Goal: Task Accomplishment & Management: Complete application form

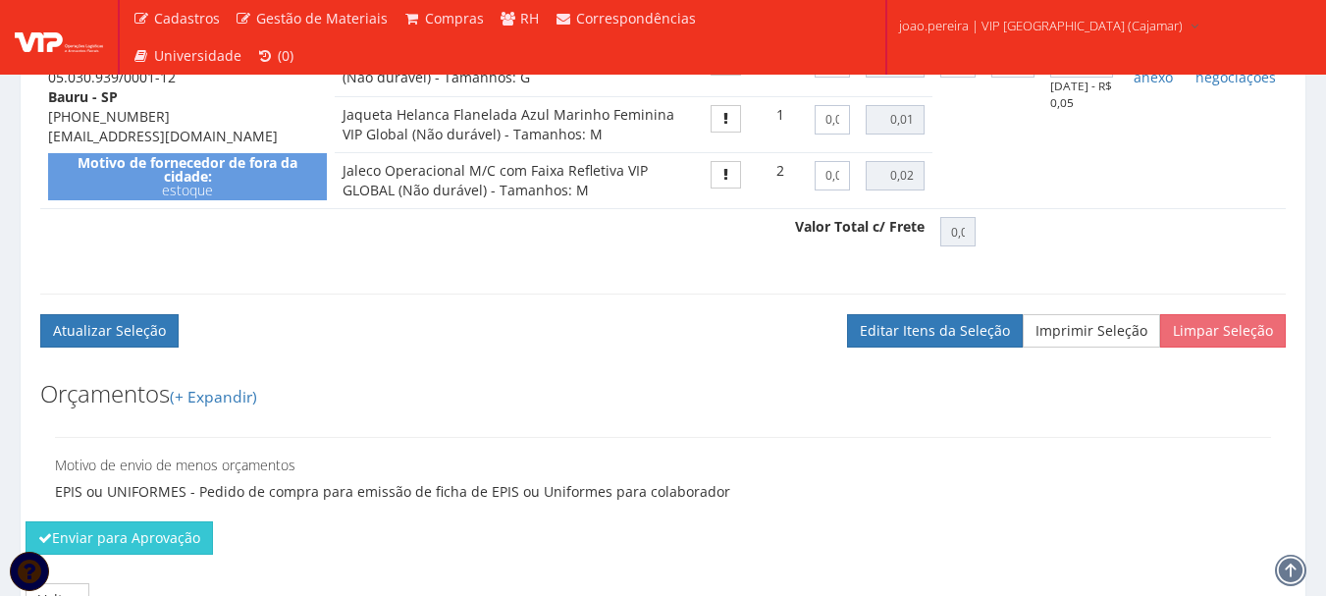
scroll to position [1021, 0]
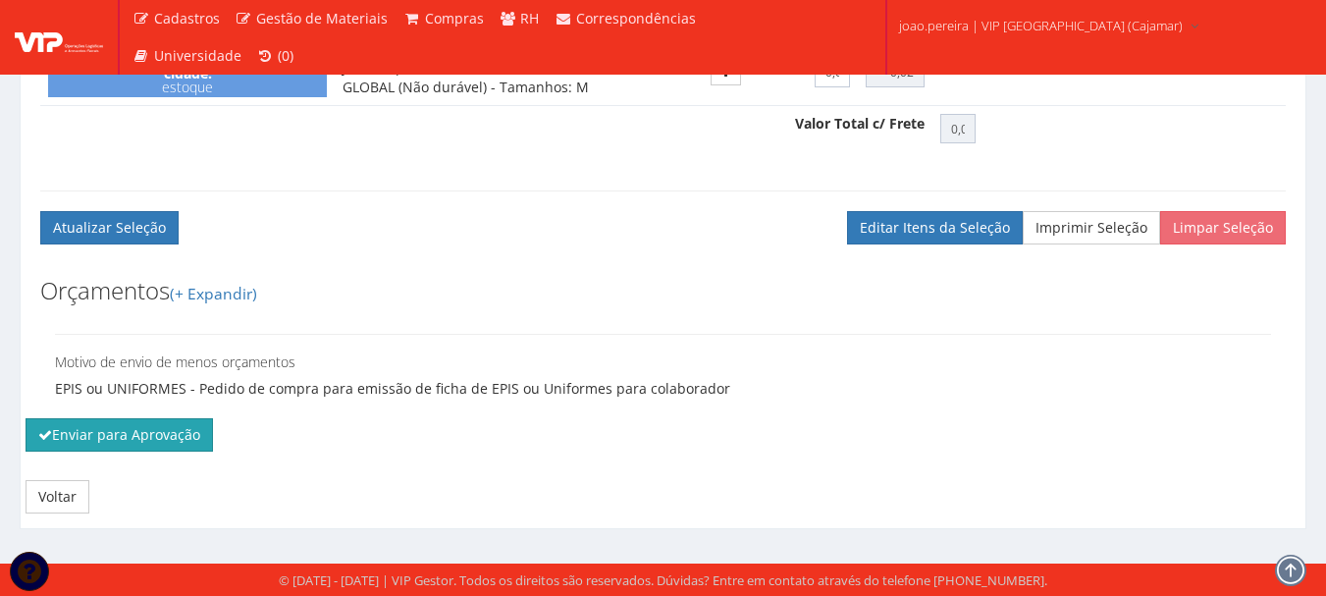
click at [149, 443] on button "Enviar para Aprovação" at bounding box center [119, 434] width 187 height 33
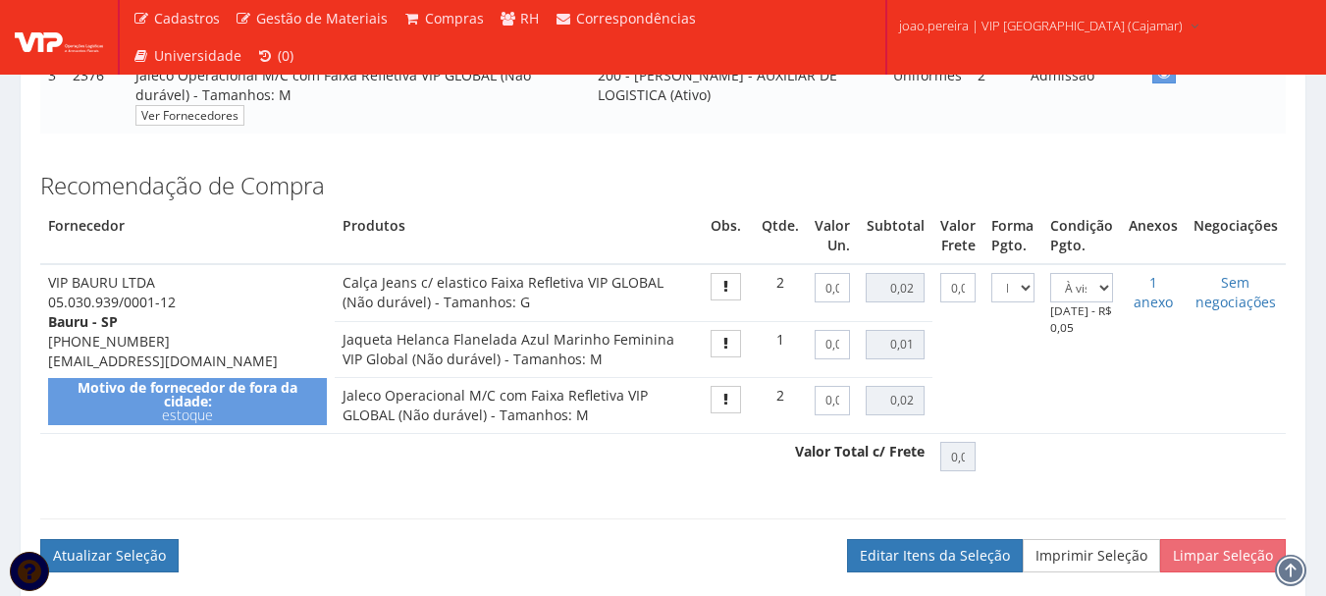
scroll to position [628, 0]
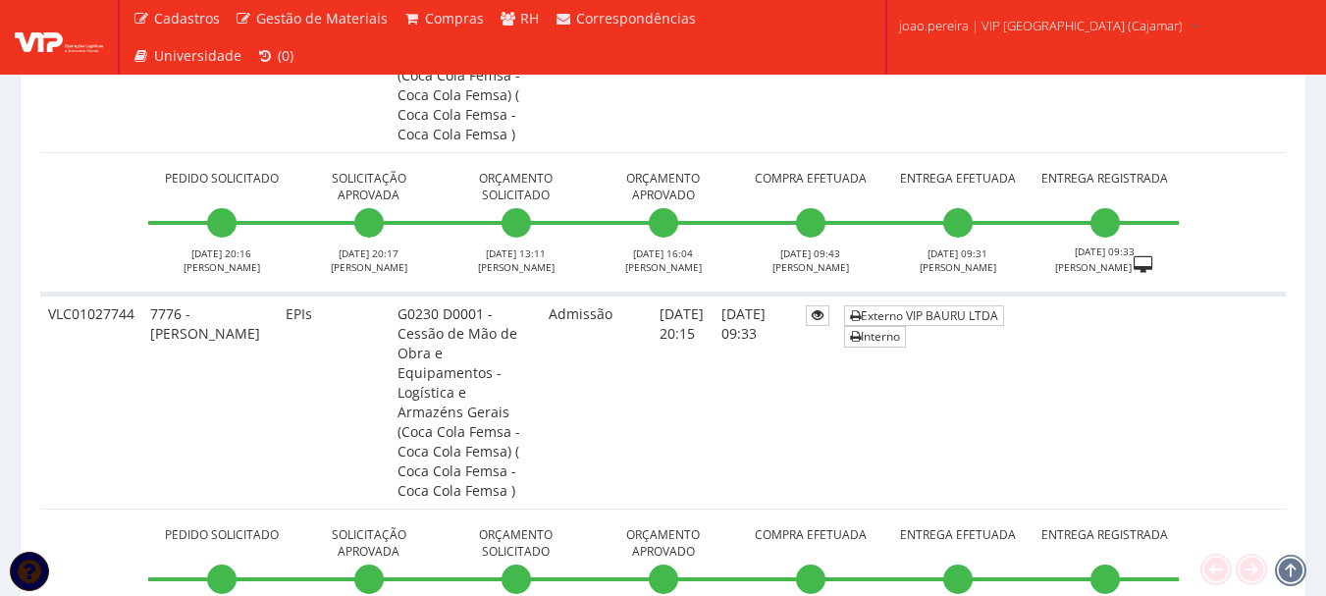
scroll to position [1571, 0]
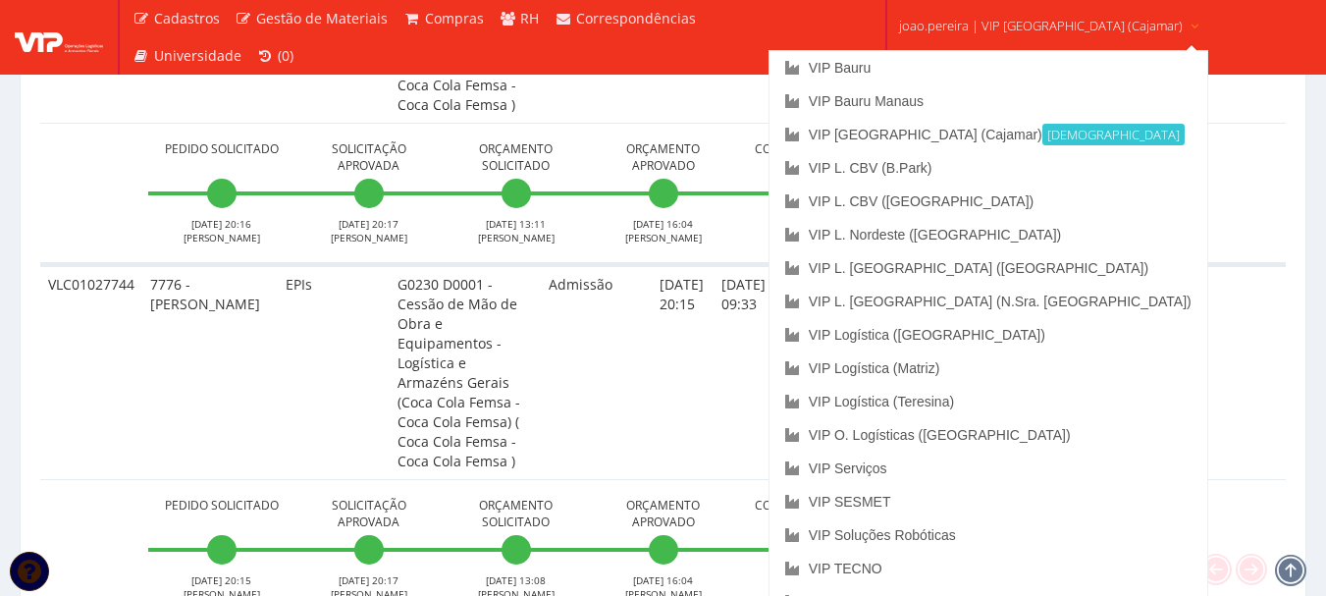
click at [1041, 26] on span "joao.pereira | VIP Brasil (Cajamar)" at bounding box center [1041, 26] width 284 height 20
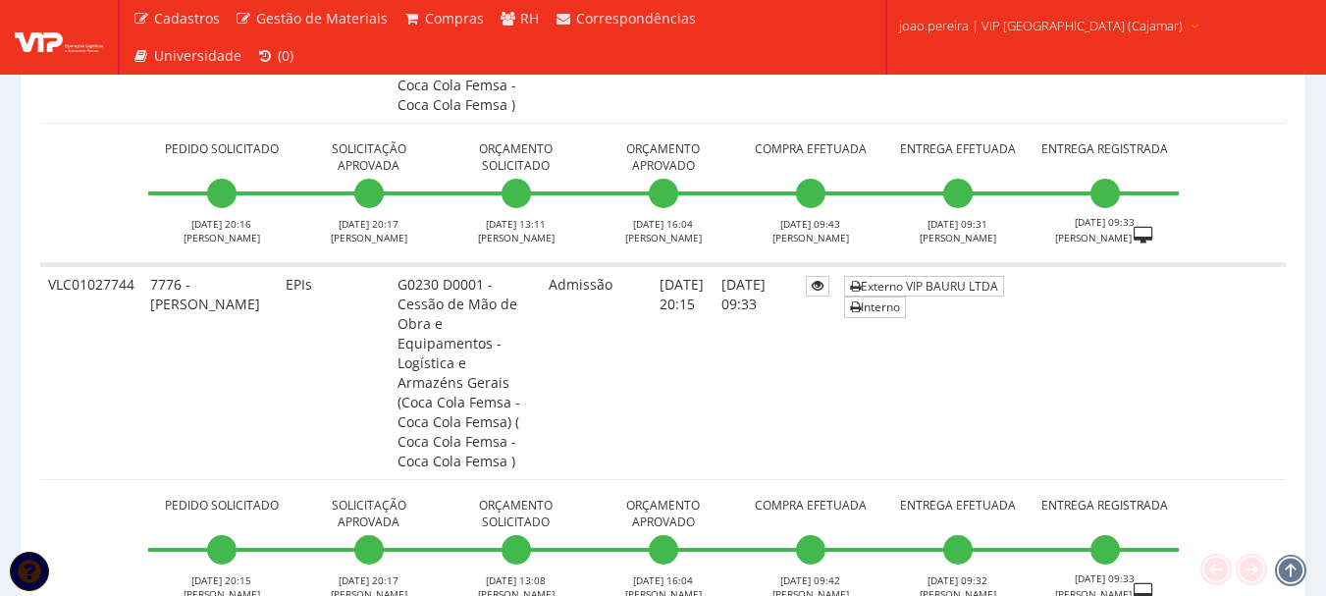
click at [1041, 26] on span "joao.pereira | VIP Brasil (Cajamar)" at bounding box center [1041, 26] width 284 height 20
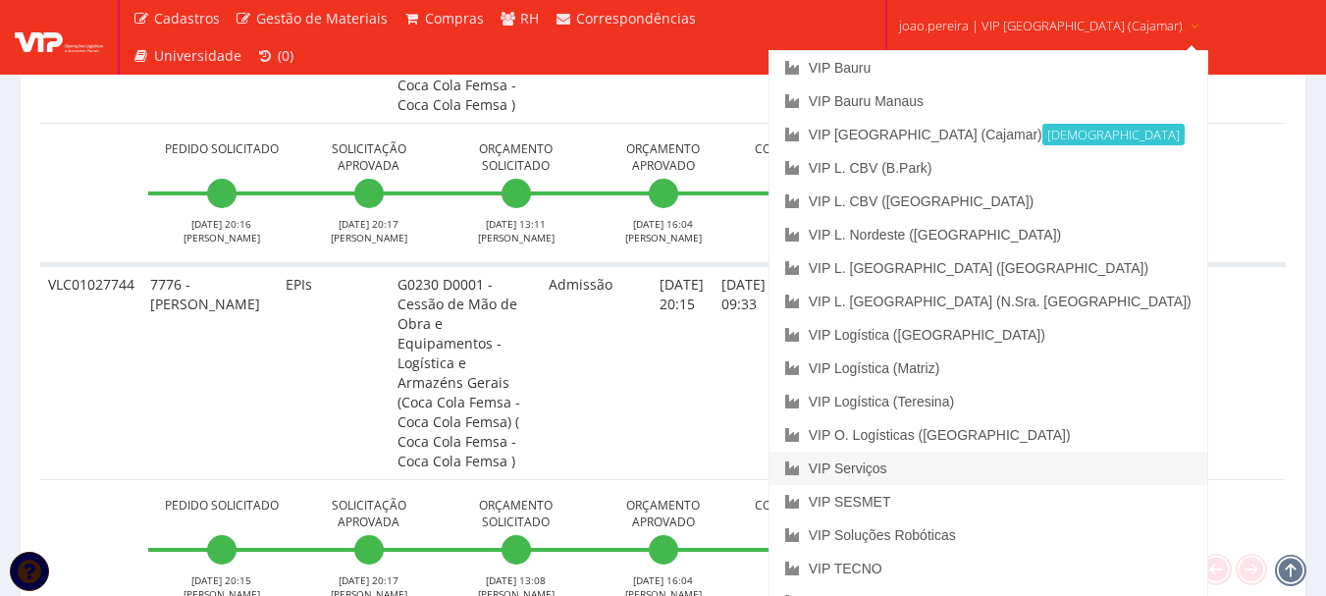
click at [965, 473] on link "VIP Serviços" at bounding box center [989, 468] width 438 height 33
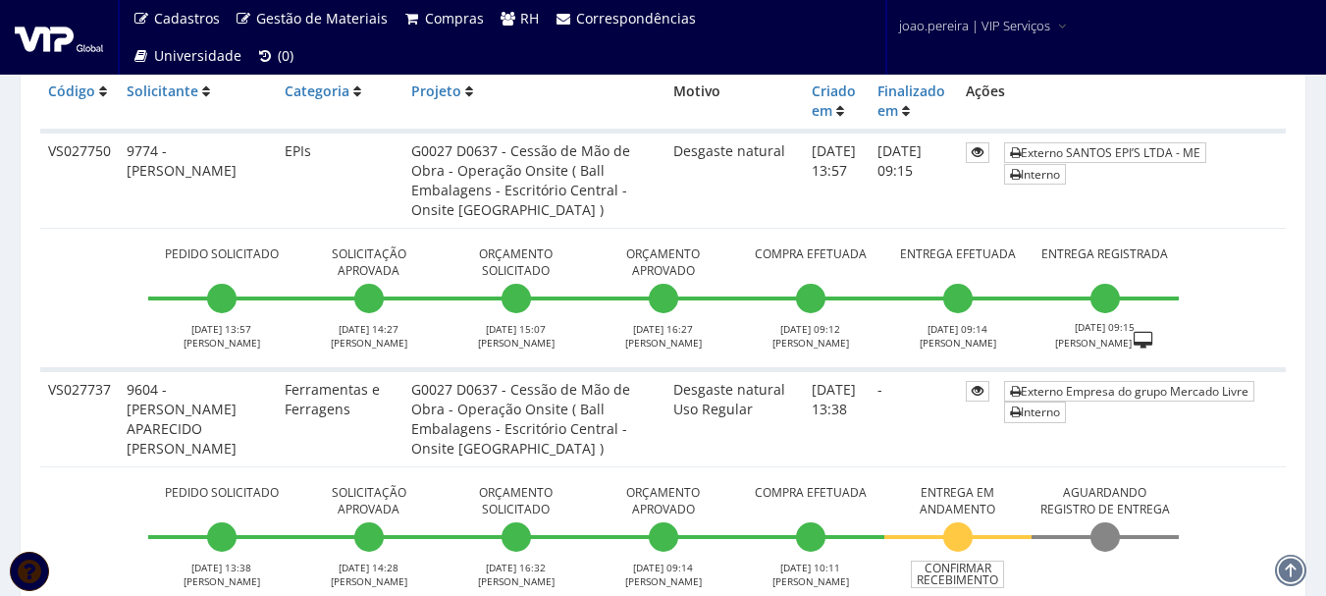
scroll to position [393, 0]
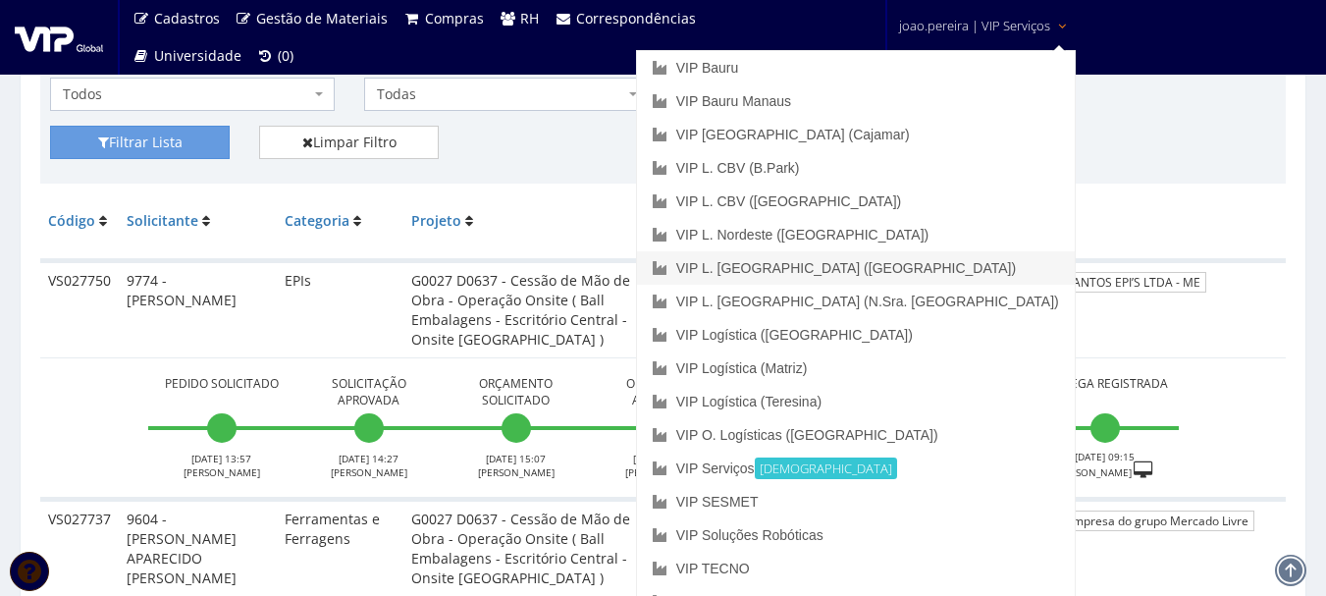
click at [969, 274] on link "VIP L. [GEOGRAPHIC_DATA] ([GEOGRAPHIC_DATA])" at bounding box center [856, 267] width 438 height 33
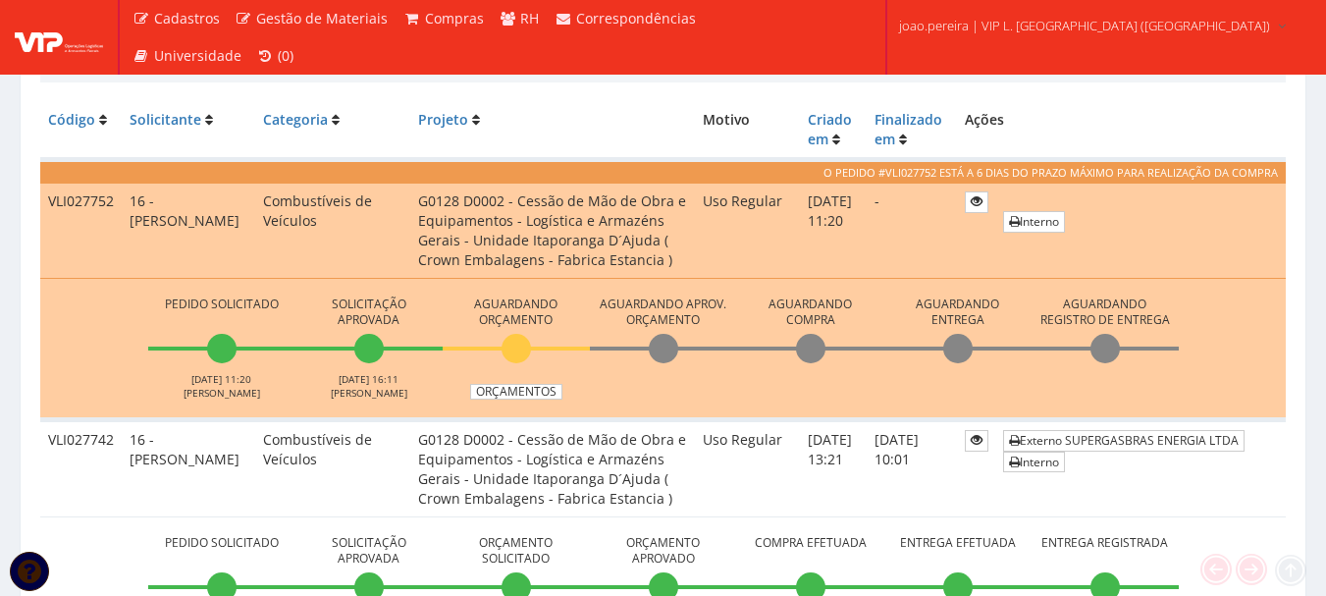
scroll to position [589, 0]
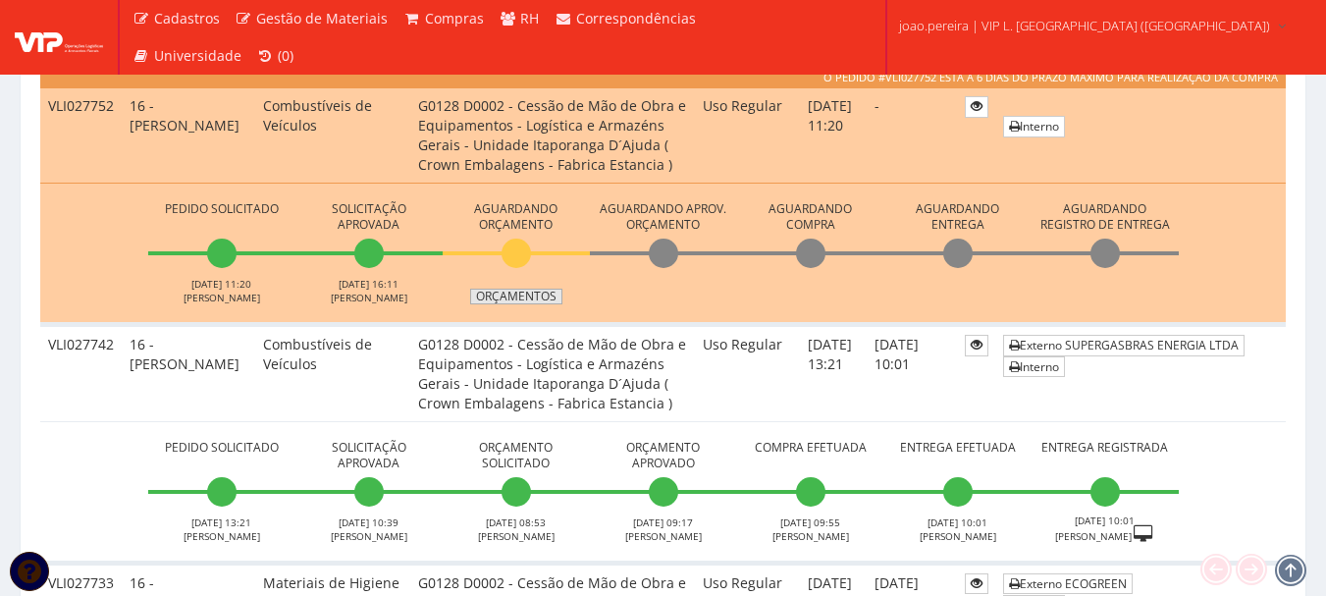
click at [529, 302] on link "Orçamentos" at bounding box center [516, 297] width 92 height 16
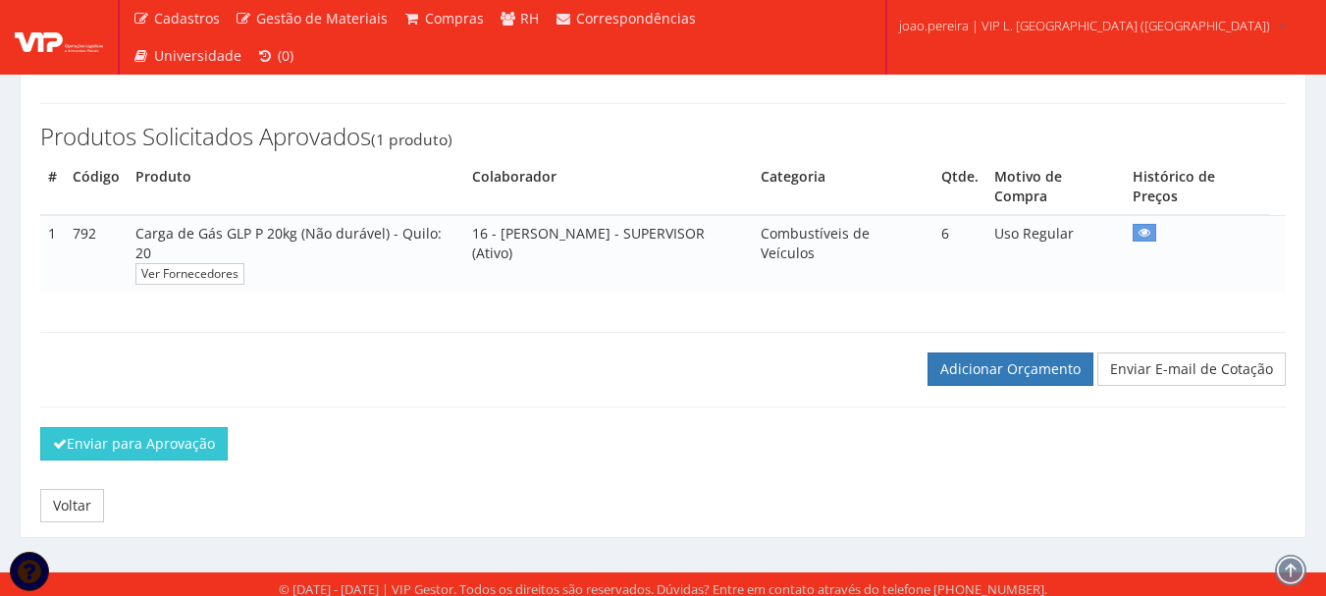
scroll to position [277, 0]
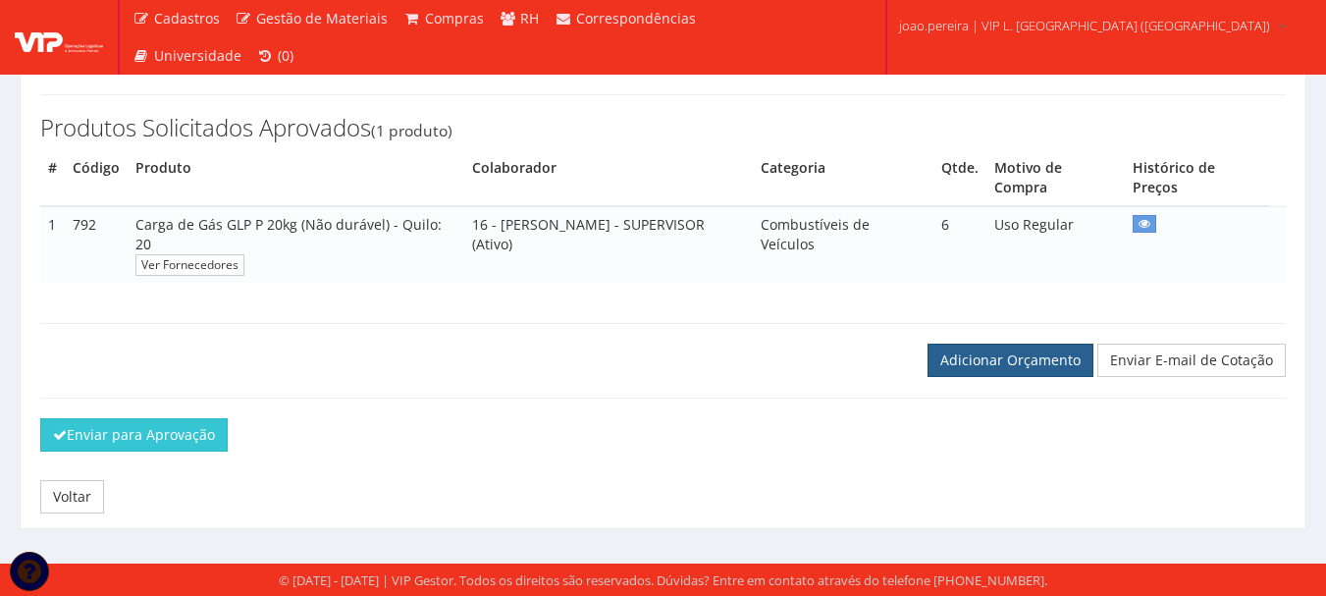
click at [1002, 370] on link "Adicionar Orçamento" at bounding box center [1011, 360] width 166 height 33
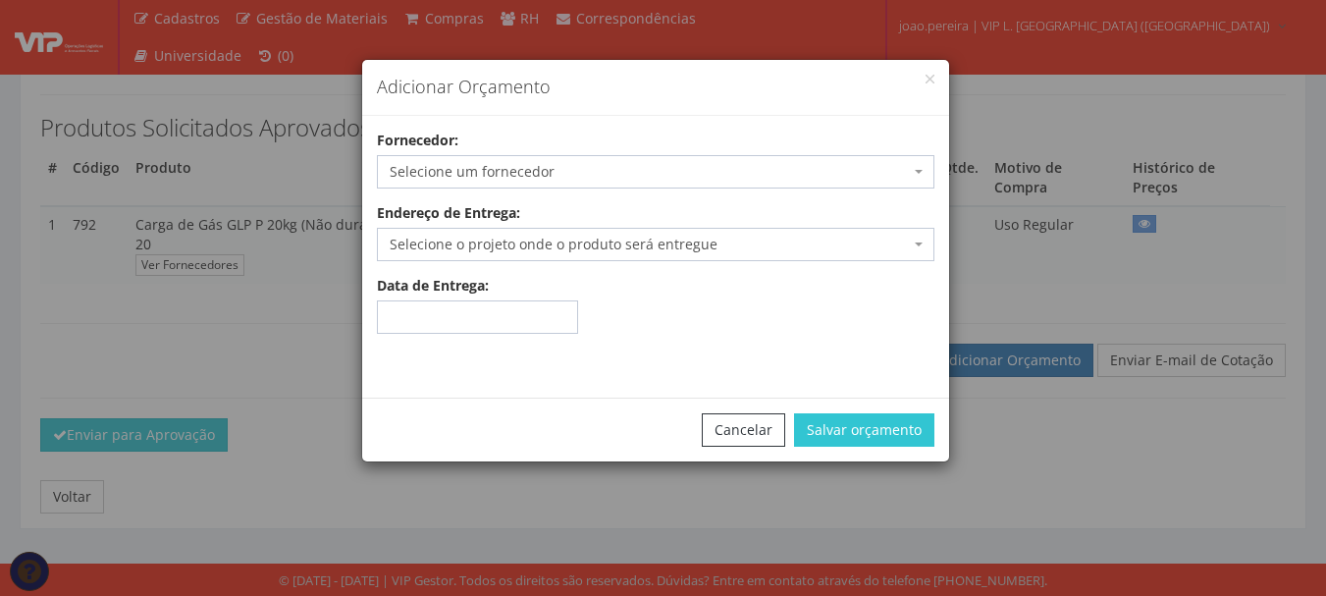
click at [627, 169] on span "Selecione um fornecedor" at bounding box center [650, 172] width 520 height 20
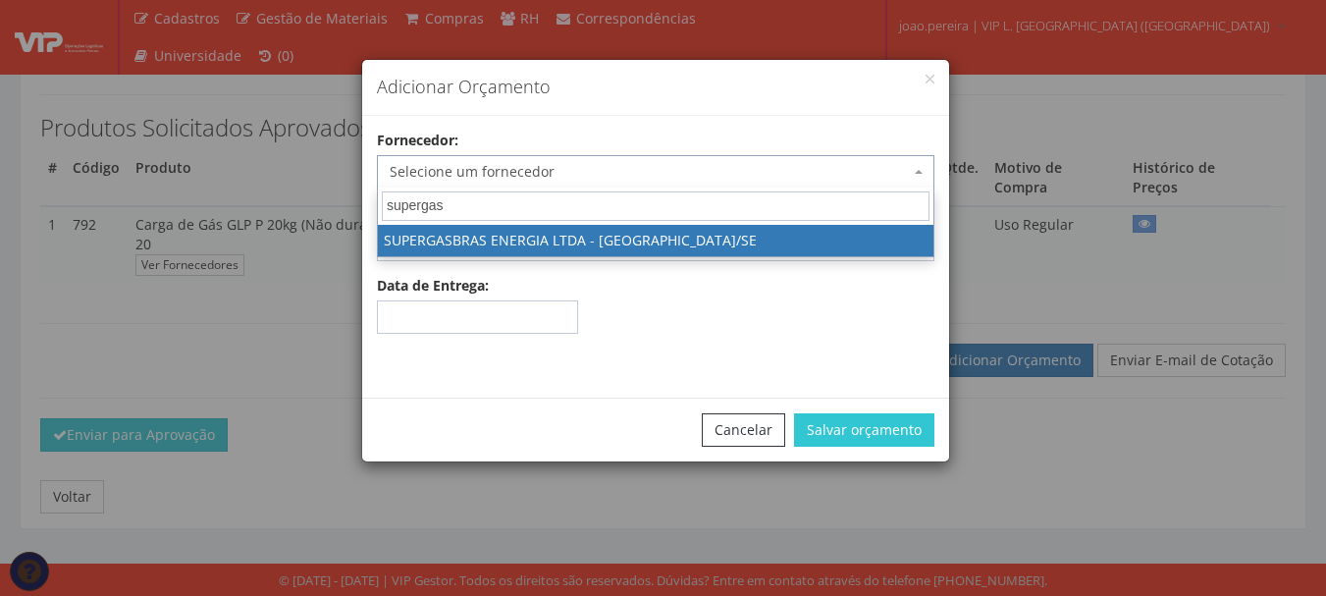
type input "supergas"
select select "1629"
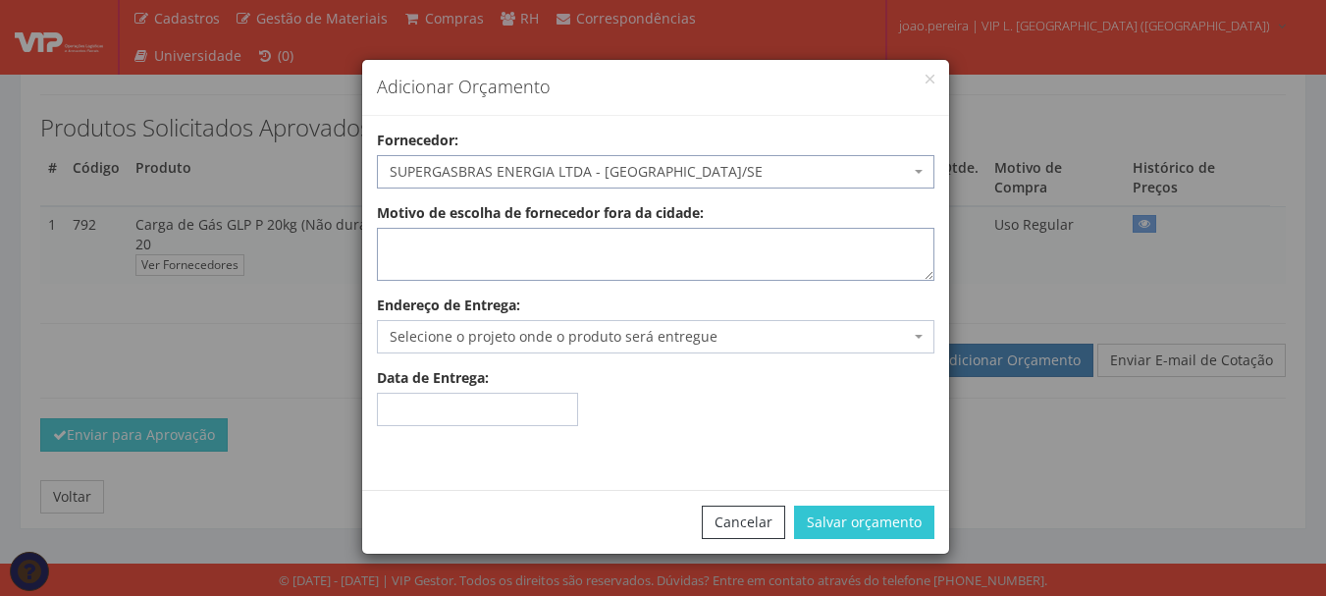
click at [531, 256] on textarea "Motivo de escolha de fornecedor fora da cidade:" at bounding box center [656, 254] width 558 height 53
type textarea "atende no local"
click at [567, 335] on span "Selecione o projeto onde o produto será entregue" at bounding box center [650, 337] width 520 height 20
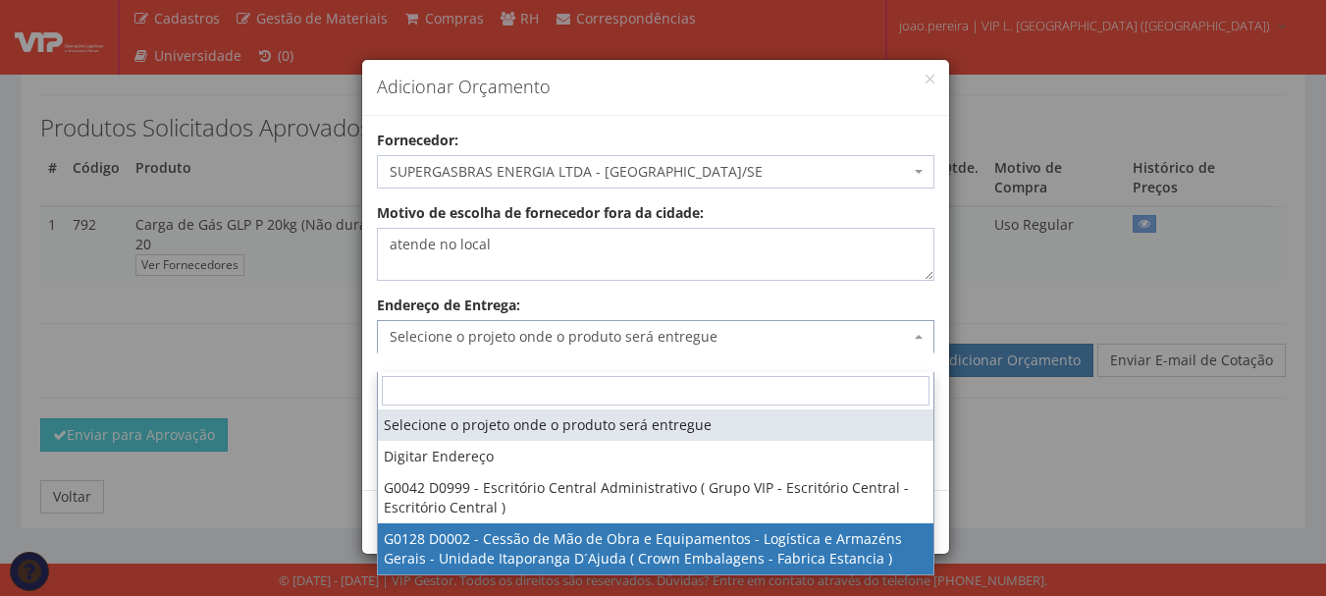
select select "128"
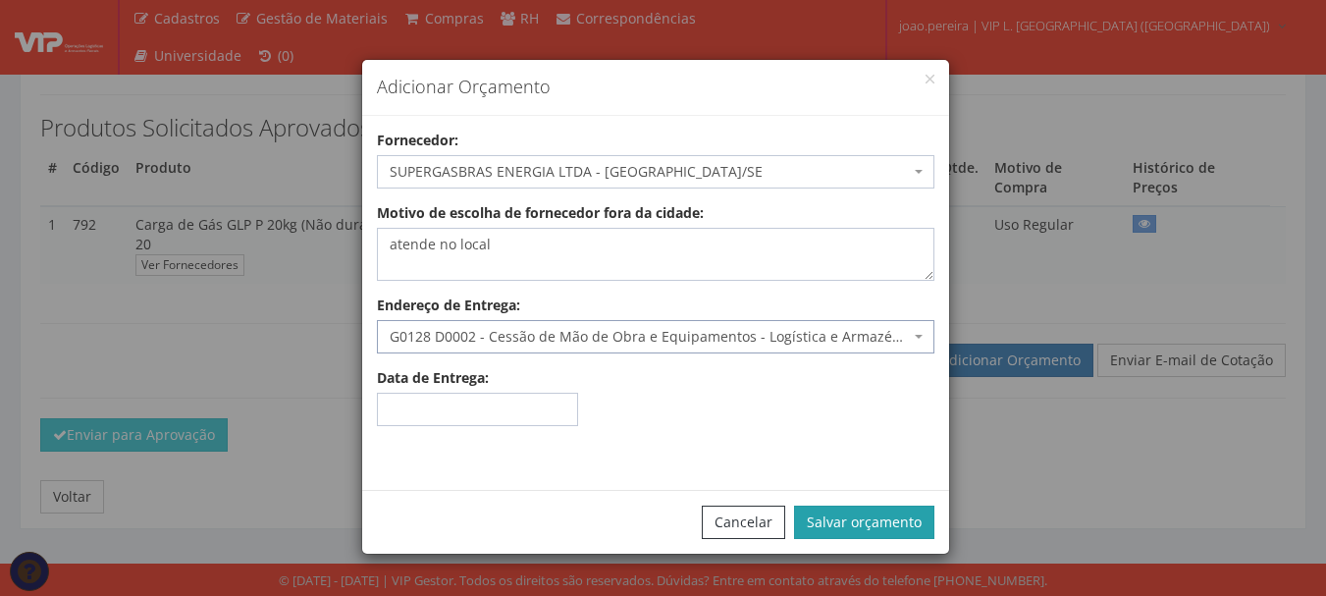
click at [896, 532] on button "Salvar orçamento" at bounding box center [864, 522] width 140 height 33
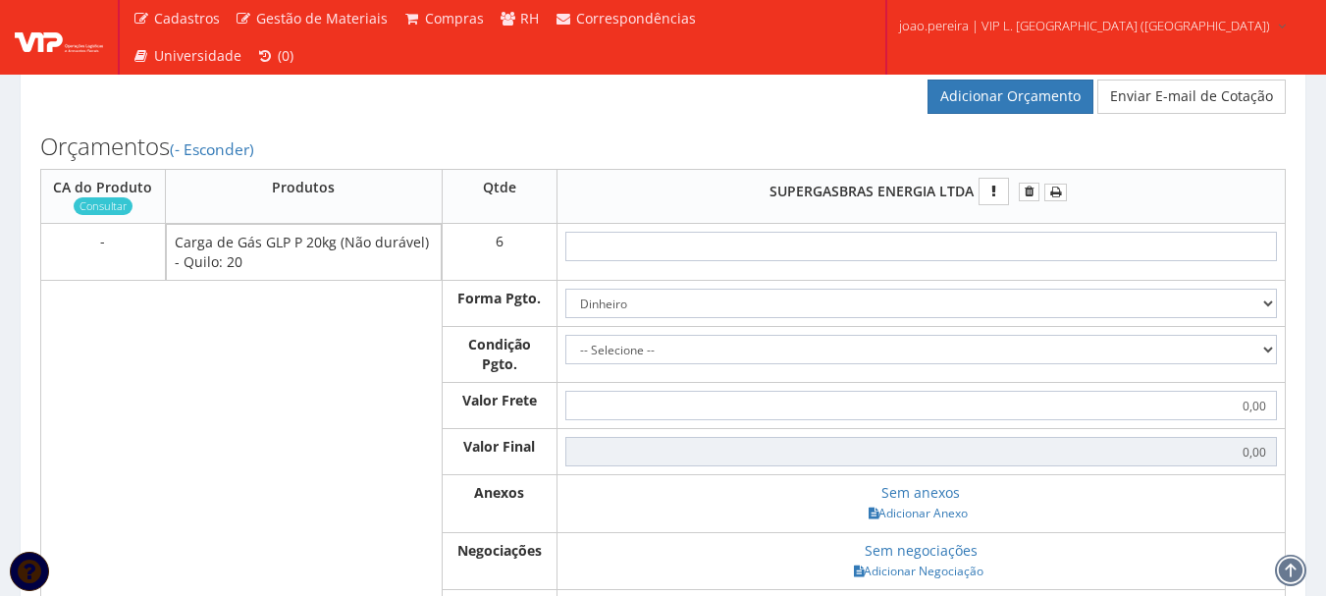
scroll to position [589, 0]
click at [1037, 263] on input "text" at bounding box center [921, 248] width 712 height 29
type input "1"
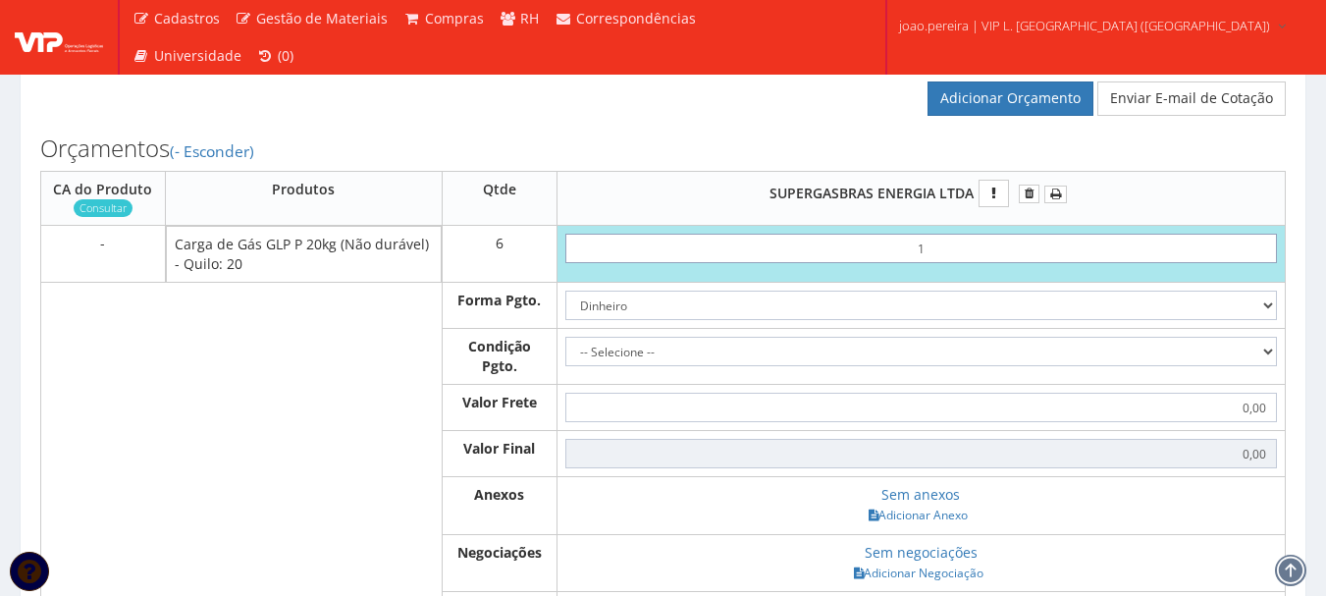
type input "6,00"
type input "19"
type input "114,00"
type input "1,99"
type input "11,94"
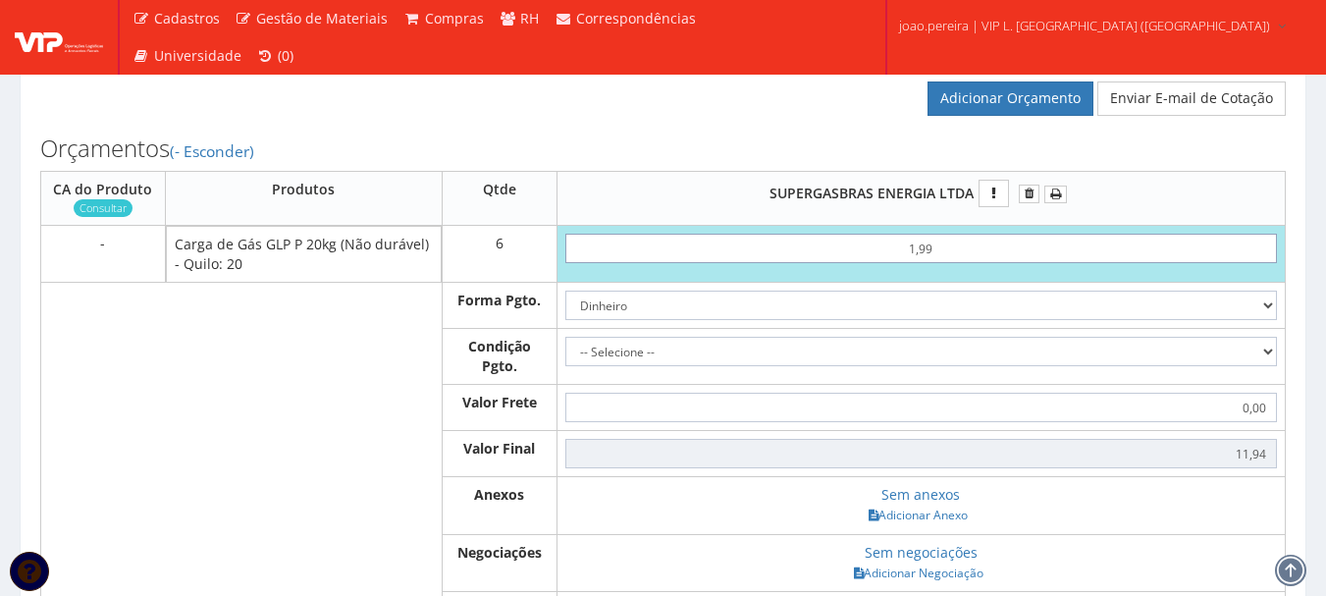
type input "19,93"
type input "119,58"
type input "199,33"
type input "1195,98"
type input "199,33"
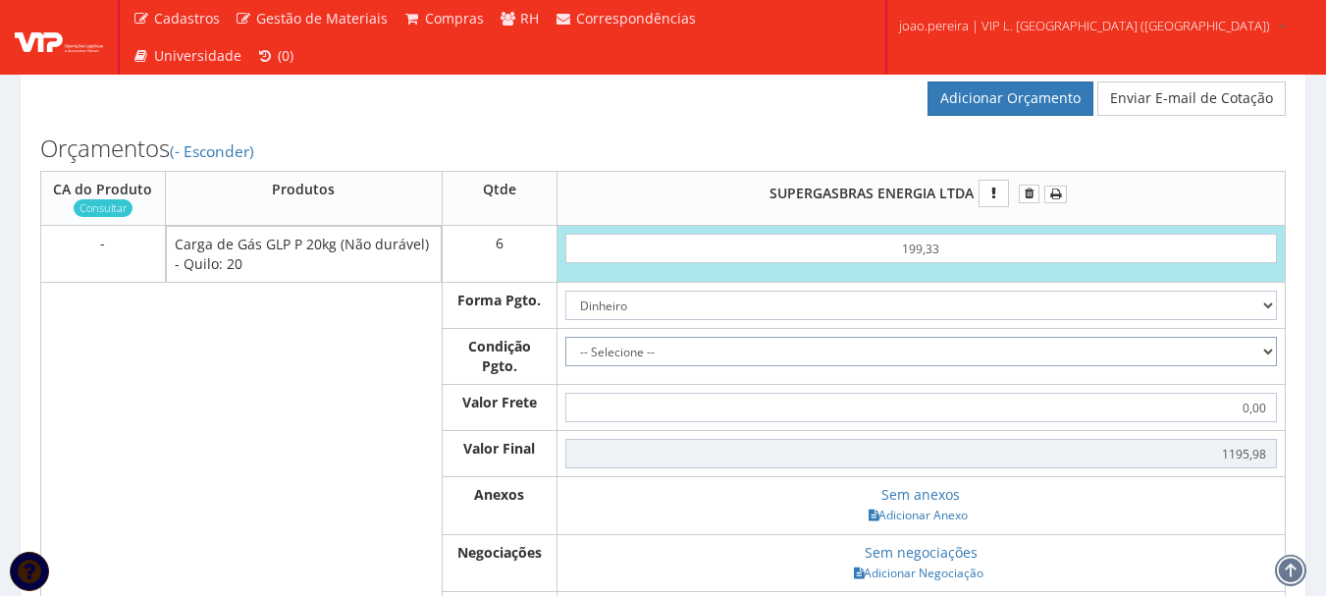
click at [1234, 366] on select "-- Selecione -- À vista 7 dias 10 dias" at bounding box center [921, 351] width 712 height 29
select select "outros"
click at [565, 356] on select "-- Selecione -- À vista 7 dias 10 dias" at bounding box center [921, 351] width 712 height 29
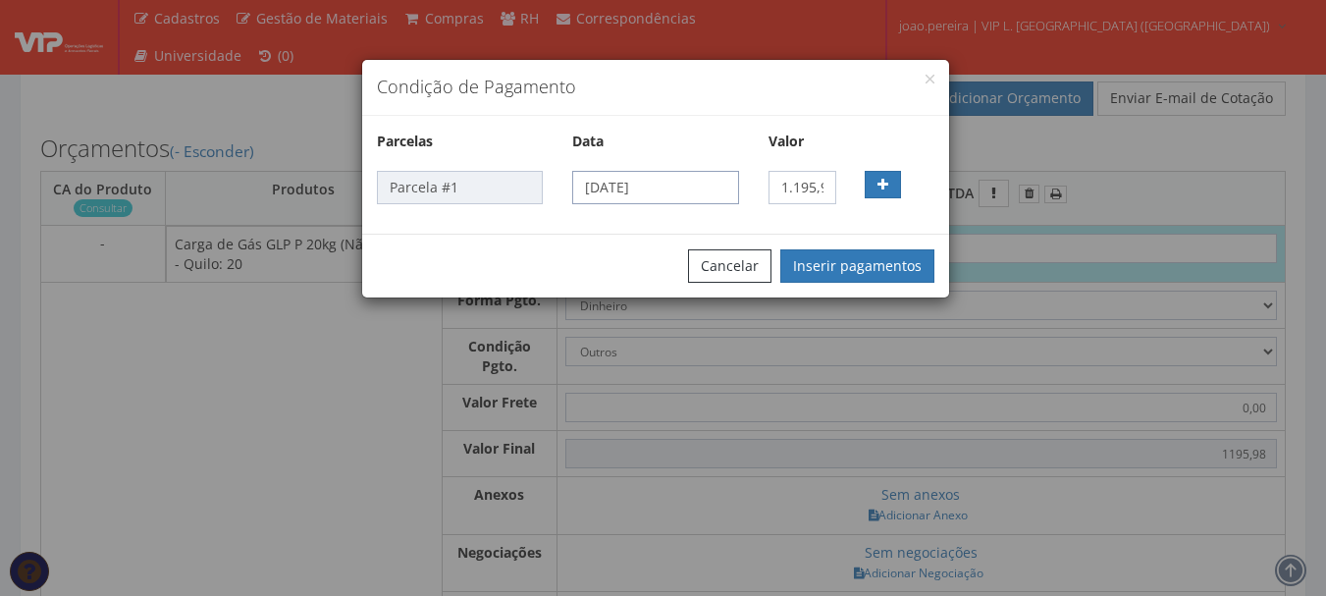
click at [708, 190] on input "02/10/2025" at bounding box center [655, 187] width 166 height 33
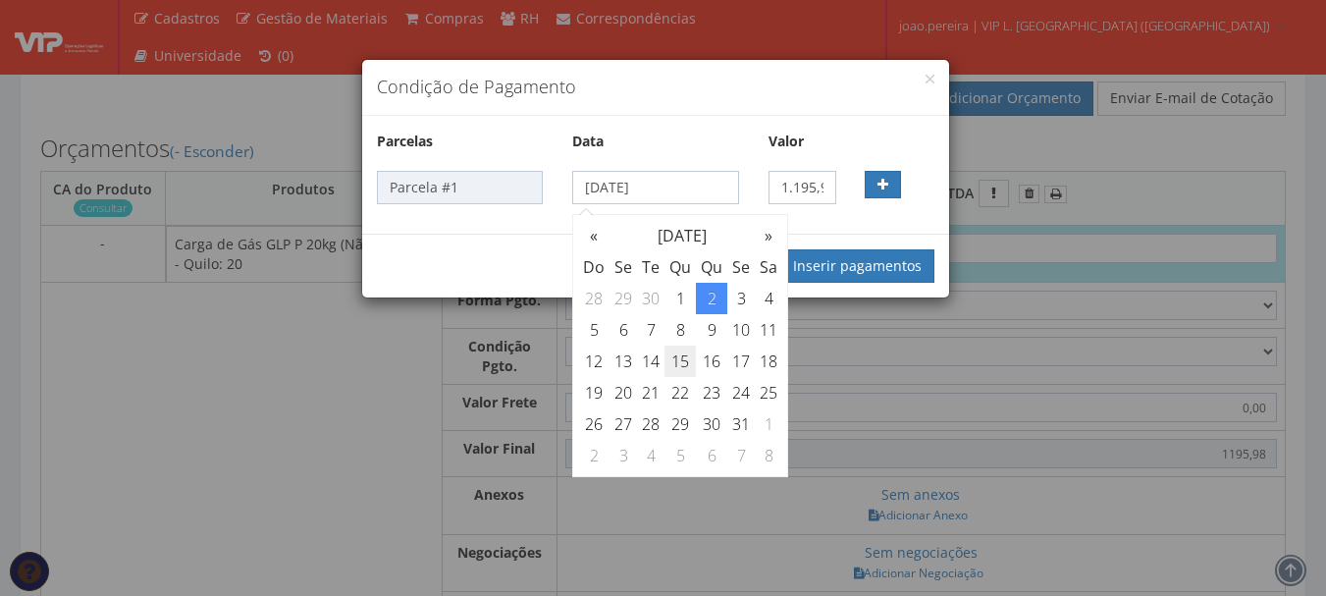
click at [684, 362] on td "15" at bounding box center [680, 361] width 31 height 31
type input "15/10/2025"
click at [867, 257] on button "Inserir pagamentos" at bounding box center [857, 265] width 154 height 33
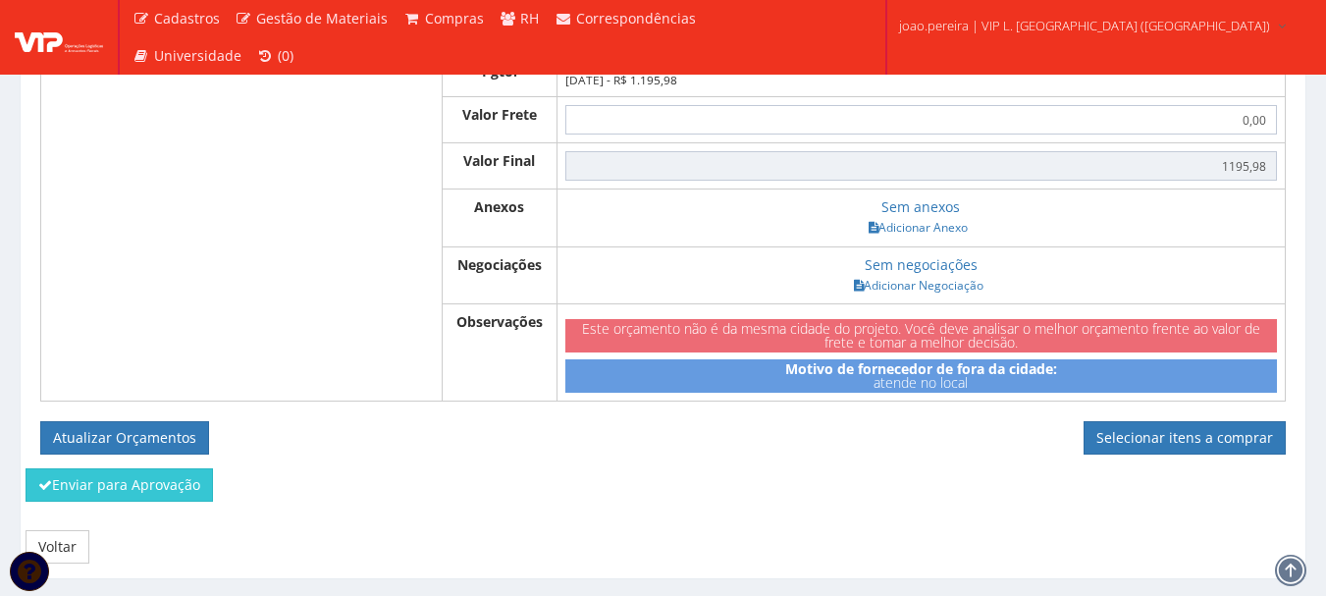
scroll to position [785, 0]
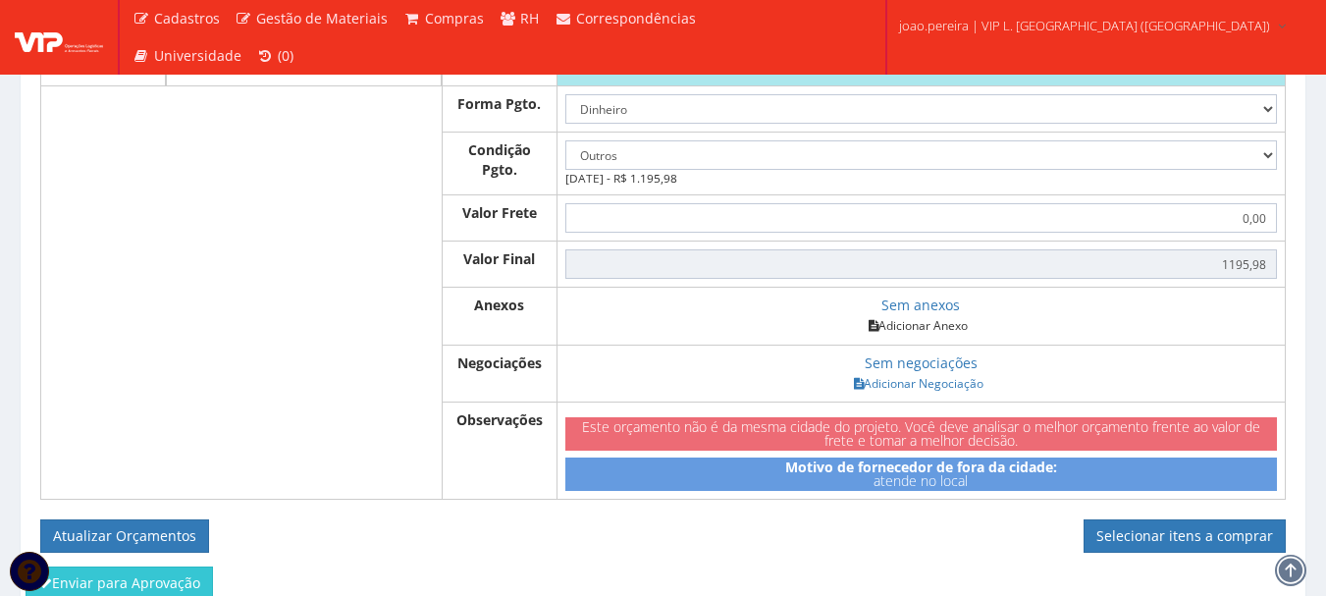
click at [926, 336] on link "Adicionar Anexo" at bounding box center [918, 325] width 111 height 21
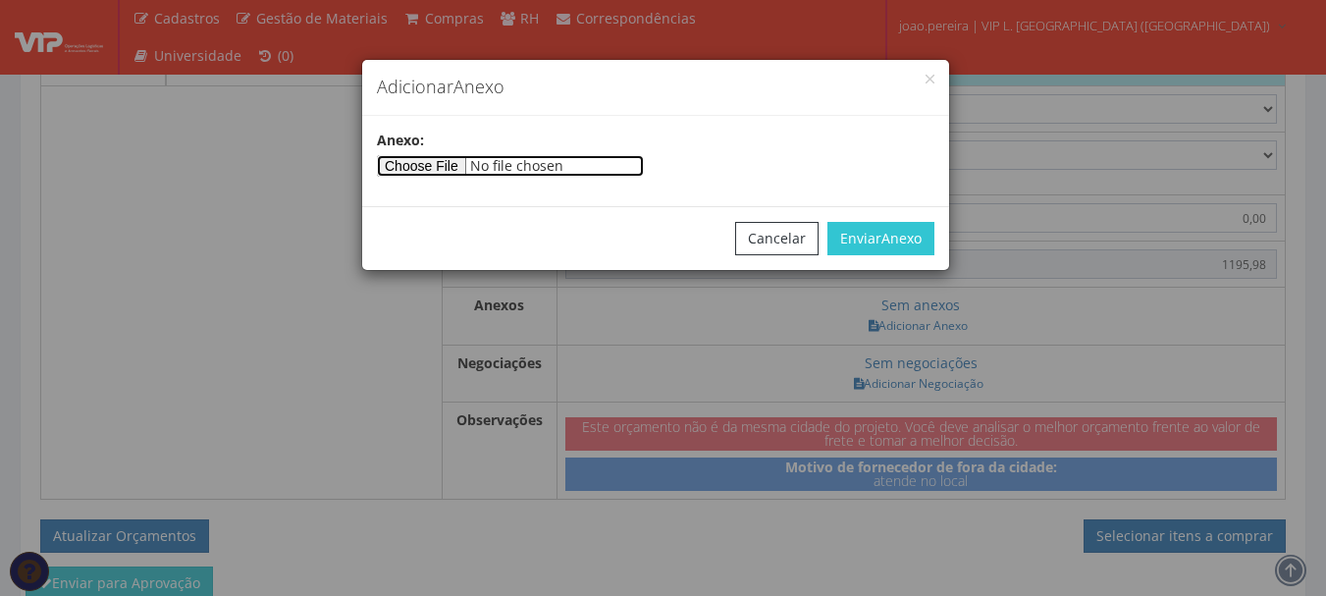
click at [466, 158] on input"] "file" at bounding box center [510, 166] width 267 height 22
type input"] "C:\fakepath\NF 7399 SUPERGASBRAS.pdf"
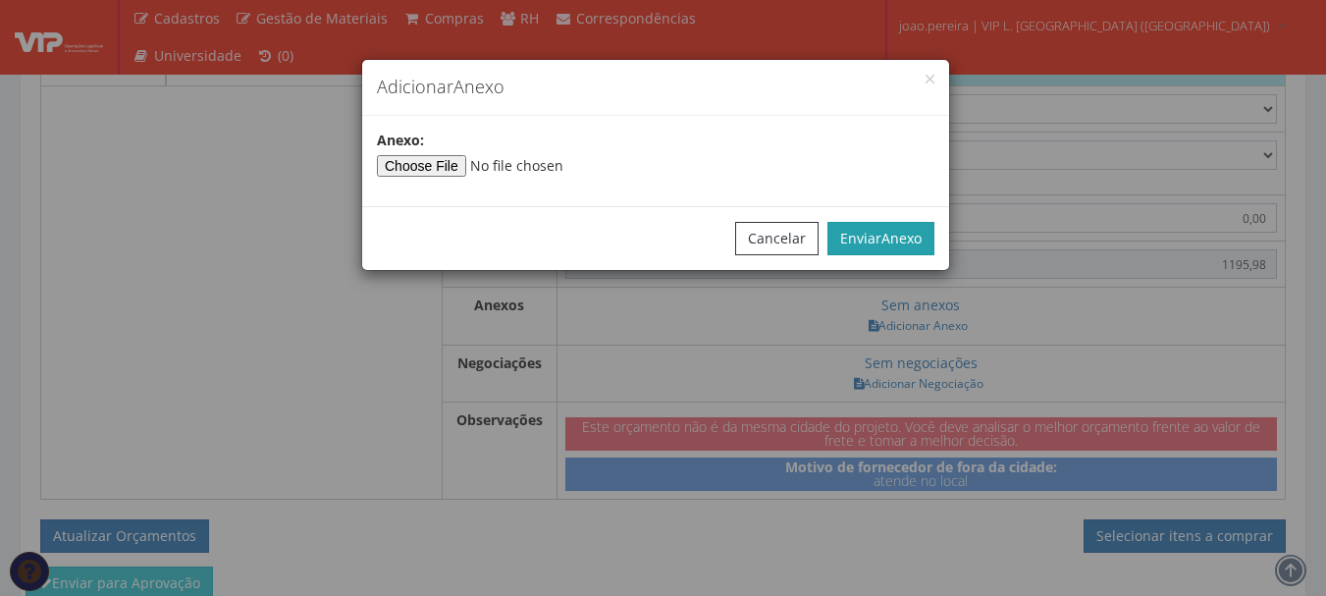
click at [889, 232] on span "Anexo" at bounding box center [901, 238] width 40 height 19
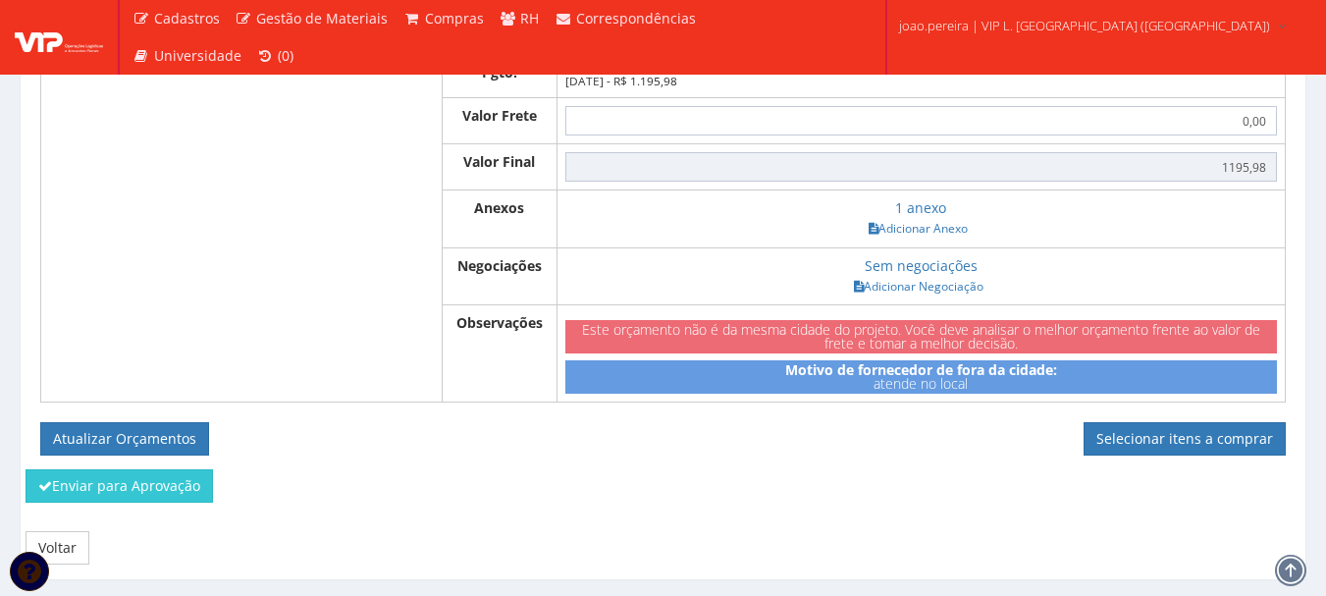
scroll to position [883, 0]
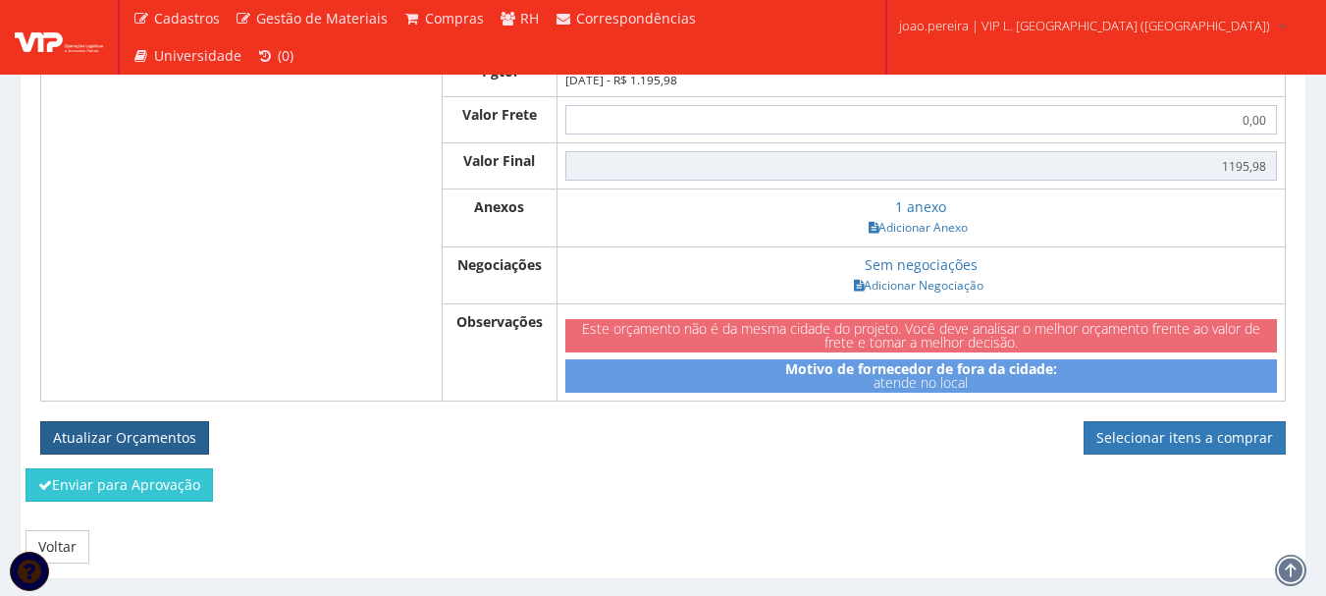
click at [141, 454] on button "Atualizar Orçamentos" at bounding box center [124, 437] width 169 height 33
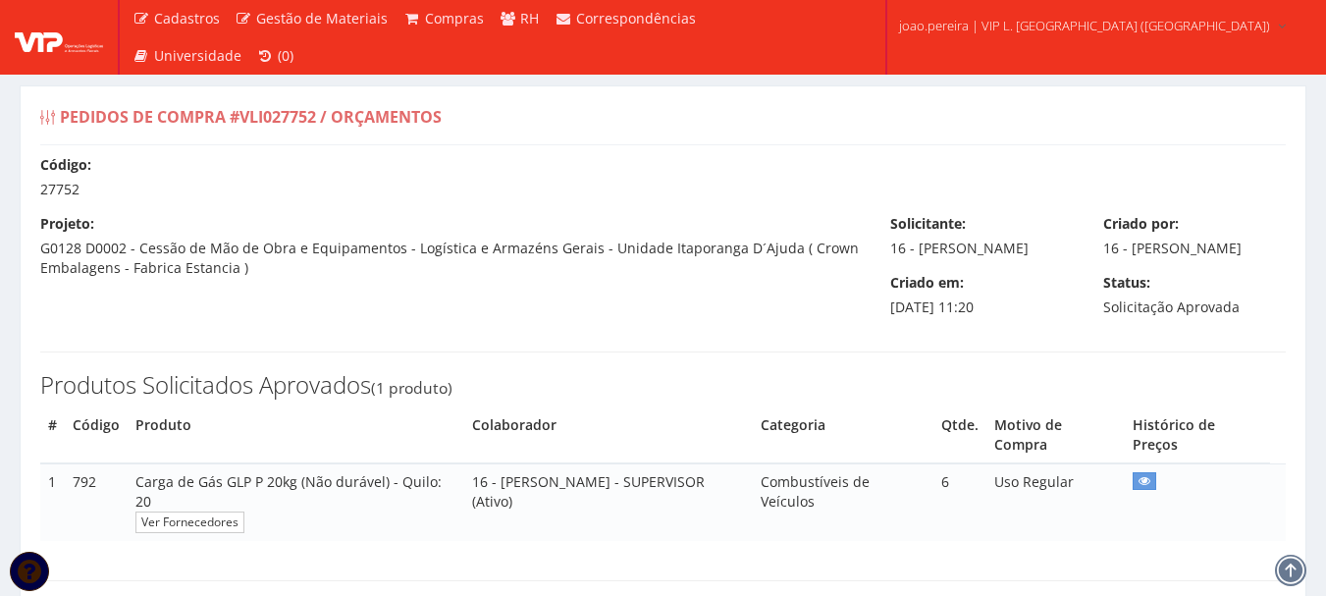
select select "outros"
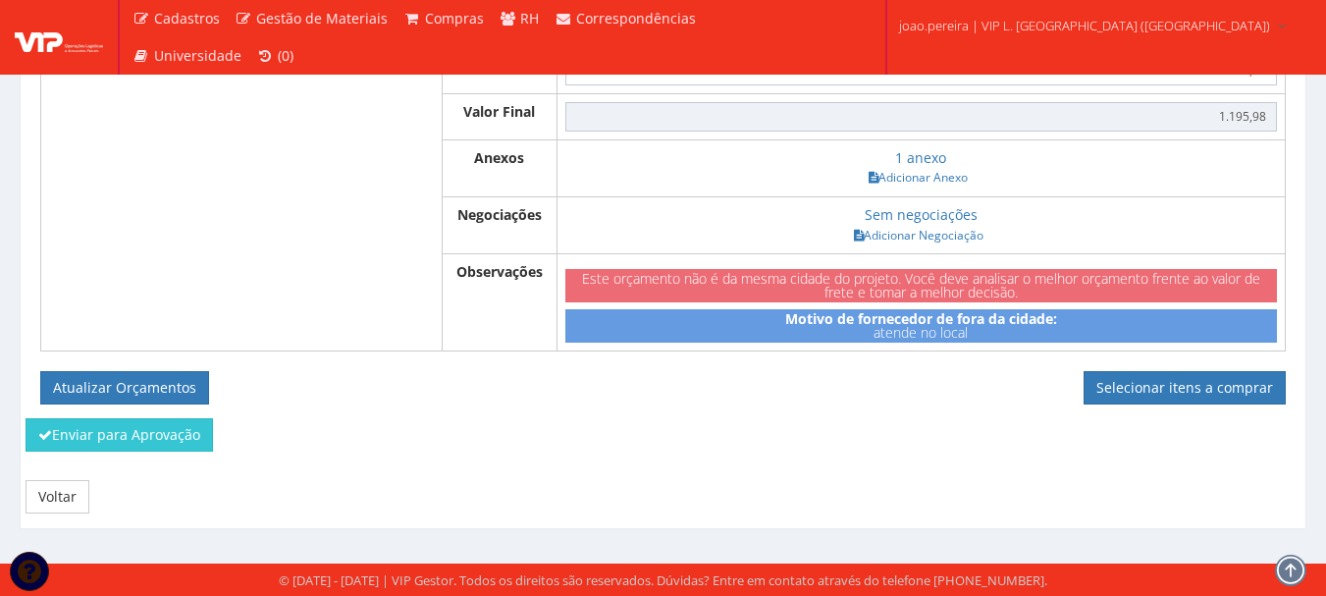
scroll to position [882, 0]
click at [1208, 388] on link "Selecionar itens a comprar" at bounding box center [1185, 387] width 202 height 33
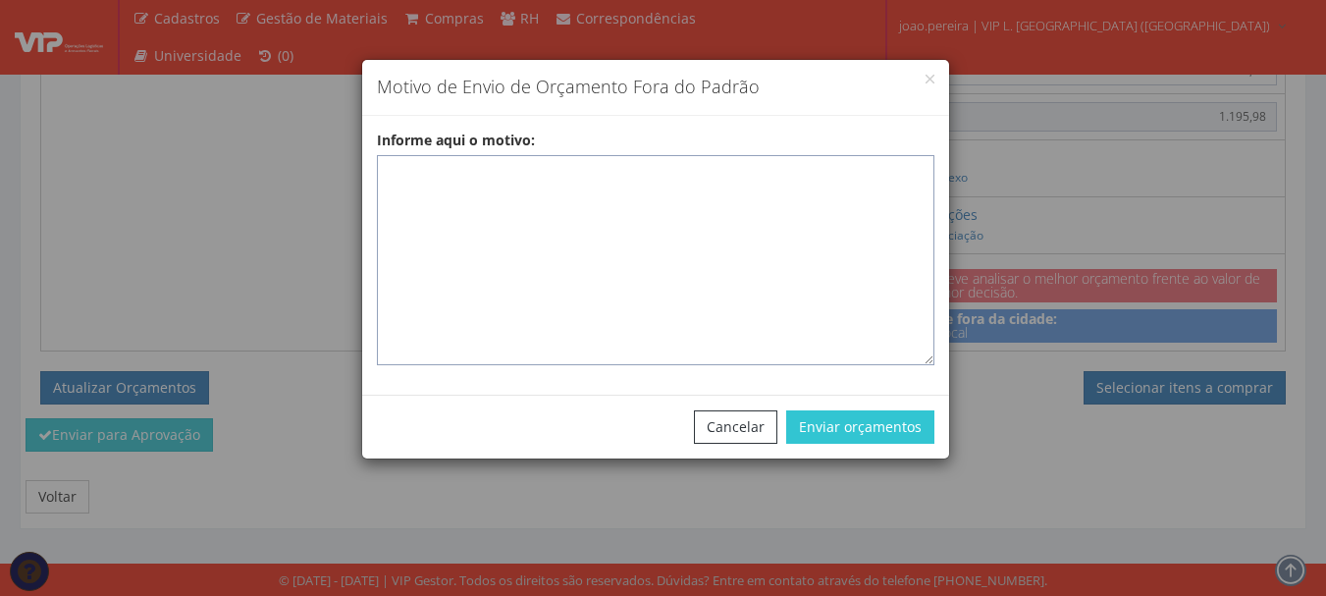
click at [510, 181] on textarea "Informe aqui o motivo:" at bounding box center [656, 260] width 558 height 210
paste textarea "EPIS ou UNIFORMES - Pedido de compra para emissão de ficha de EPIS ou Uniformes…"
type textarea "EPIS ou UNIFORMES - Pedido de compra para emissão de ficha de EPIS ou Uniformes…"
click at [453, 174] on textarea "Informe aqui o motivo:" at bounding box center [656, 260] width 558 height 210
paste textarea "GLP - Fornecedor Homologado responsável pelo abastecimento de gás GLP para uso …"
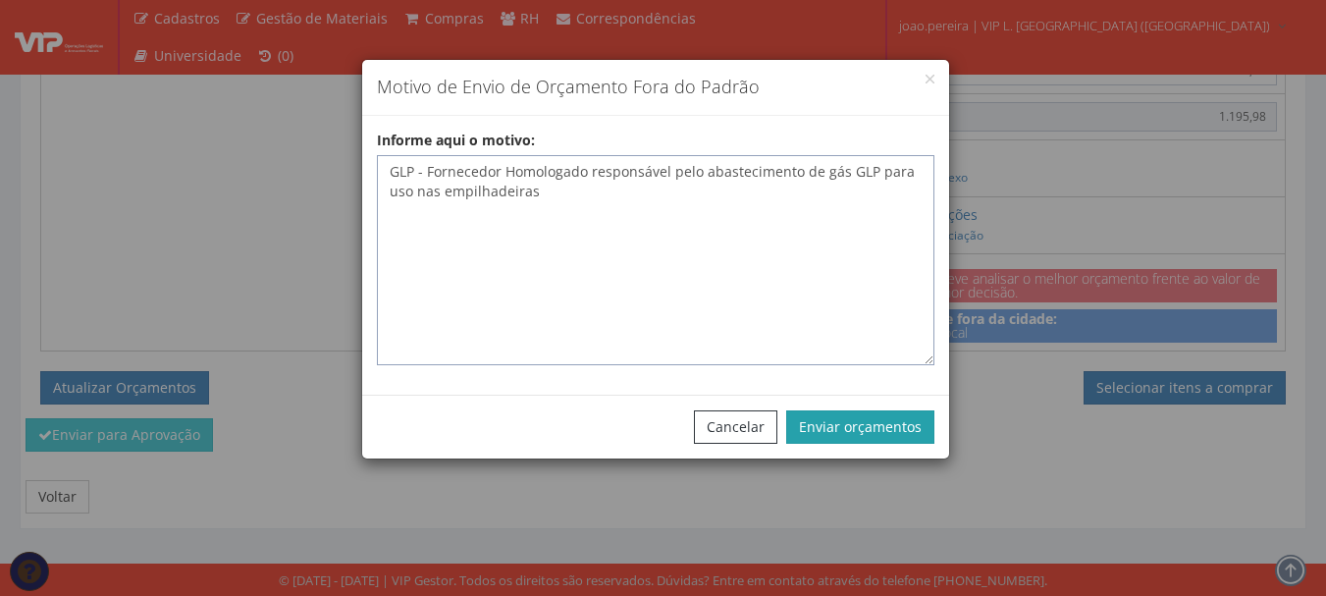
type textarea "GLP - Fornecedor Homologado responsável pelo abastecimento de gás GLP para uso …"
click at [900, 438] on button "Enviar orçamentos" at bounding box center [860, 426] width 148 height 33
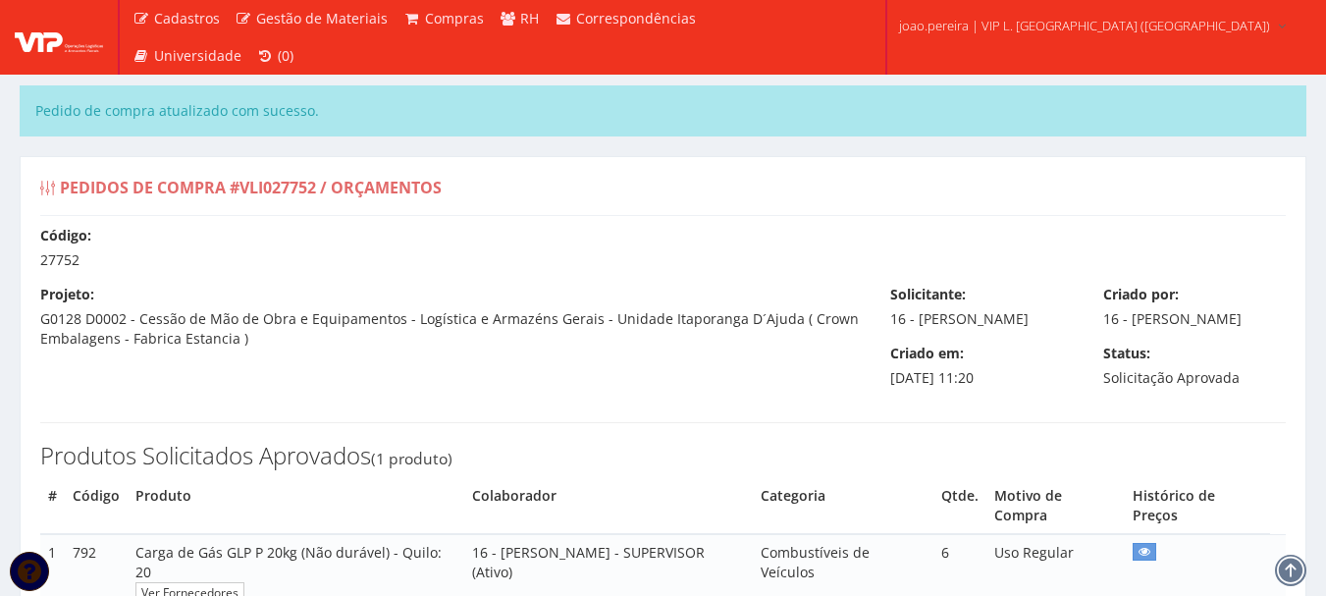
select select "outros"
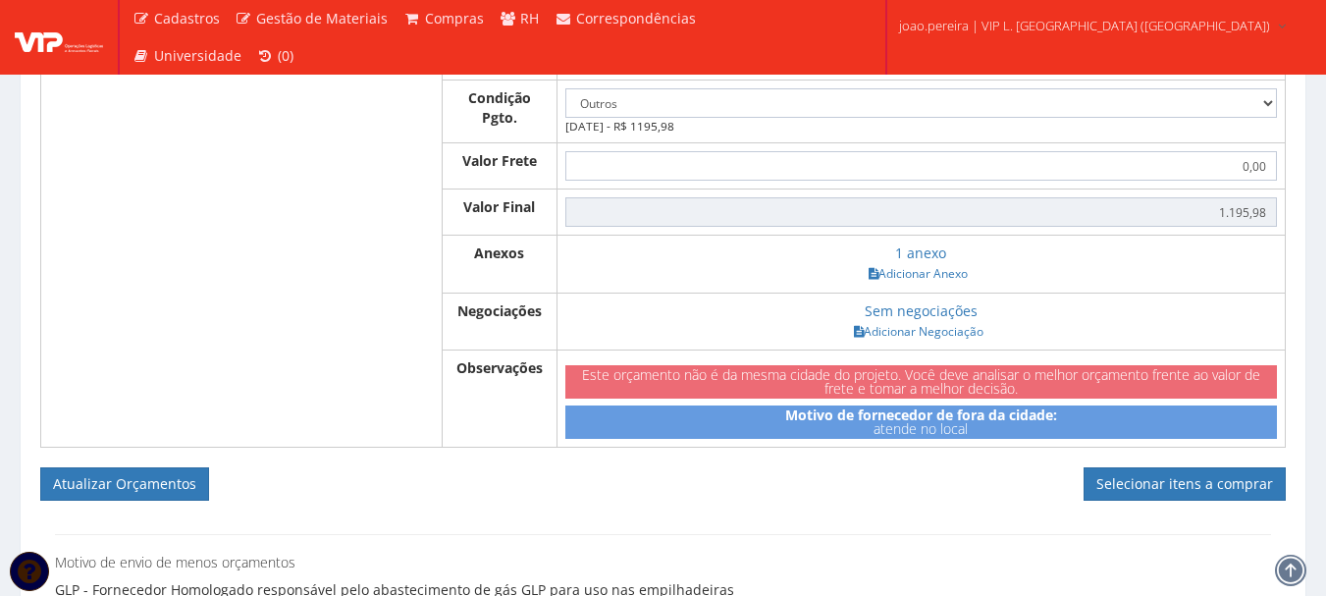
scroll to position [883, 0]
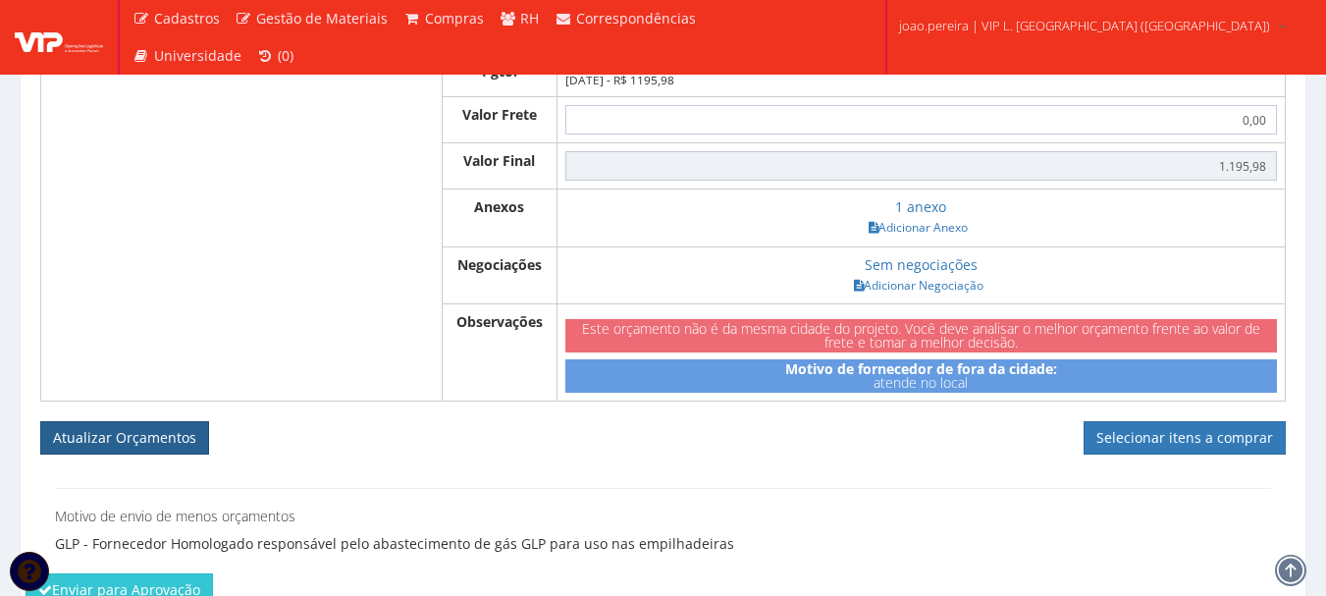
click at [149, 454] on button "Atualizar Orçamentos" at bounding box center [124, 437] width 169 height 33
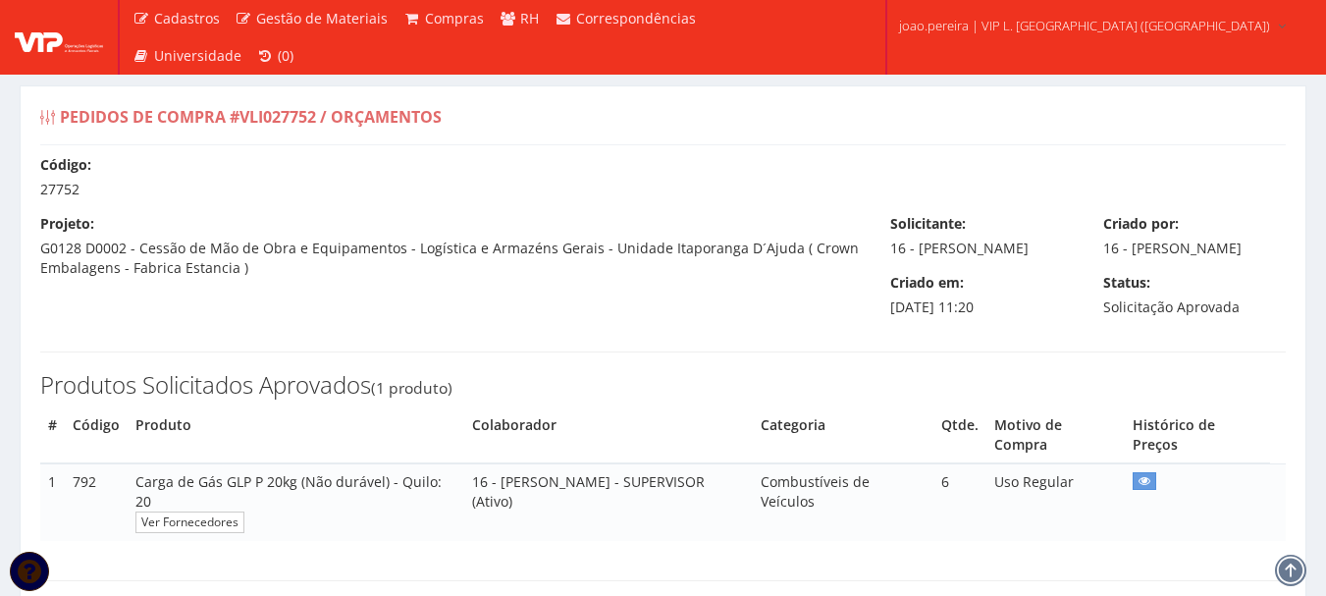
select select "outros"
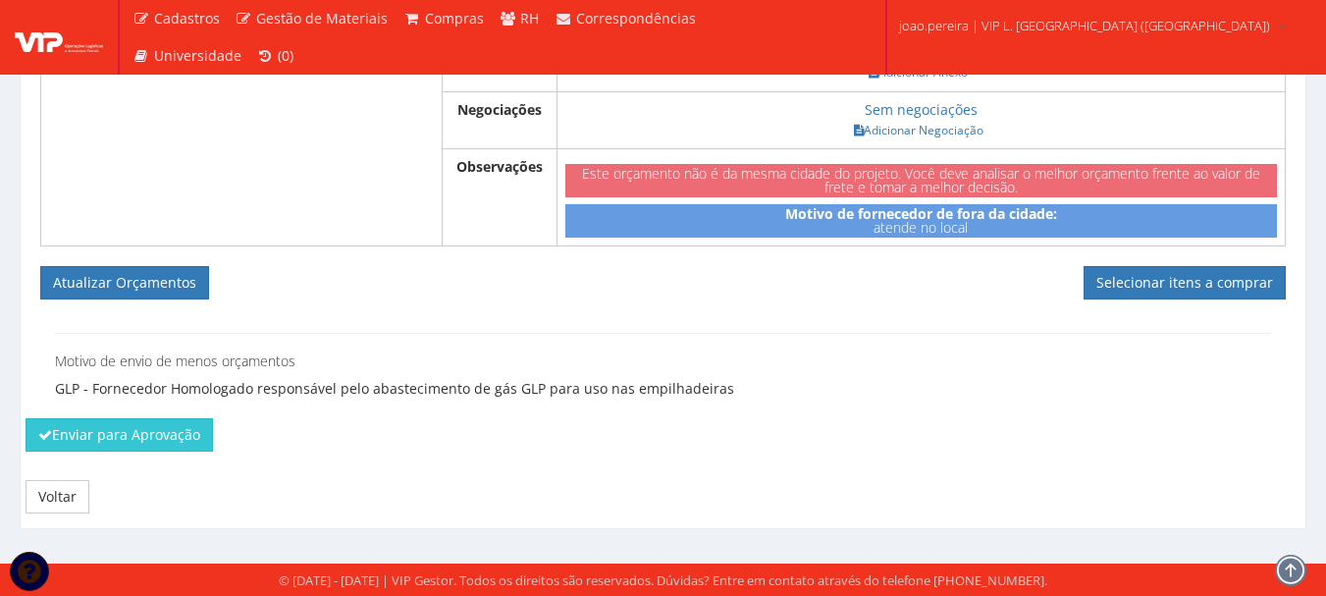
scroll to position [987, 0]
click at [117, 428] on button "Enviar para Aprovação" at bounding box center [119, 434] width 187 height 33
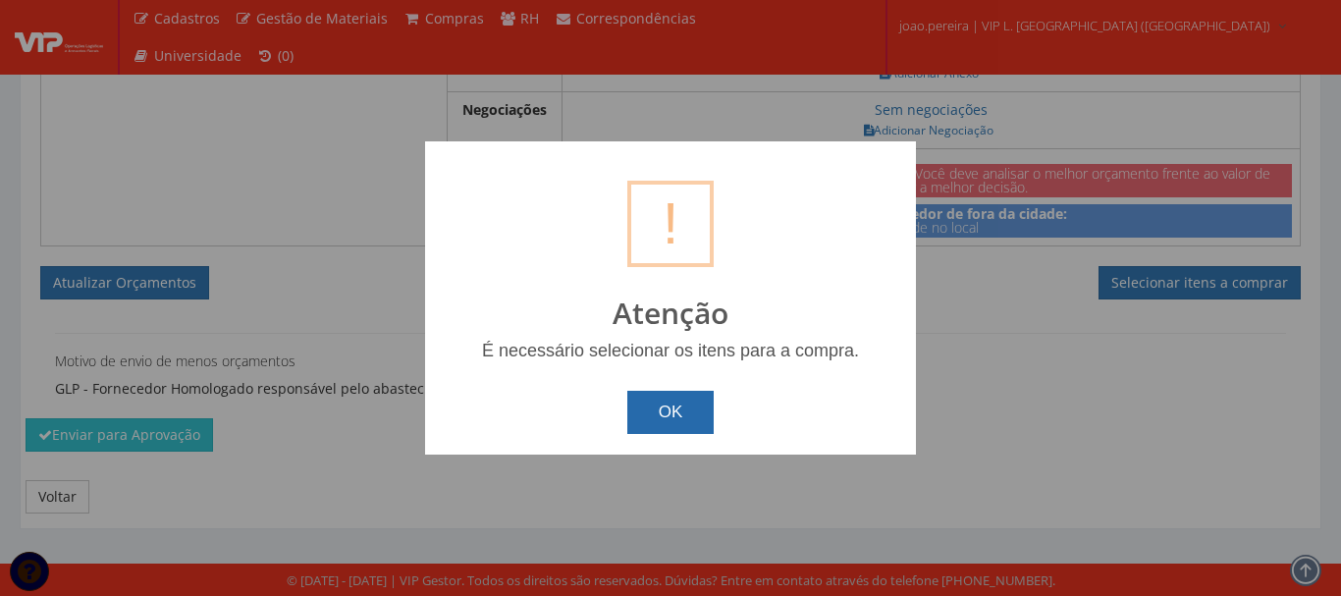
click at [669, 431] on button "OK" at bounding box center [670, 412] width 87 height 43
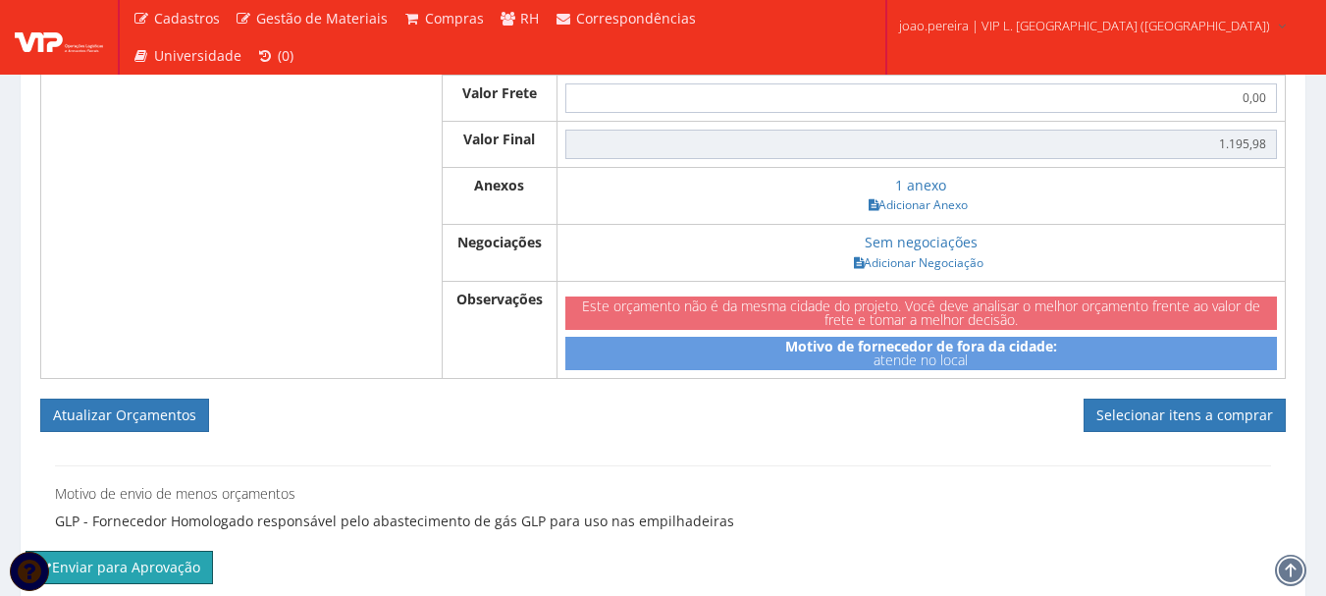
scroll to position [791, 0]
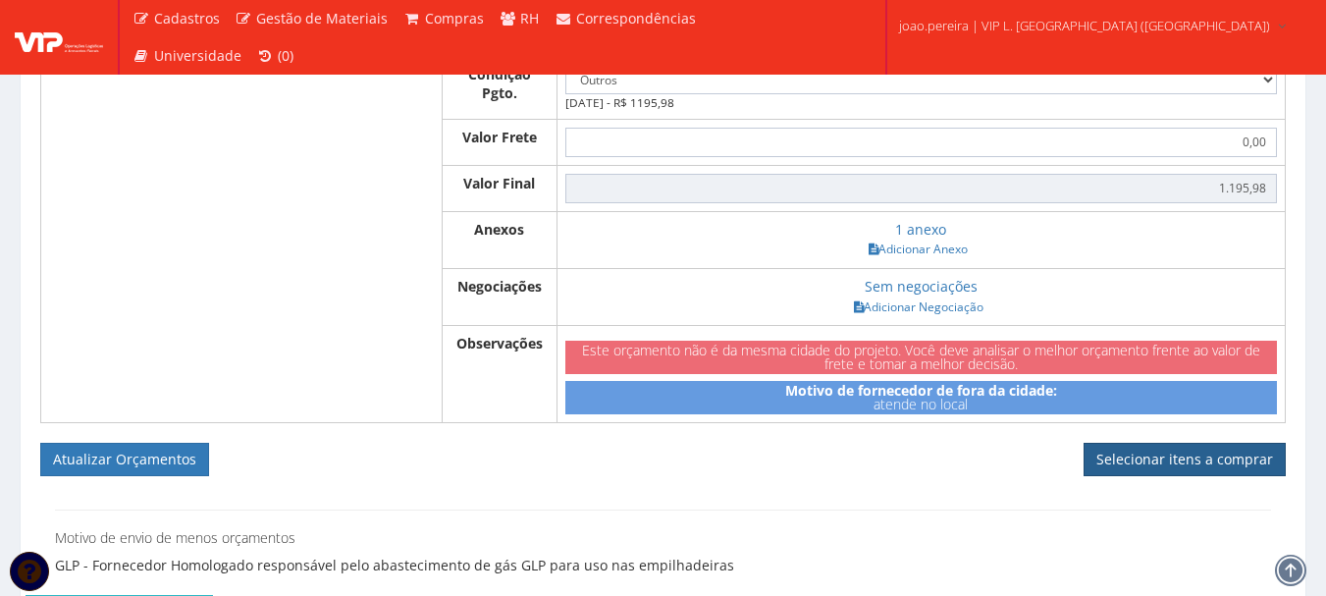
click at [1153, 472] on link "Selecionar itens a comprar" at bounding box center [1185, 459] width 202 height 33
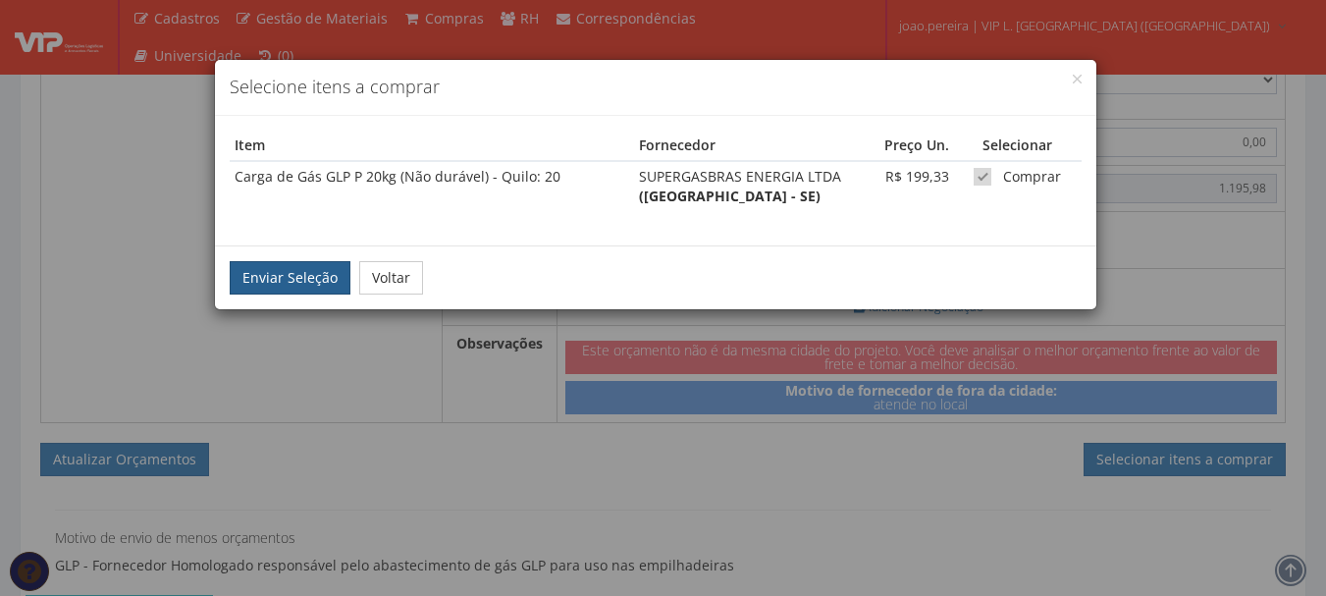
click at [303, 290] on button "Enviar Seleção" at bounding box center [290, 277] width 121 height 33
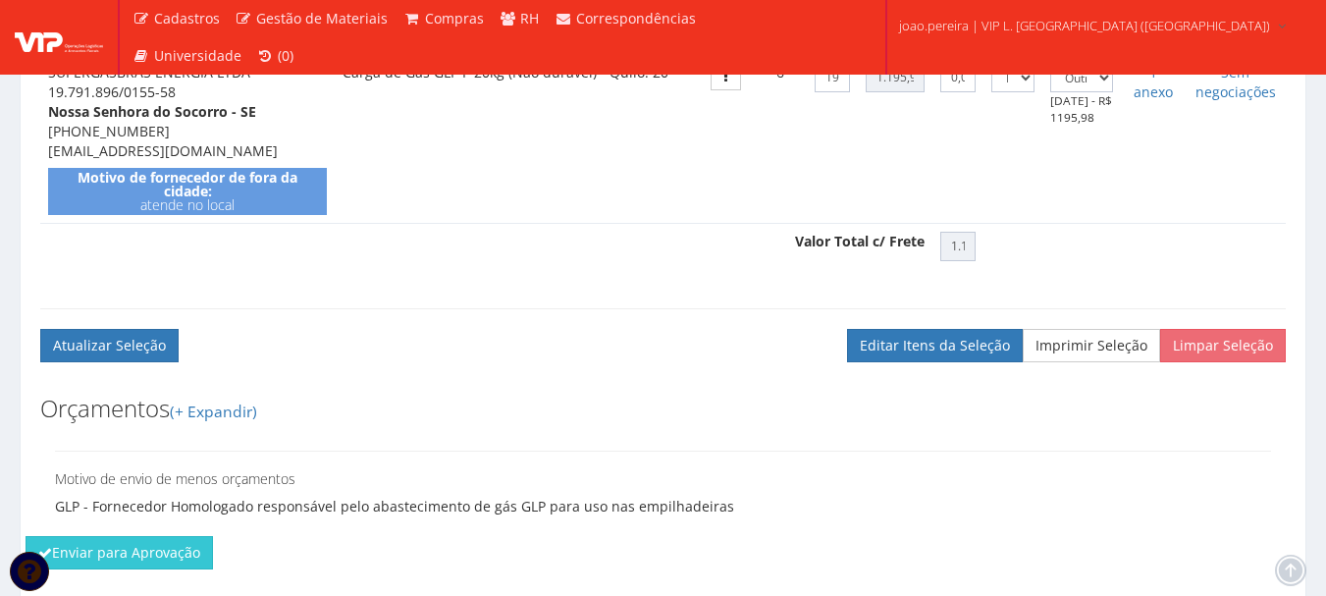
scroll to position [826, 0]
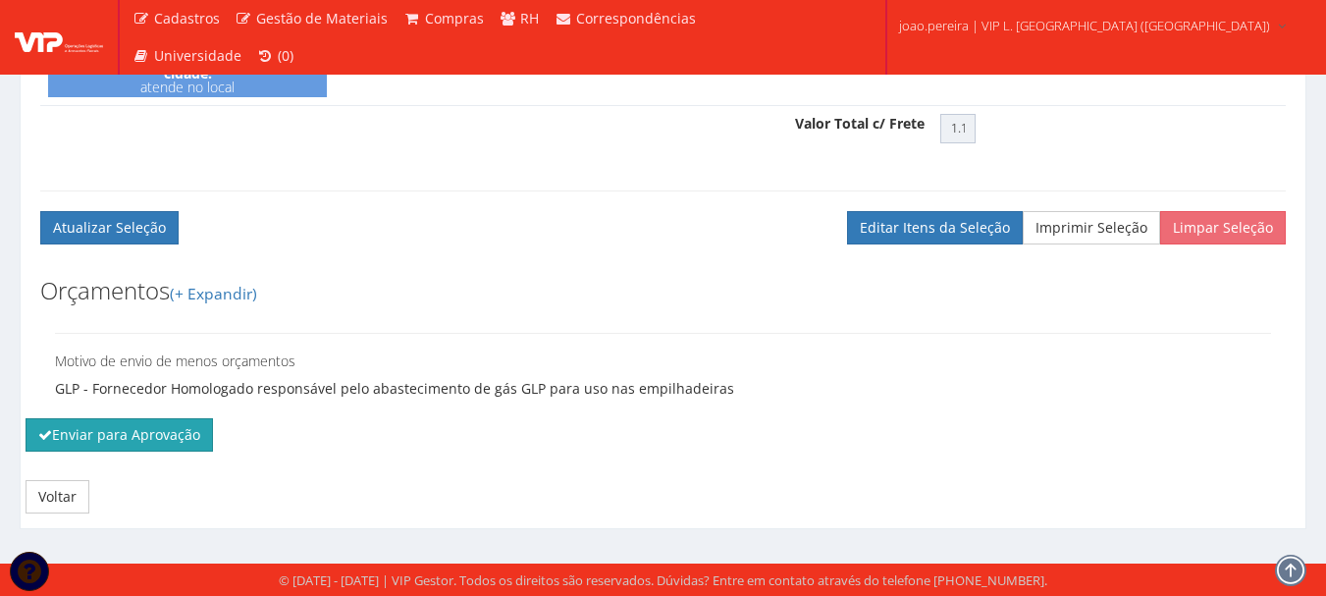
click at [86, 438] on button "Enviar para Aprovação" at bounding box center [119, 434] width 187 height 33
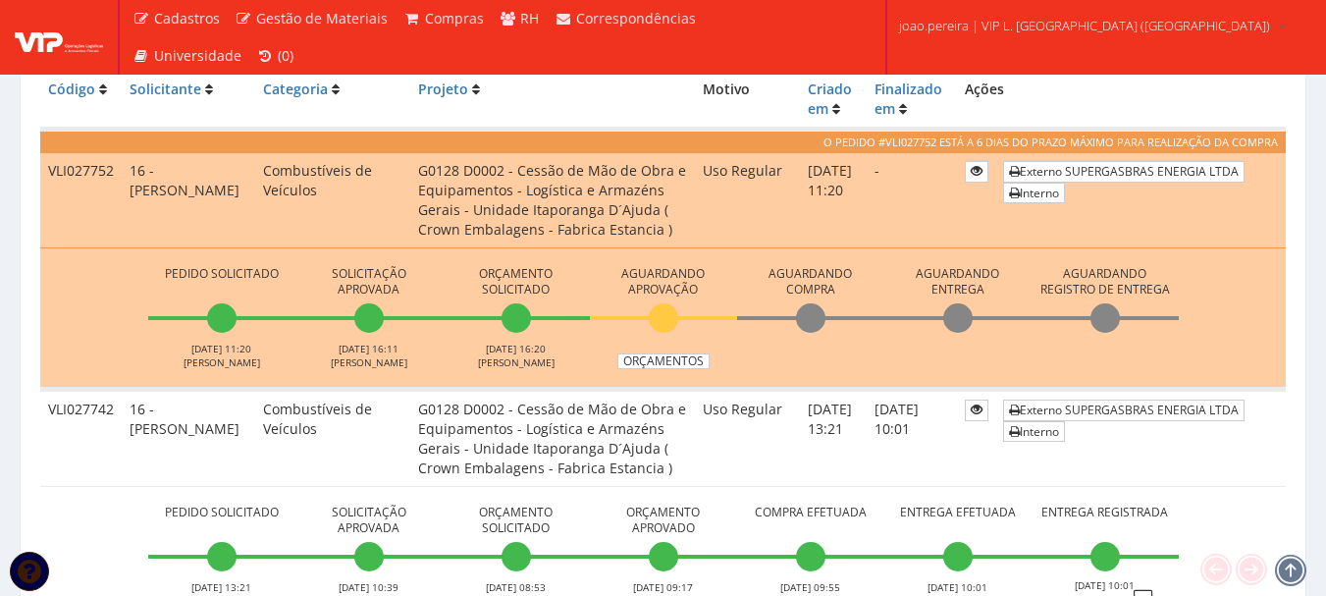
scroll to position [589, 0]
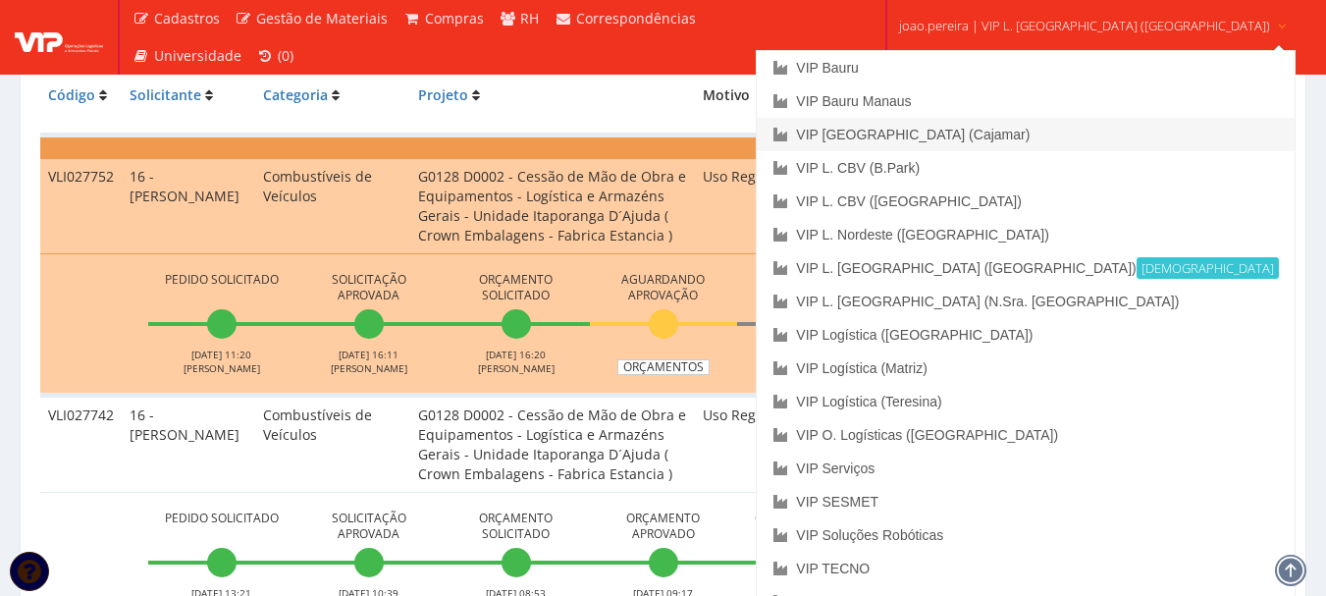
click at [990, 129] on link "VIP [GEOGRAPHIC_DATA] (Cajamar)" at bounding box center [1025, 134] width 537 height 33
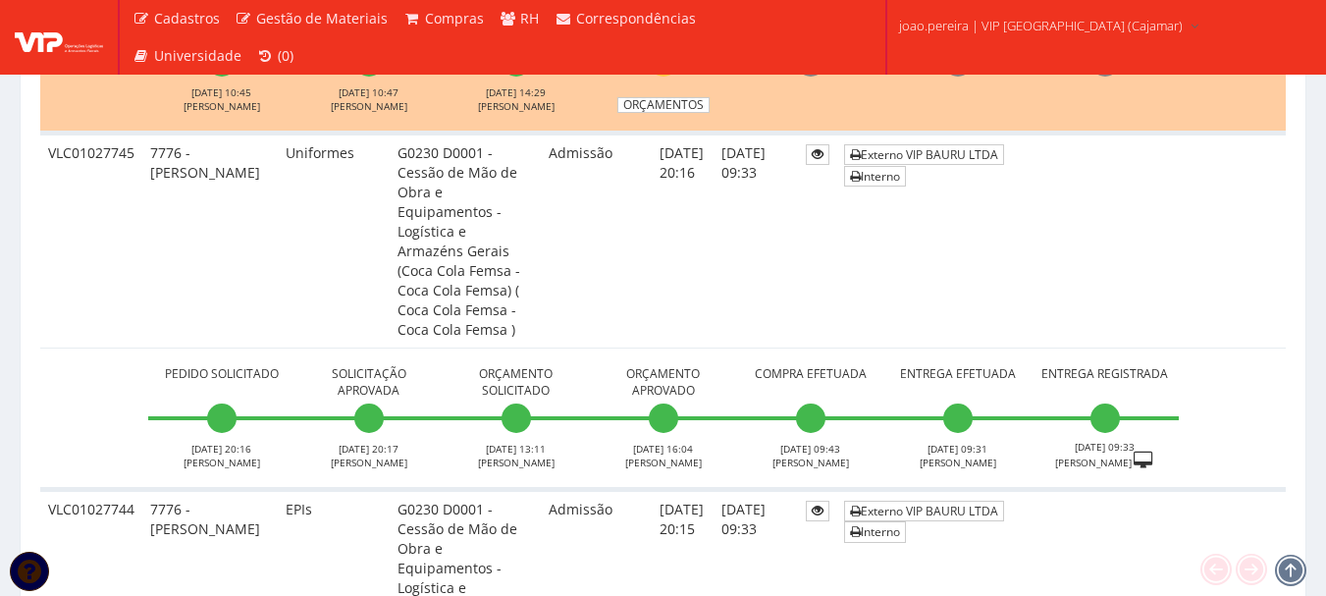
scroll to position [1276, 0]
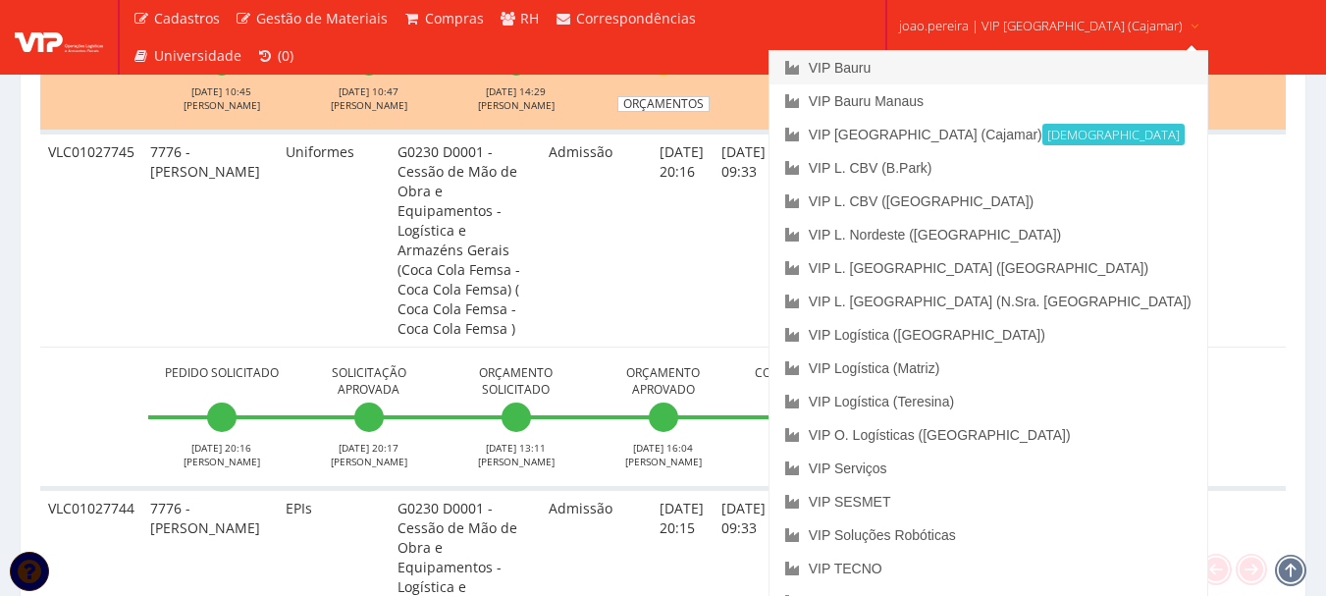
click at [947, 62] on link "VIP Bauru" at bounding box center [989, 67] width 438 height 33
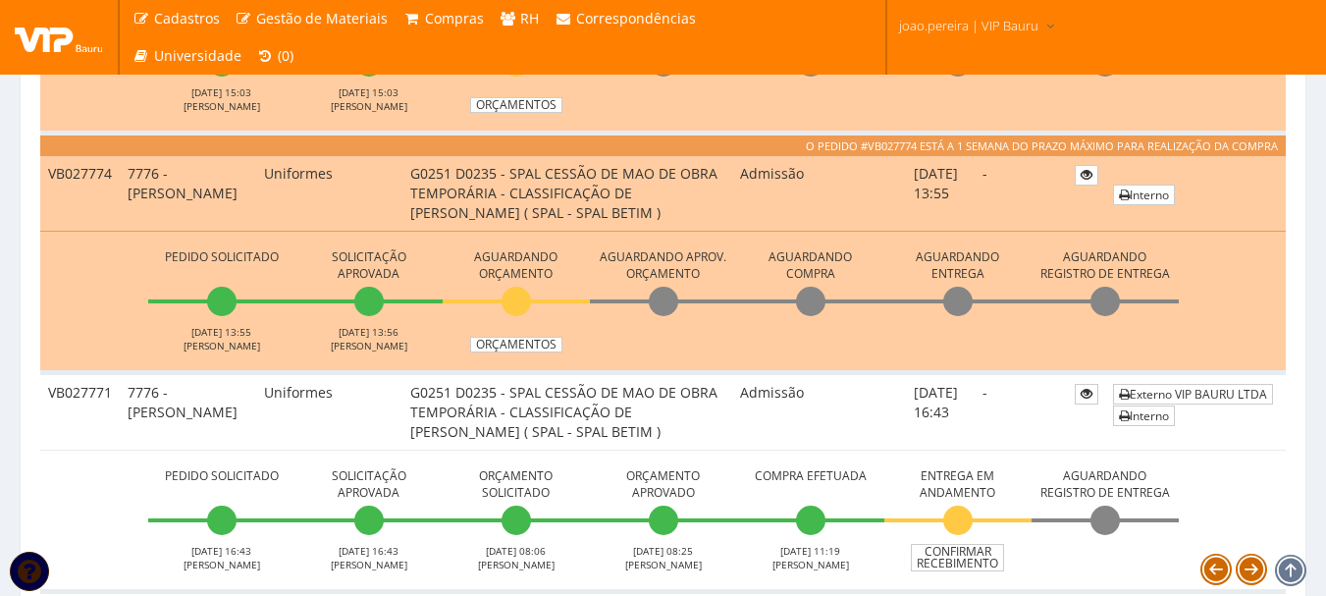
scroll to position [785, 0]
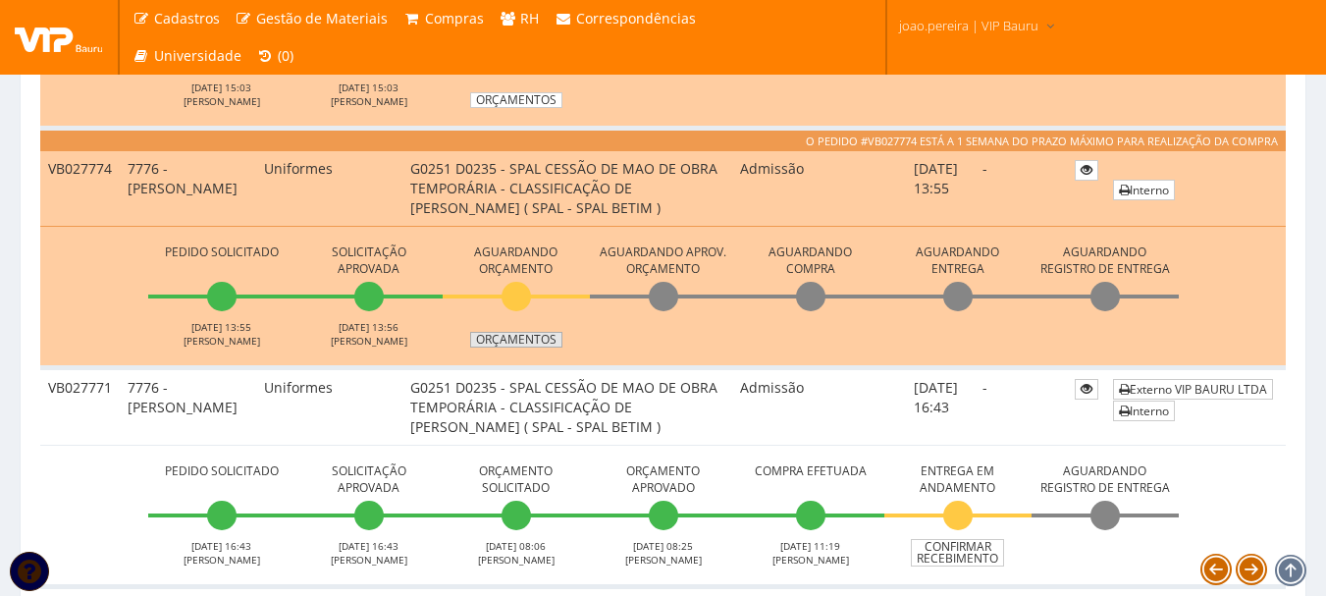
click at [533, 347] on link "Orçamentos" at bounding box center [516, 340] width 92 height 16
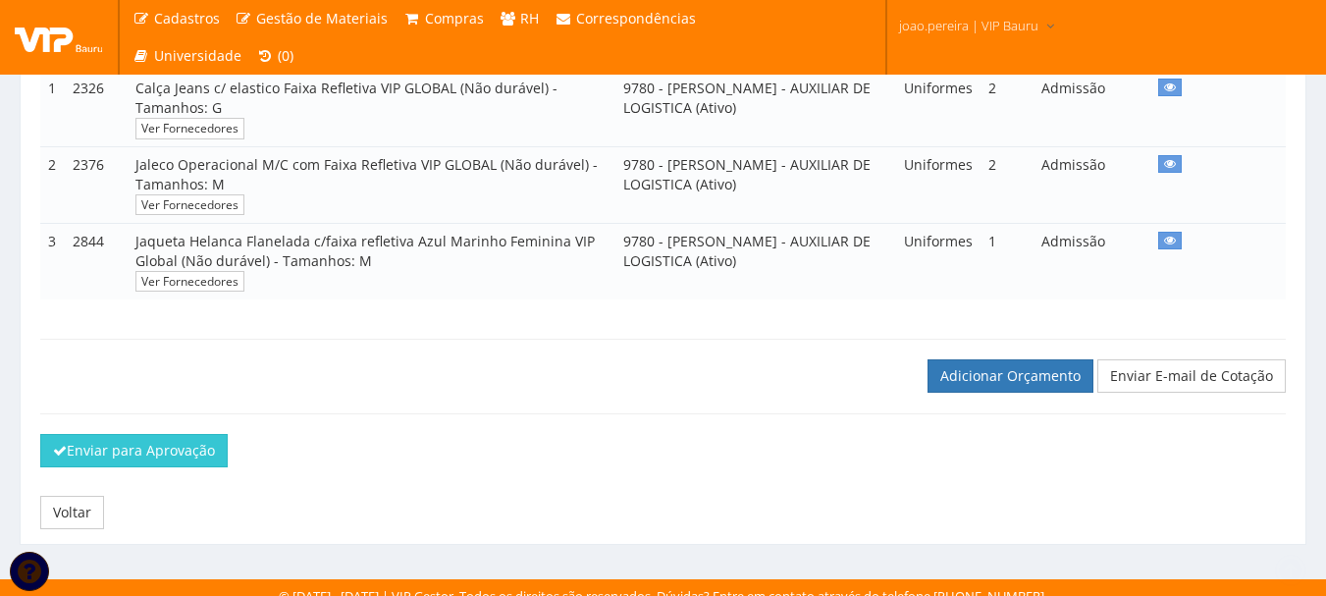
scroll to position [472, 0]
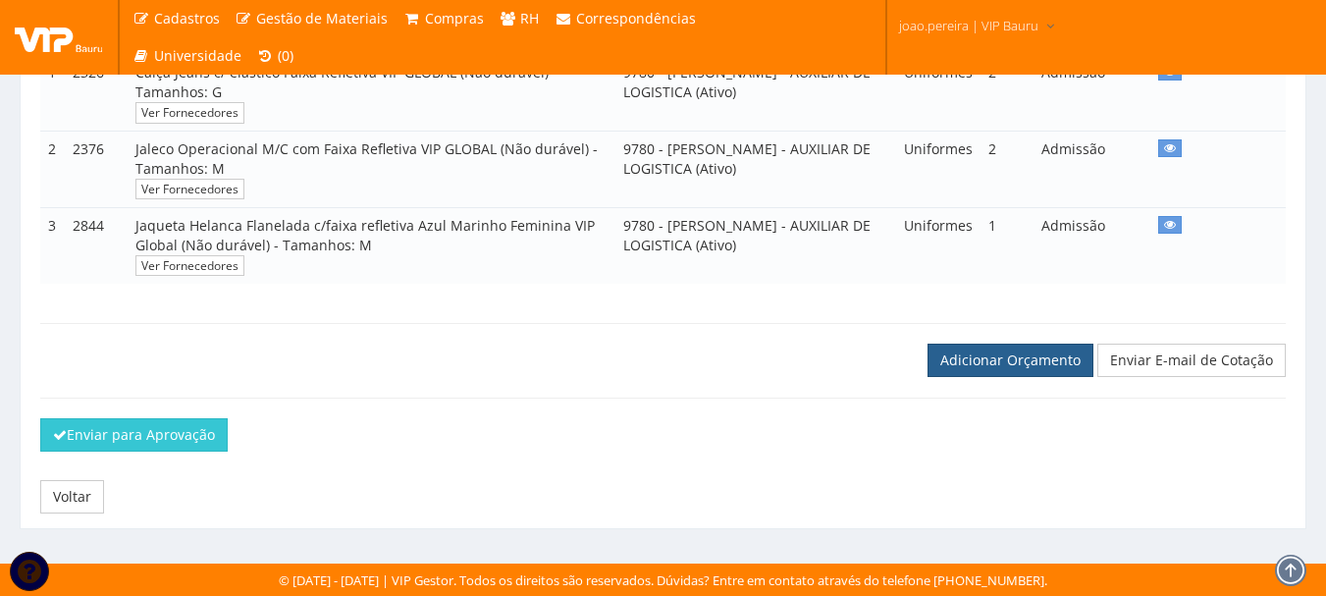
click at [1039, 352] on link "Adicionar Orçamento" at bounding box center [1011, 360] width 166 height 33
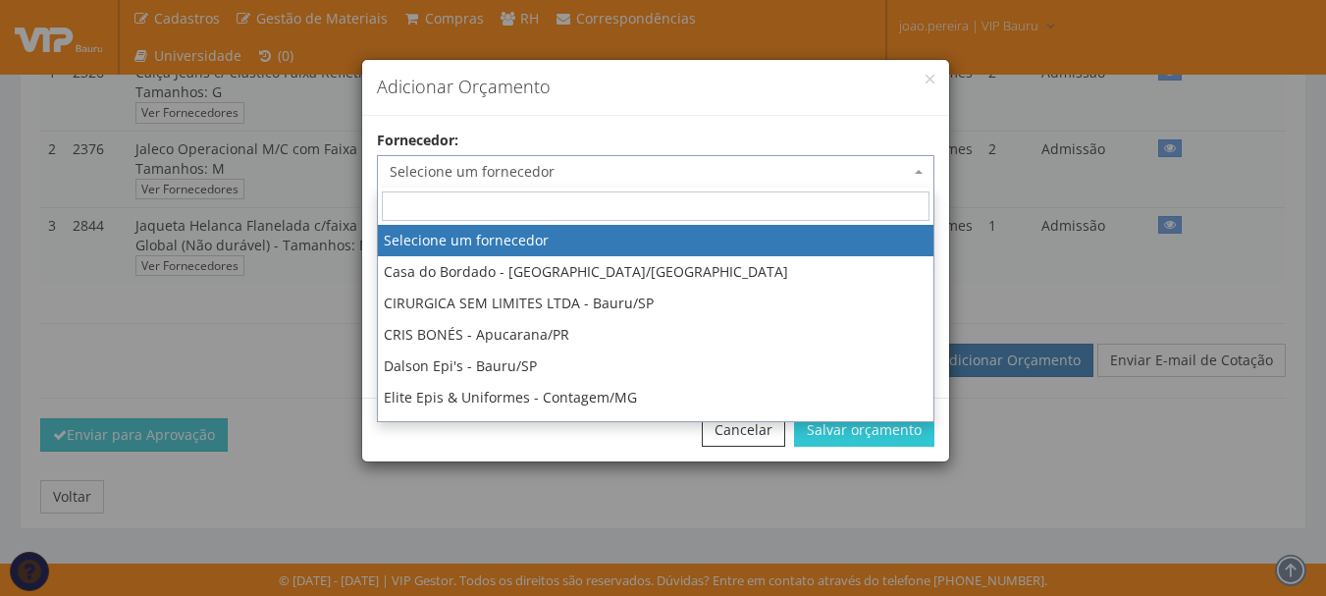
click at [569, 170] on span "Selecione um fornecedor" at bounding box center [650, 172] width 520 height 20
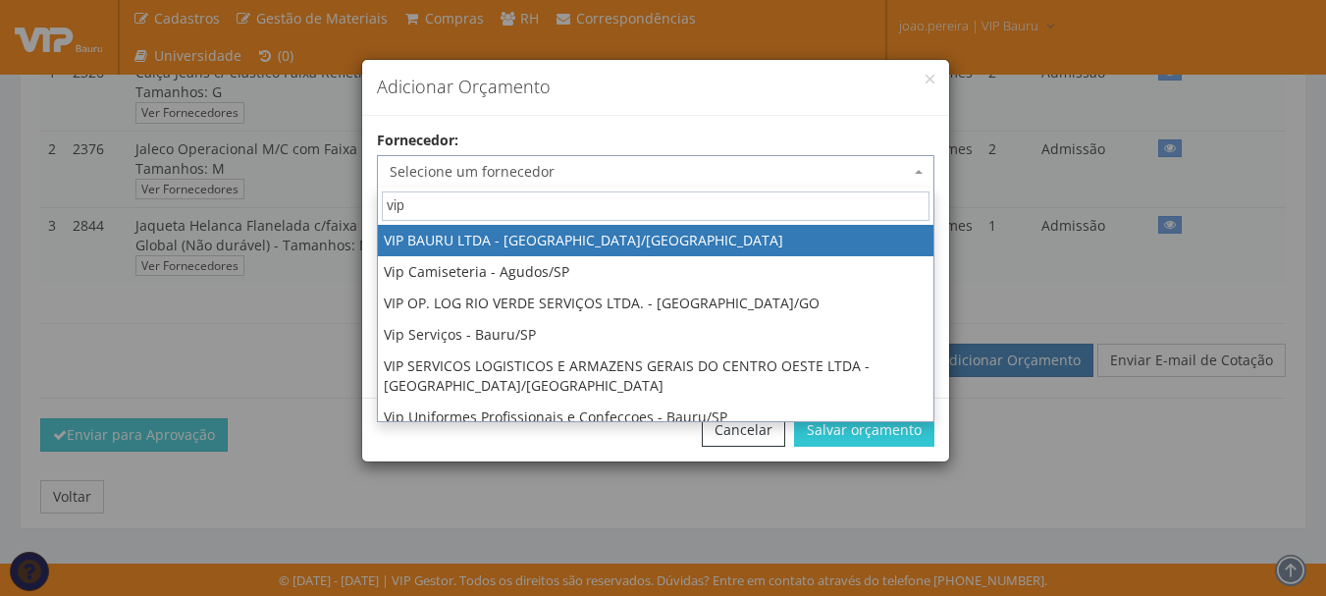
type input "vip"
select select "532"
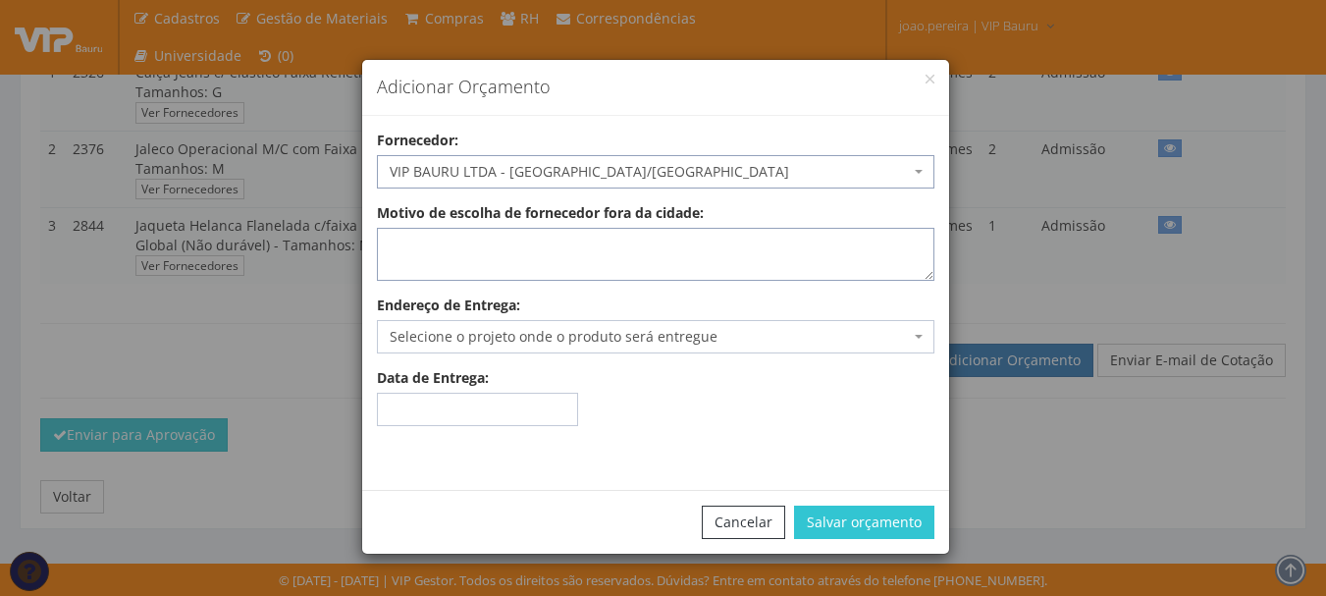
click at [561, 276] on textarea "Motivo de escolha de fornecedor fora da cidade:" at bounding box center [656, 254] width 558 height 53
type textarea "estoque"
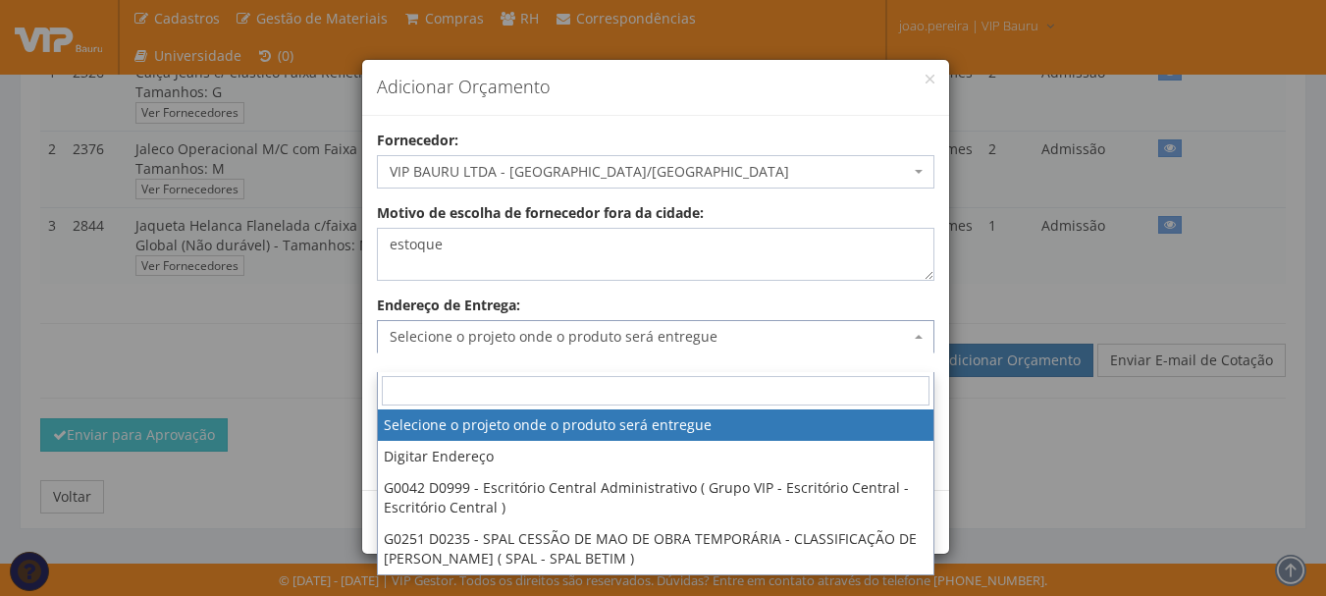
click at [554, 340] on span "Selecione o projeto onde o produto será entregue" at bounding box center [650, 337] width 520 height 20
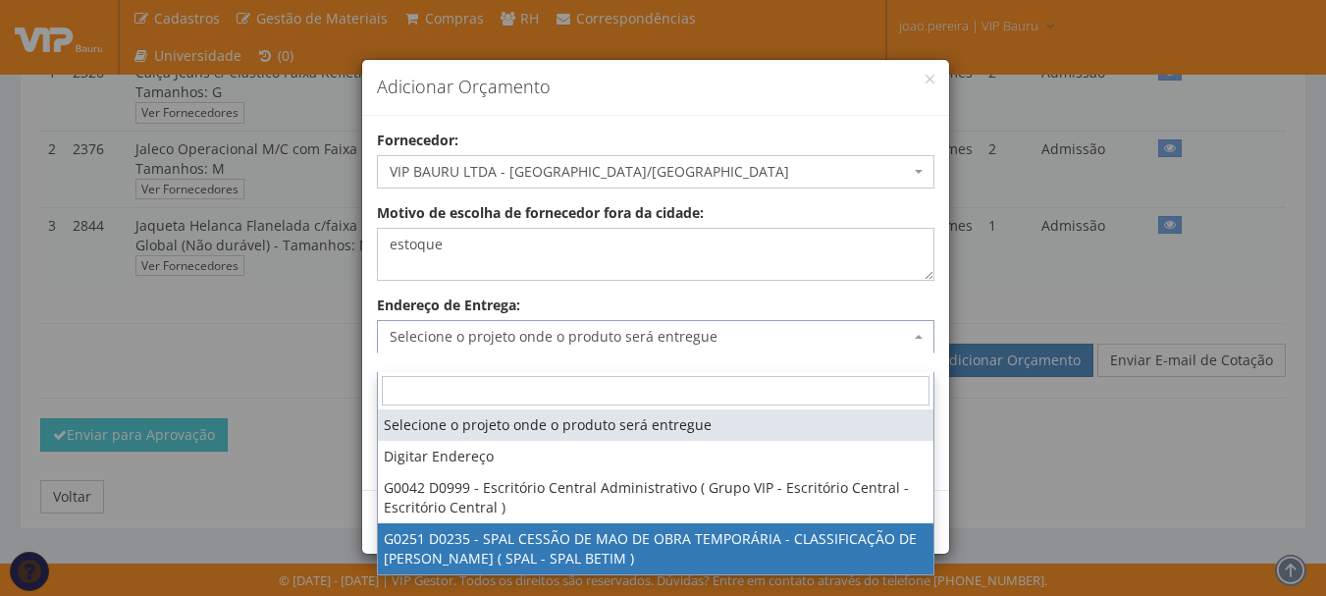
select select "251"
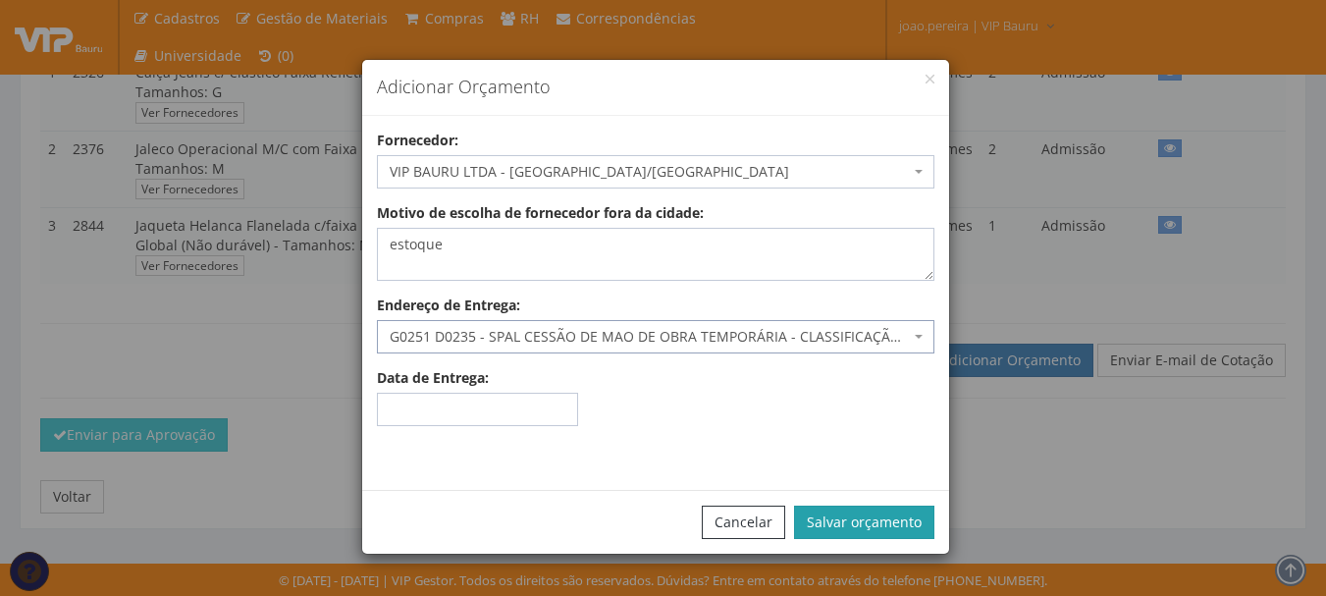
click at [880, 525] on button "Salvar orçamento" at bounding box center [864, 522] width 140 height 33
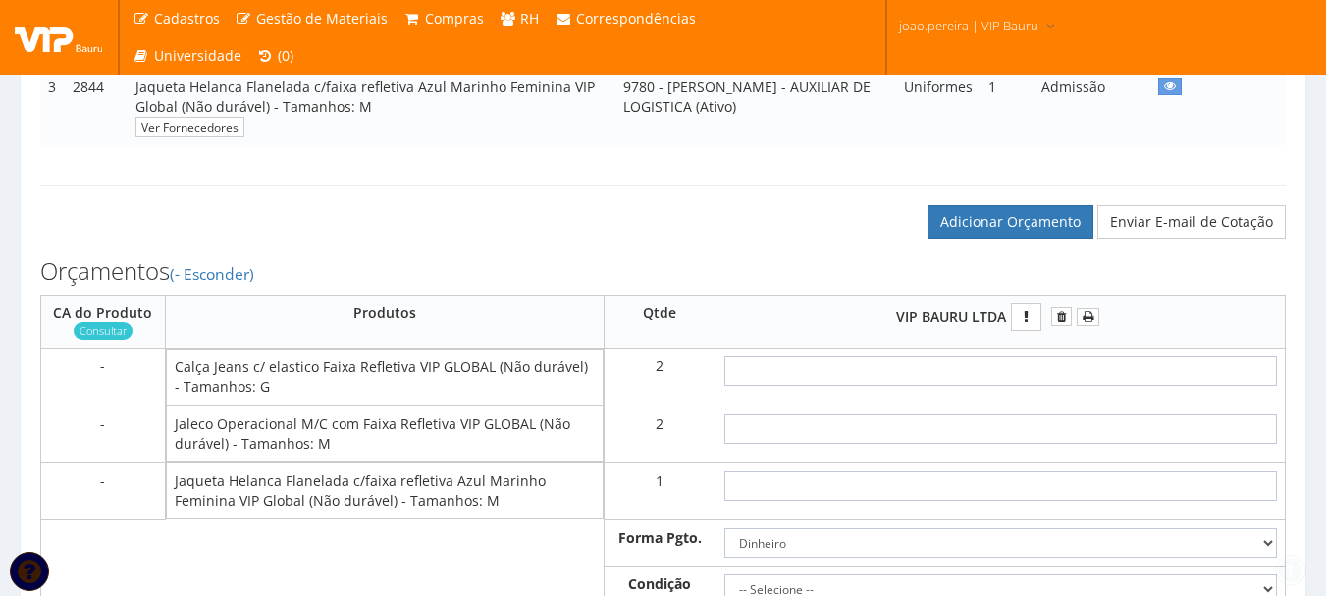
scroll to position [687, 0]
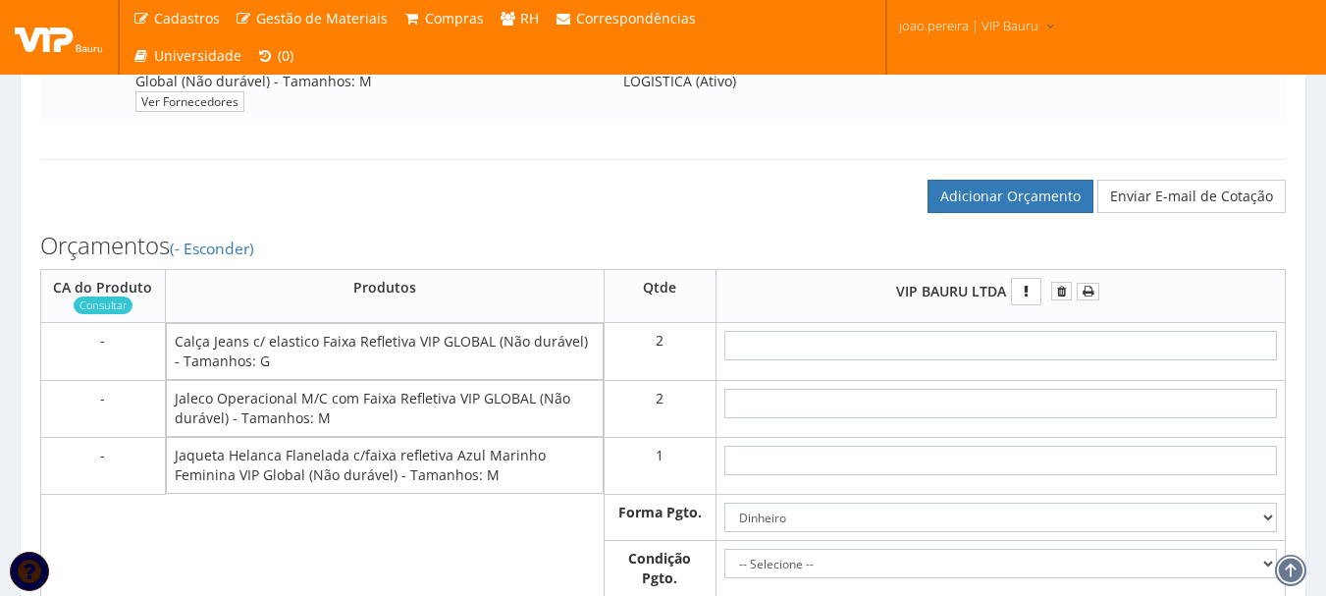
click at [1027, 380] on td at bounding box center [1000, 351] width 569 height 57
click at [1029, 360] on input "text" at bounding box center [1000, 345] width 553 height 29
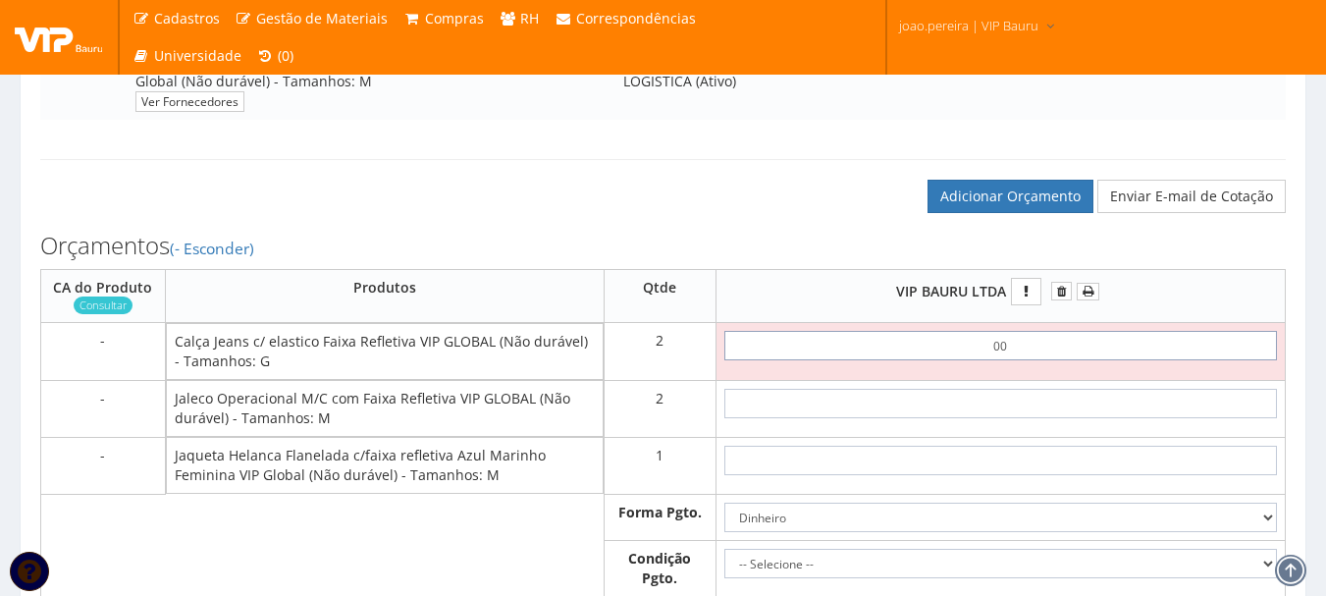
type input "0,01"
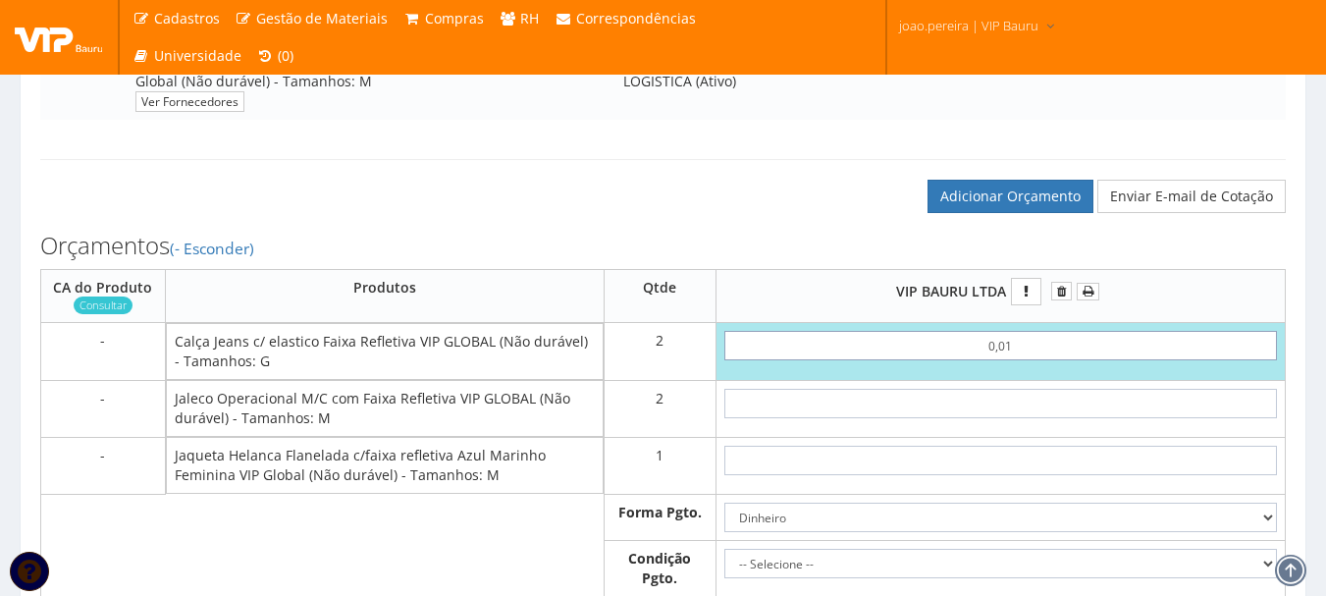
type input "0,02"
type input "0,01"
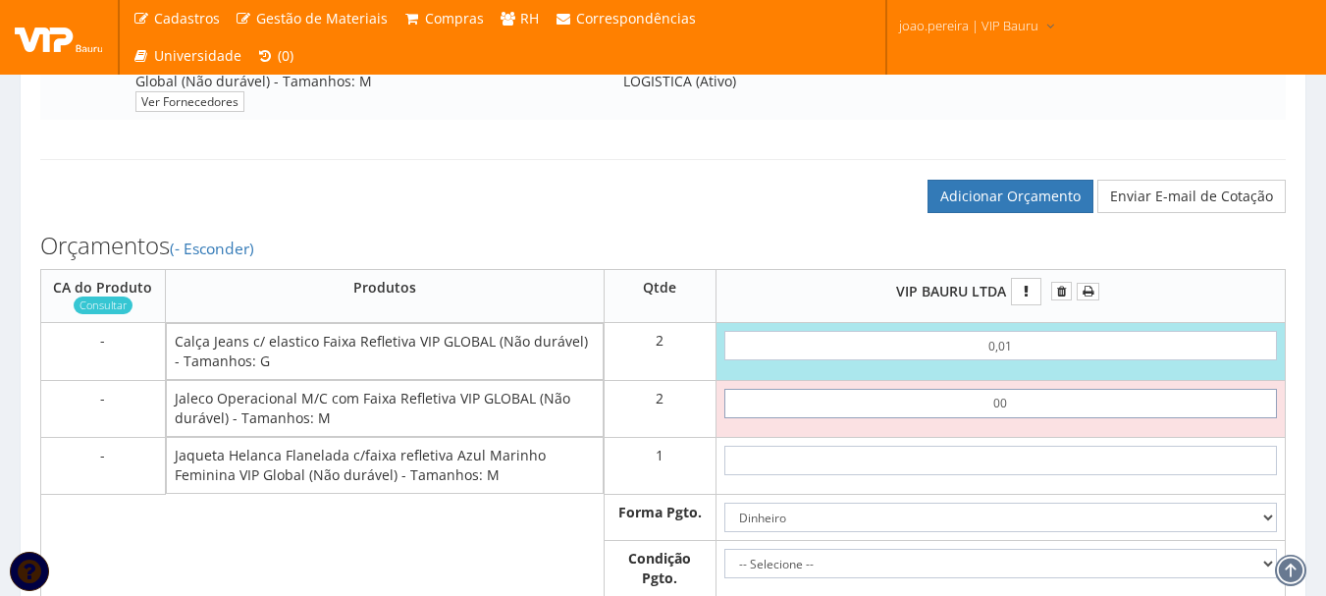
type input "0,01"
type input "0,04"
type input "0,01"
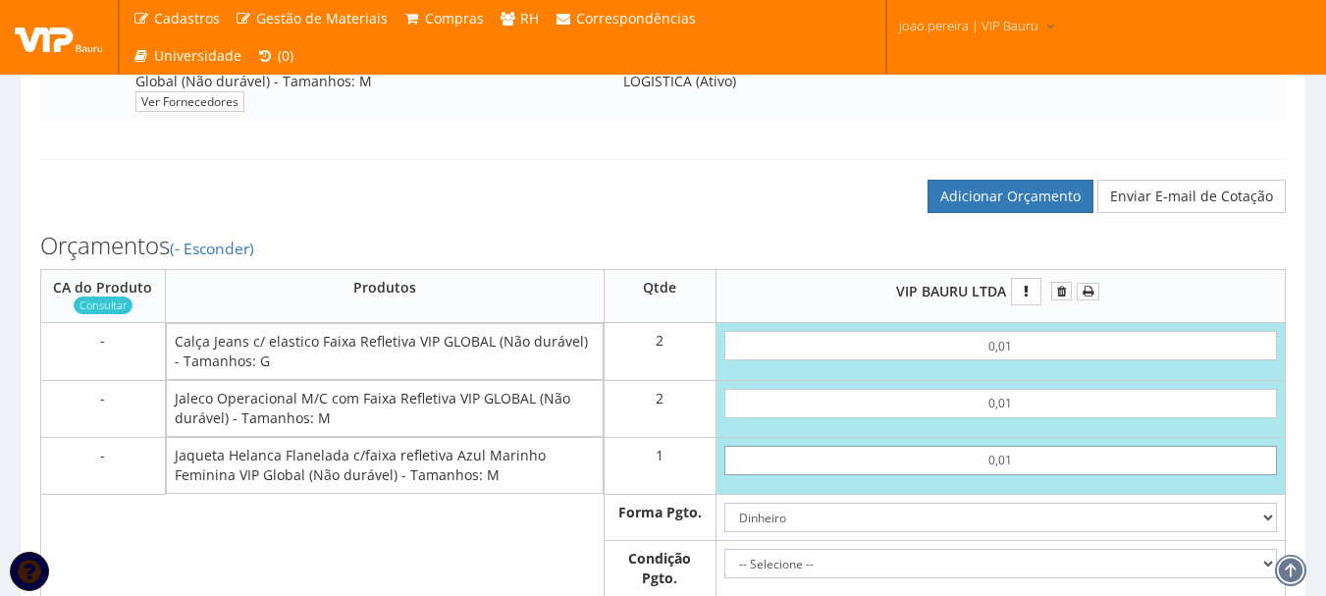
type input "0,01"
type input "0,05"
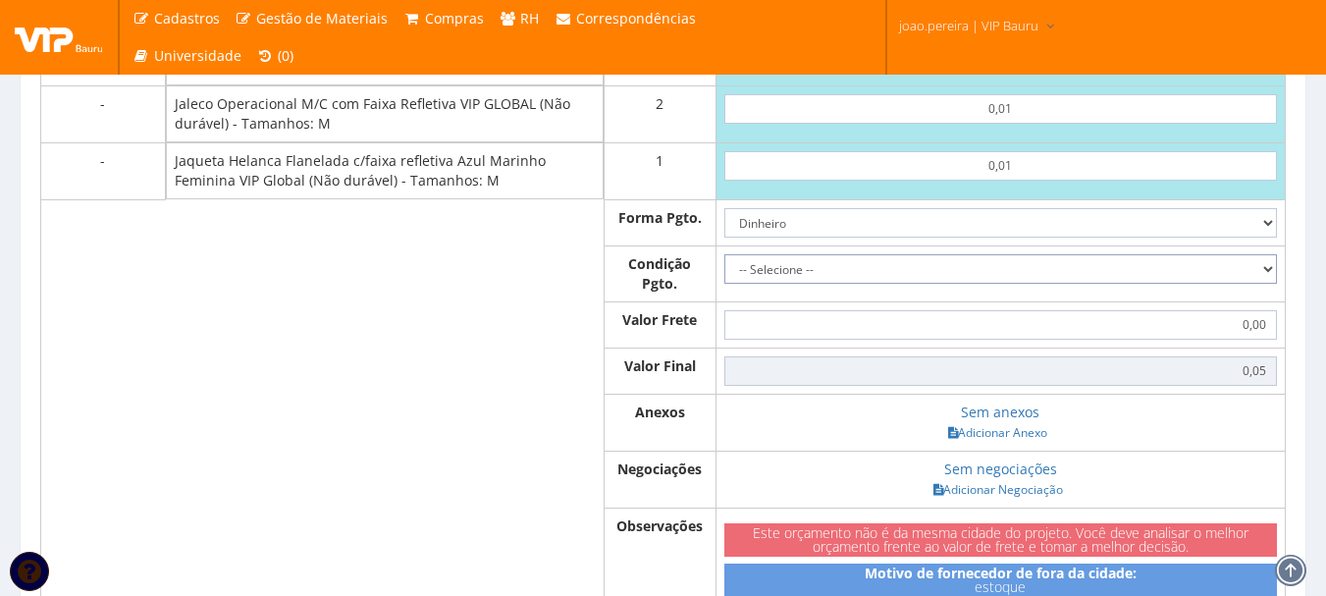
drag, startPoint x: 1273, startPoint y: 287, endPoint x: 1261, endPoint y: 288, distance: 11.8
click at [1273, 284] on select "-- Selecione -- À vista 7 dias 10 dias" at bounding box center [1000, 268] width 553 height 29
select select "0"
click at [724, 273] on select "-- Selecione -- À vista 7 dias 10 dias" at bounding box center [1000, 268] width 553 height 29
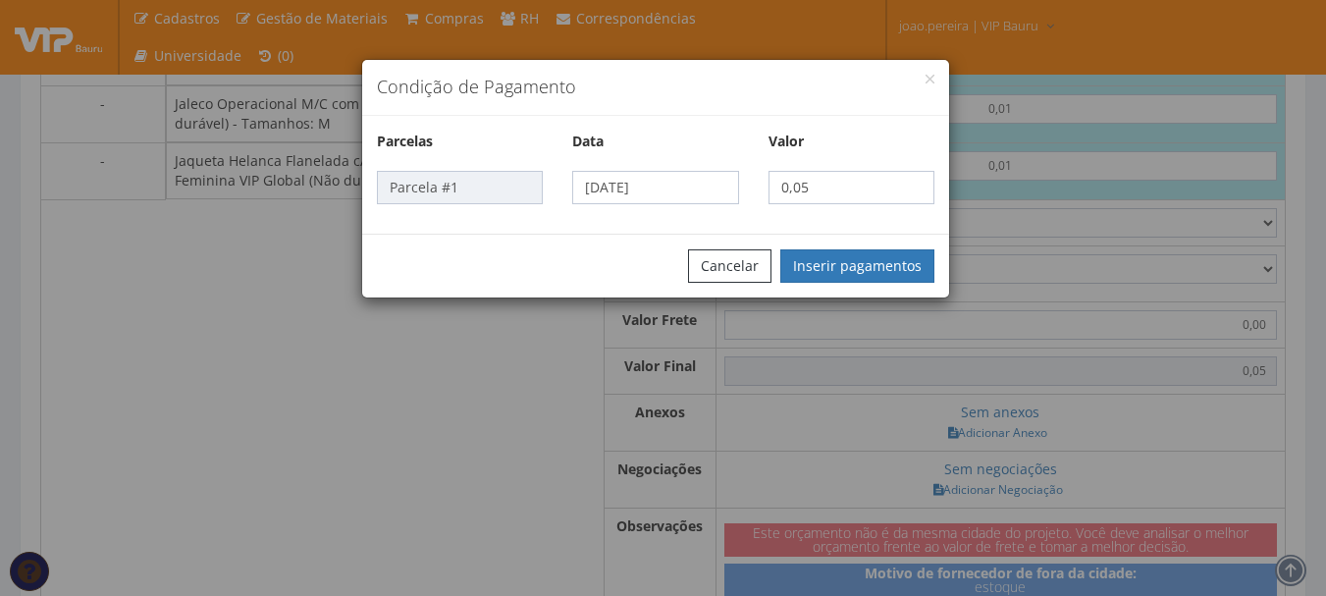
click at [1024, 451] on div "Condição de Pagamento Parcelas Data Valor Parcela #1 02/10/2025 0,05 Cancelar I…" at bounding box center [663, 298] width 1326 height 596
click at [884, 267] on button "Inserir pagamentos" at bounding box center [857, 265] width 154 height 33
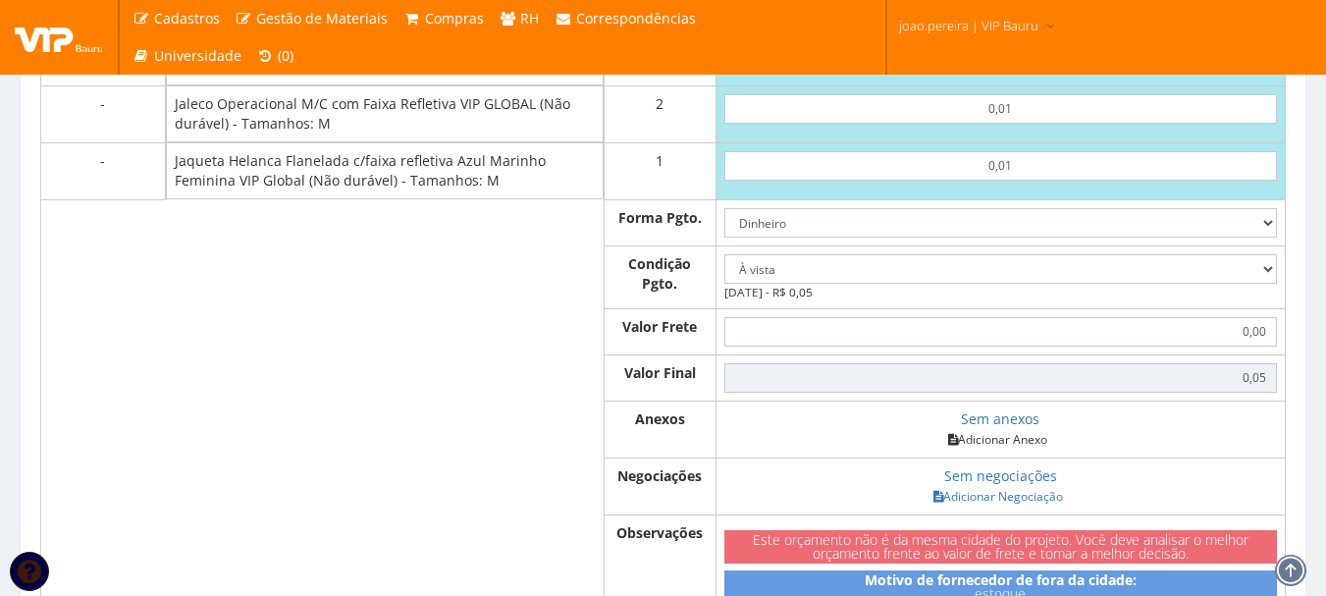
click at [1039, 450] on link "Adicionar Anexo" at bounding box center [997, 439] width 111 height 21
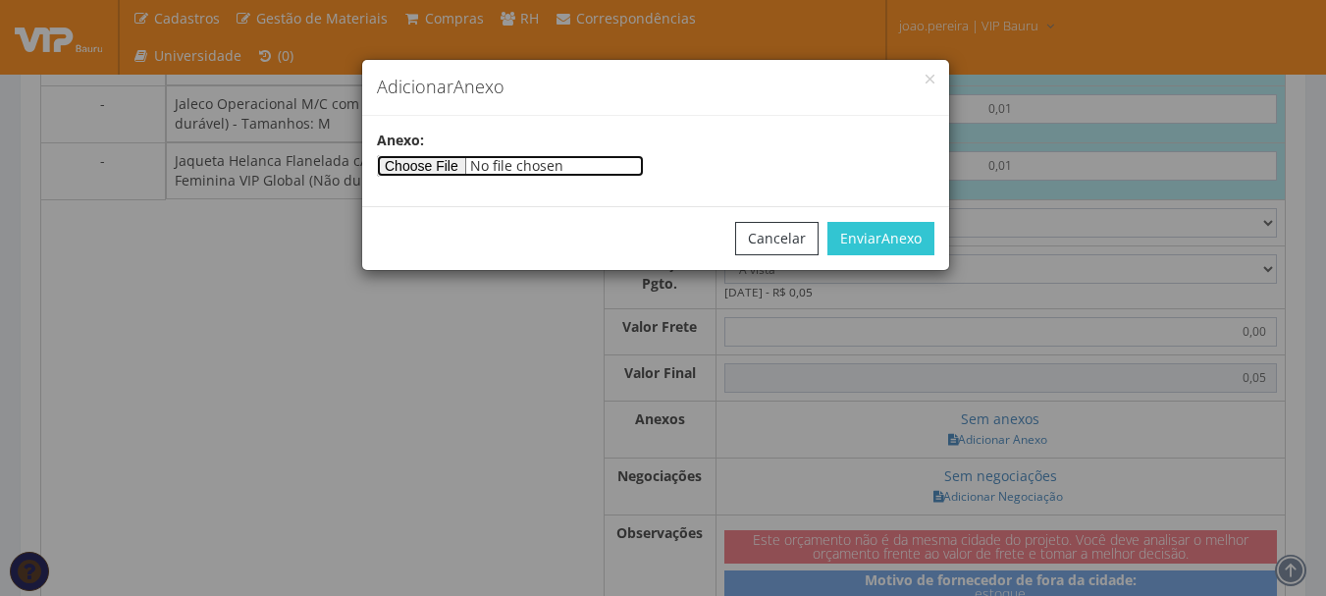
click at [455, 166] on input"] "file" at bounding box center [510, 166] width 267 height 22
type input"] "C:\fakepath\PEDIDOS SEM NOTA FISCAL ESTOQUE.docx"
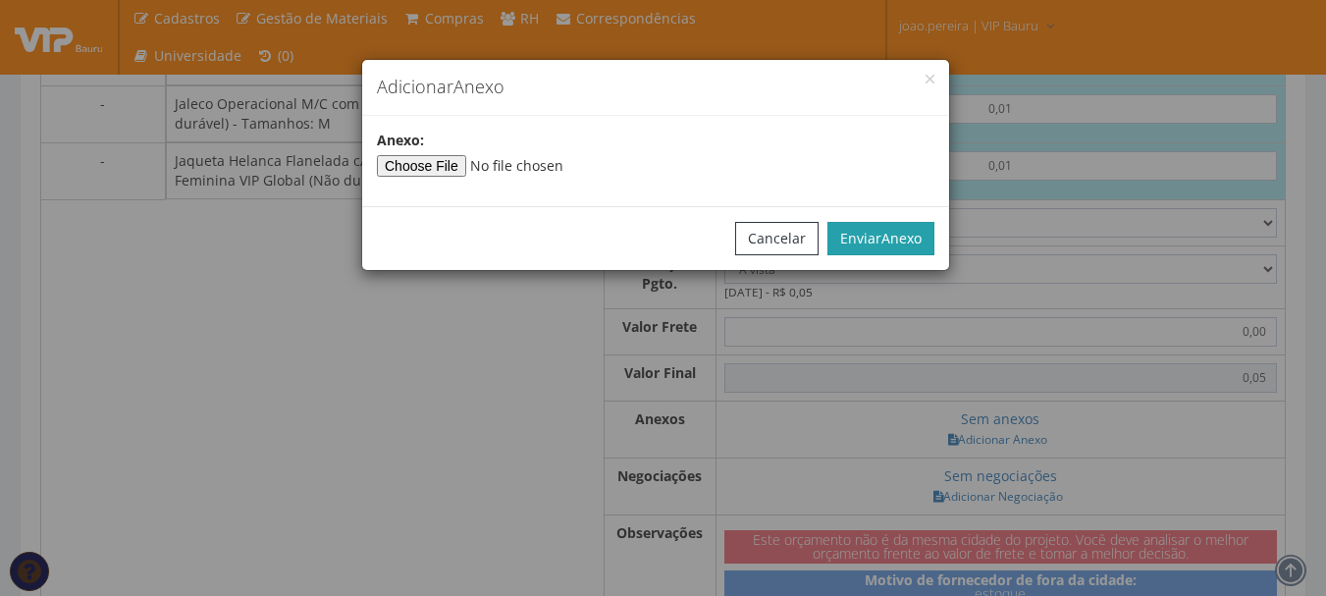
click at [870, 235] on button "Enviar Anexo" at bounding box center [880, 238] width 107 height 33
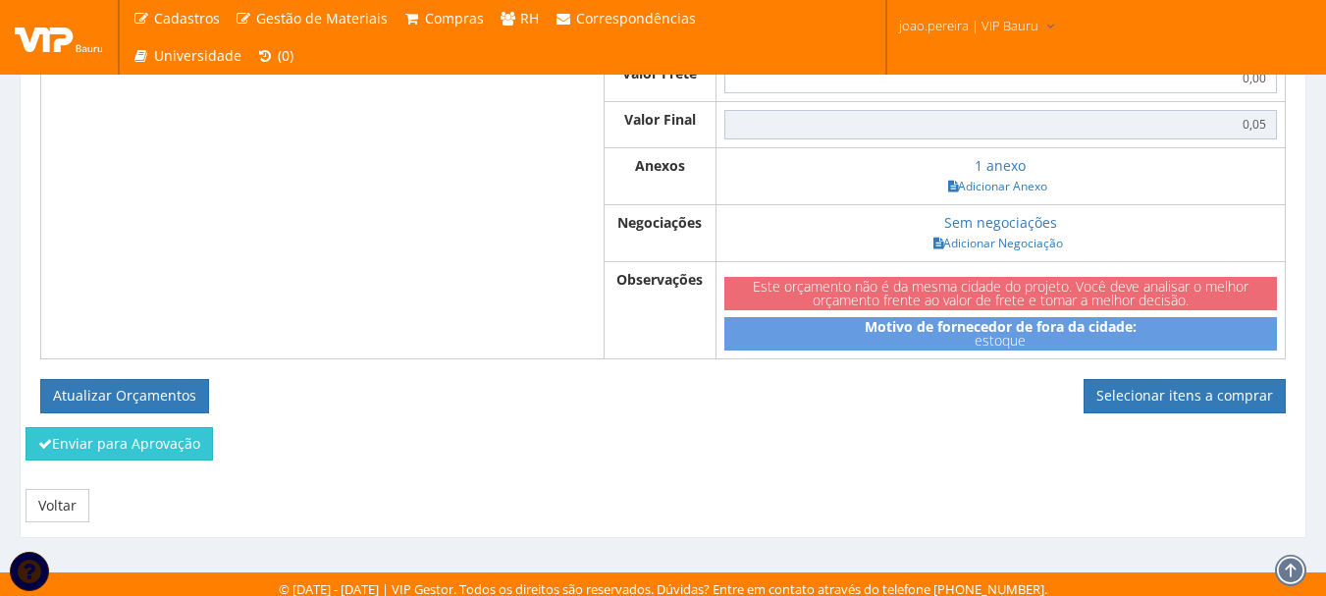
scroll to position [1263, 0]
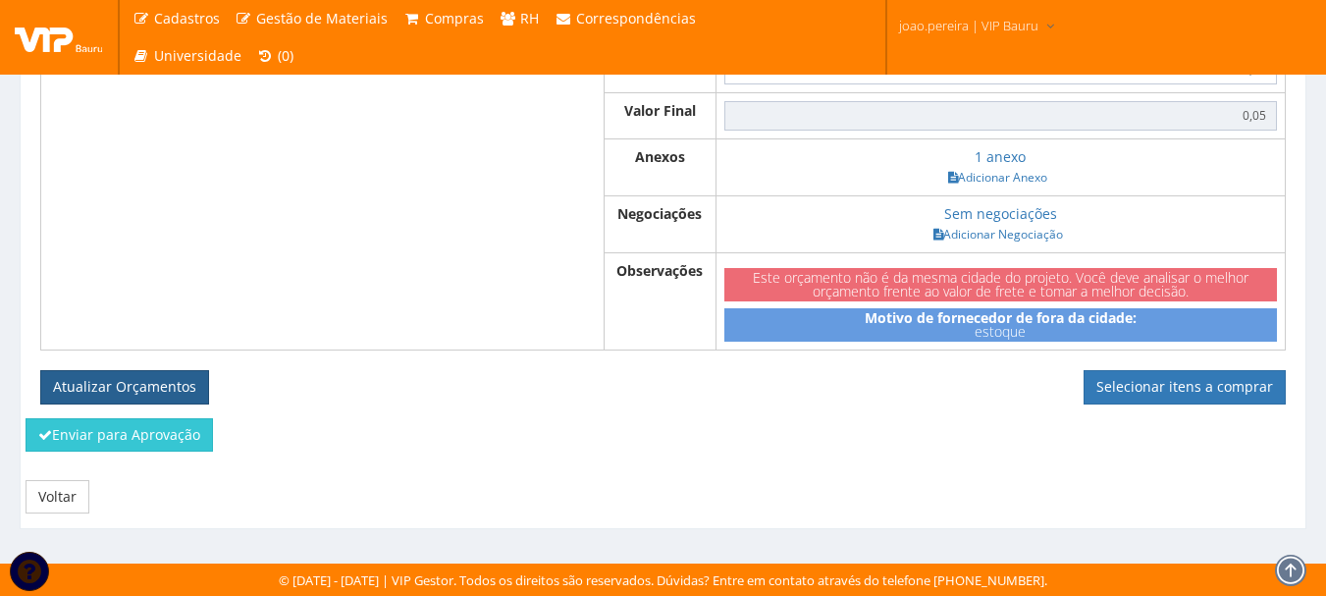
click at [159, 380] on button "Atualizar Orçamentos" at bounding box center [124, 386] width 169 height 33
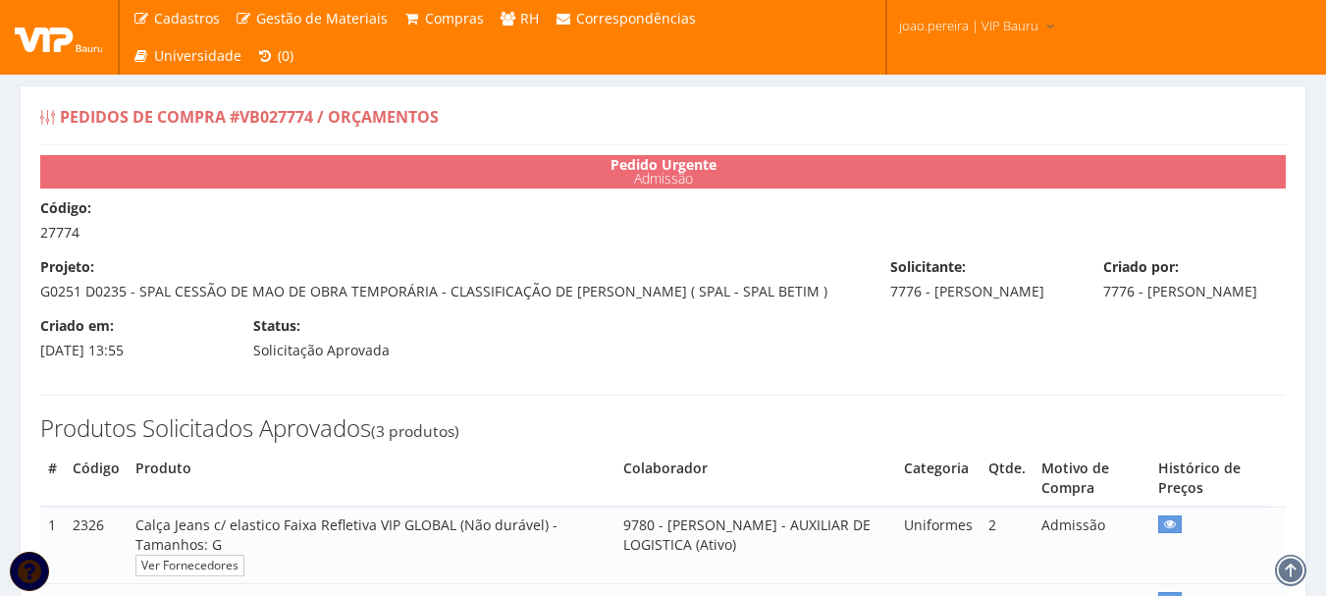
select select "0"
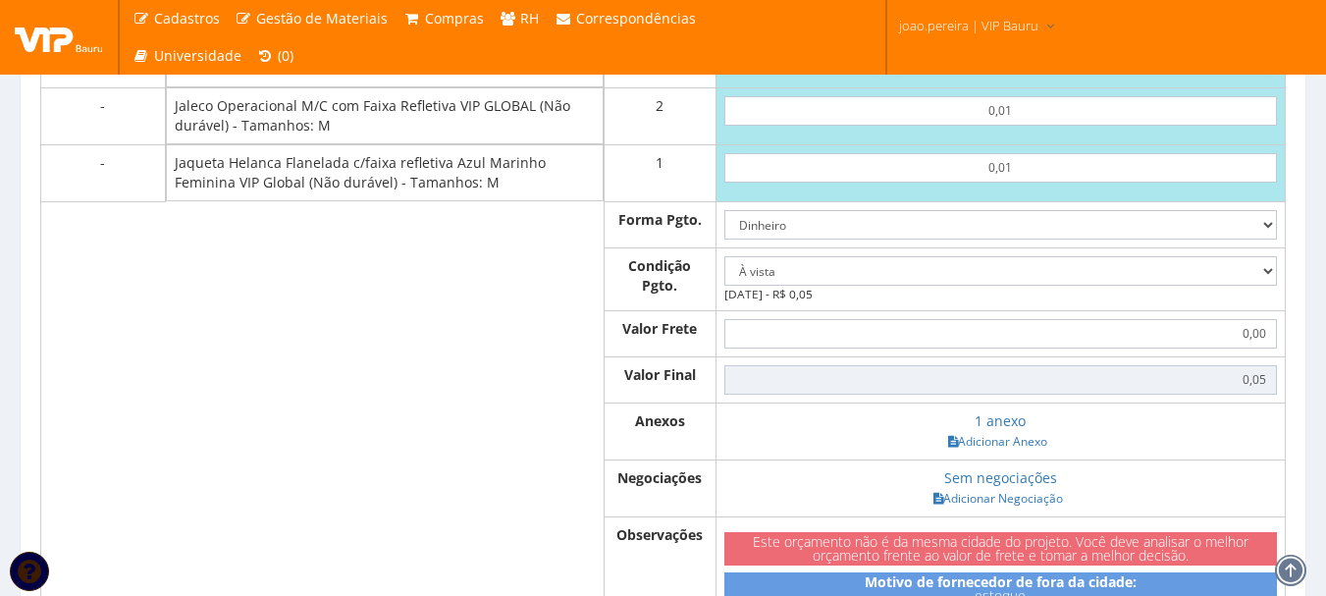
scroll to position [1080, 0]
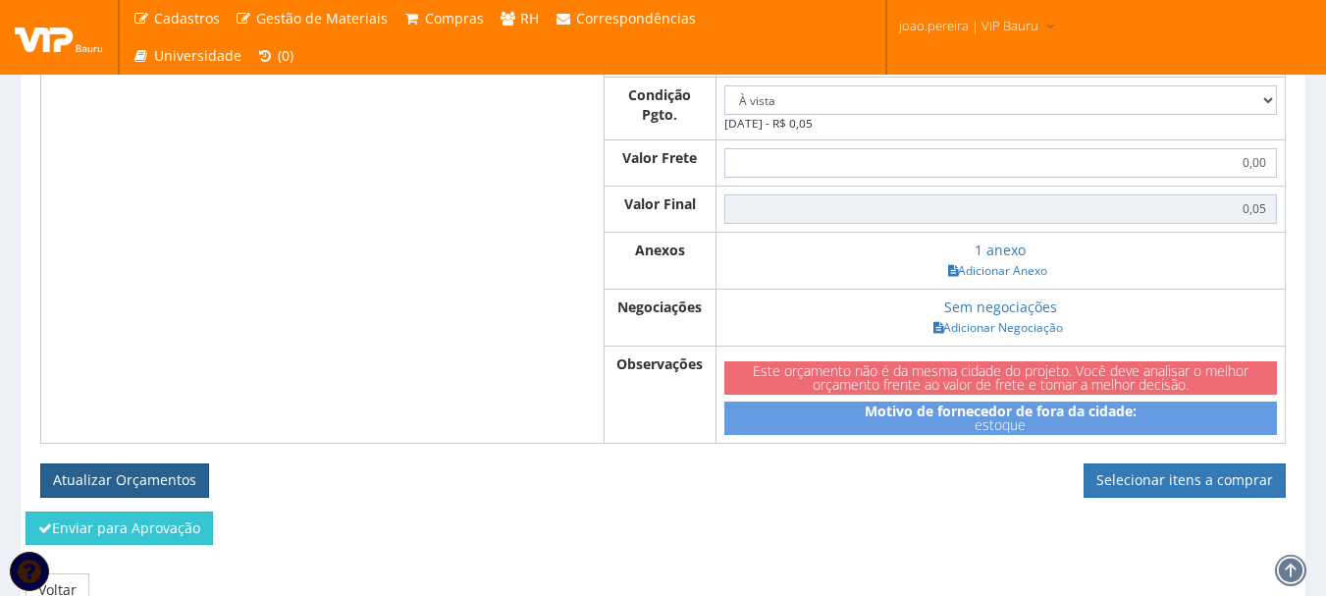
click at [125, 497] on button "Atualizar Orçamentos" at bounding box center [124, 479] width 169 height 33
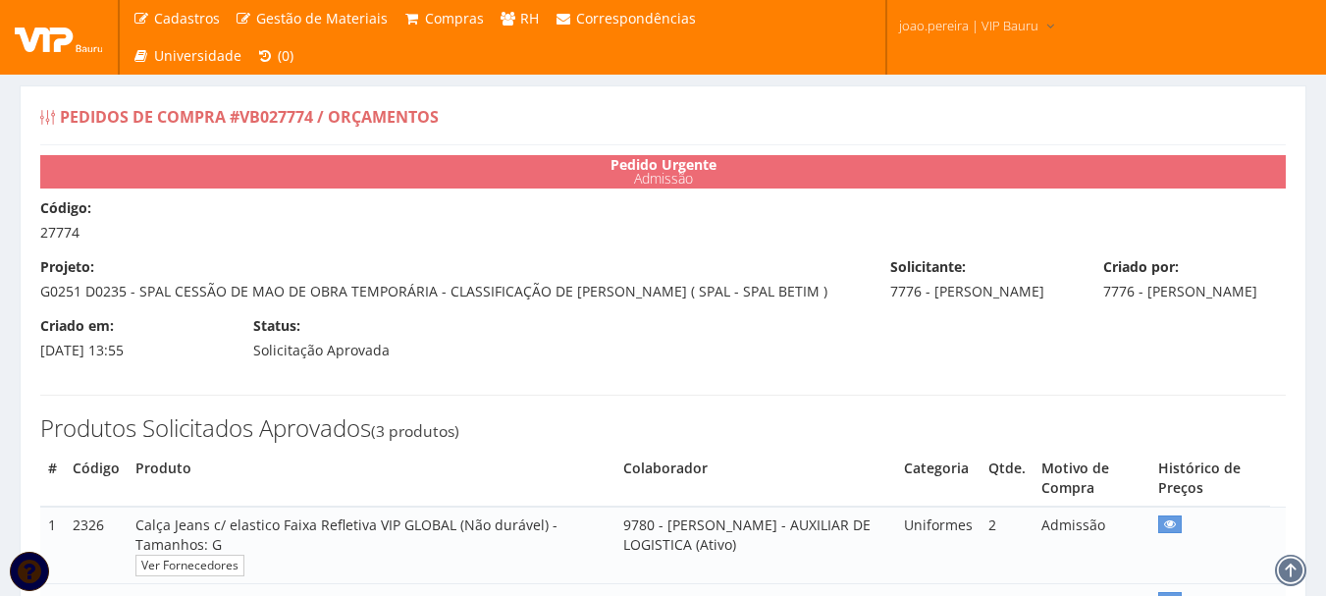
select select "0"
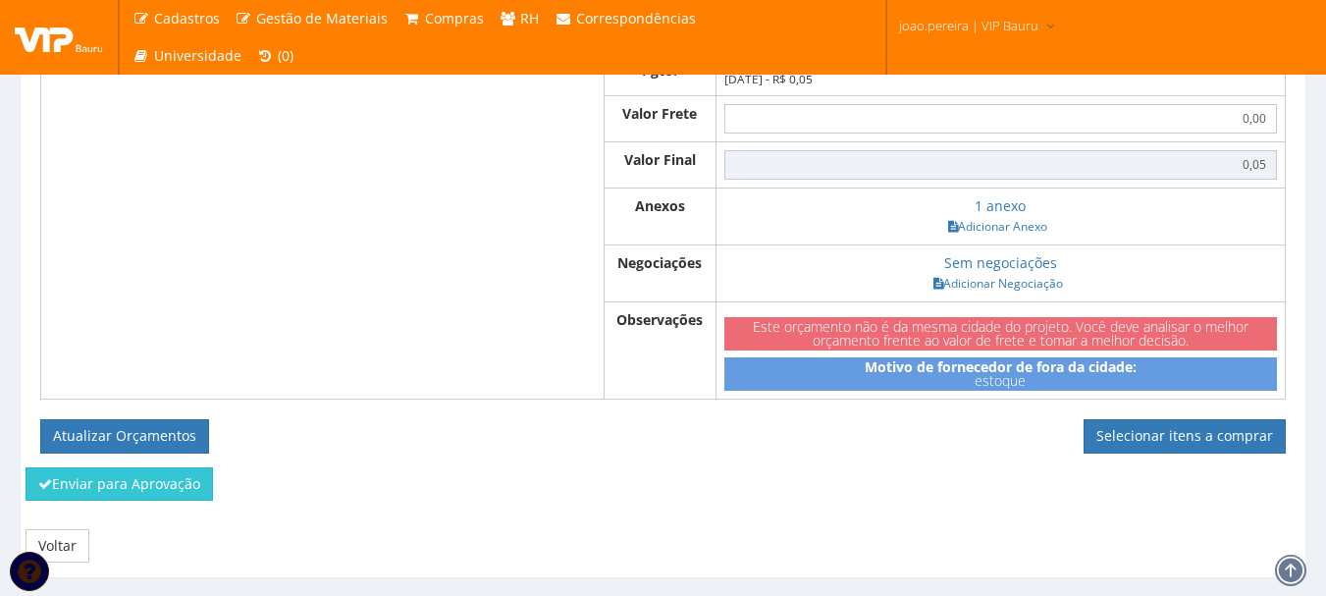
scroll to position [1193, 0]
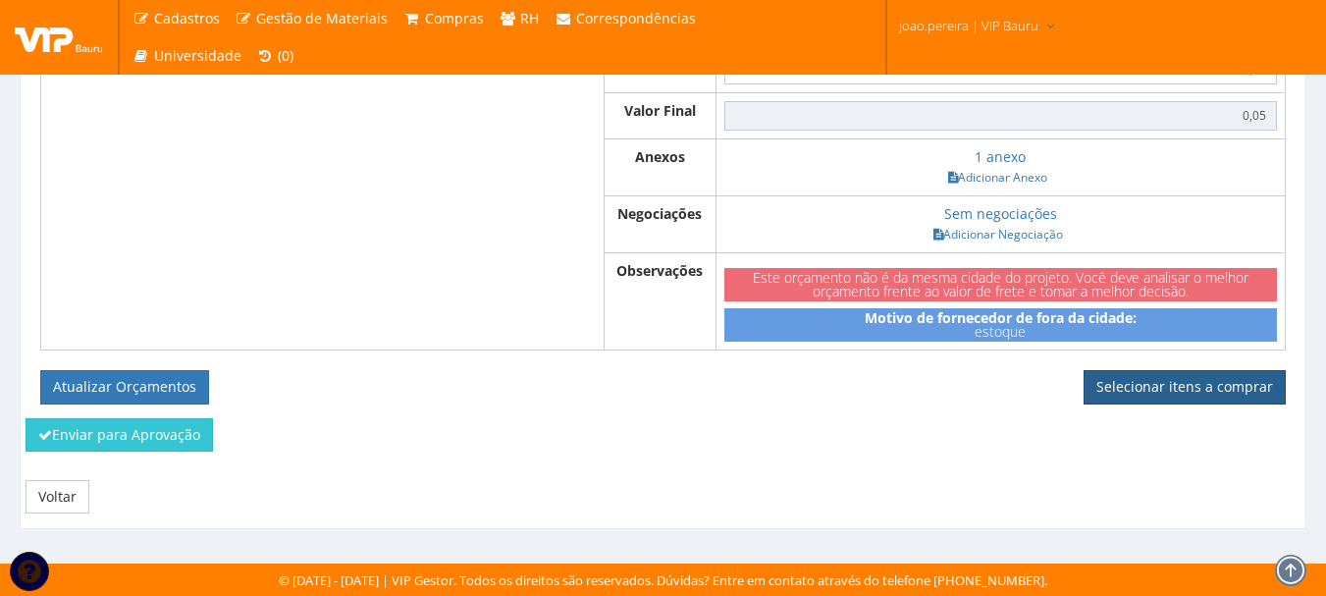
click at [1142, 382] on link "Selecionar itens a comprar" at bounding box center [1185, 386] width 202 height 33
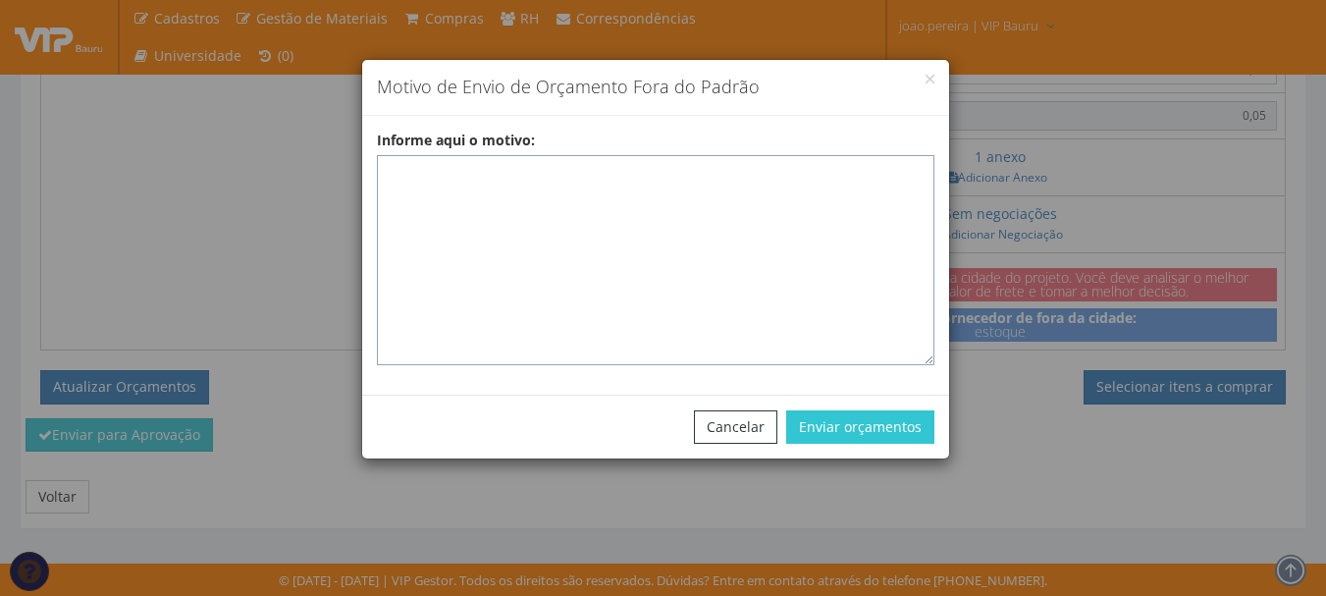
click at [458, 182] on textarea "Informe aqui o motivo:" at bounding box center [656, 260] width 558 height 210
paste textarea "EPIS ou UNIFORMES - Pedido de compra para emissão de ficha de EPIS ou Uniformes…"
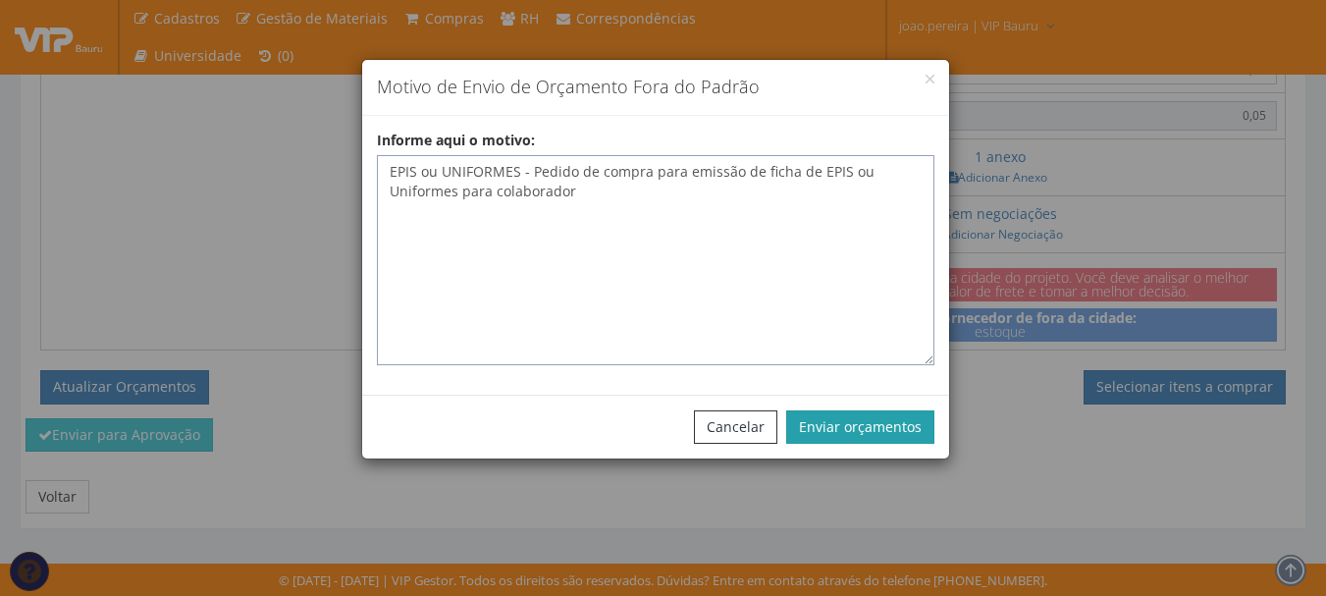
type textarea "EPIS ou UNIFORMES - Pedido de compra para emissão de ficha de EPIS ou Uniformes…"
click at [878, 434] on button "Enviar orçamentos" at bounding box center [860, 426] width 148 height 33
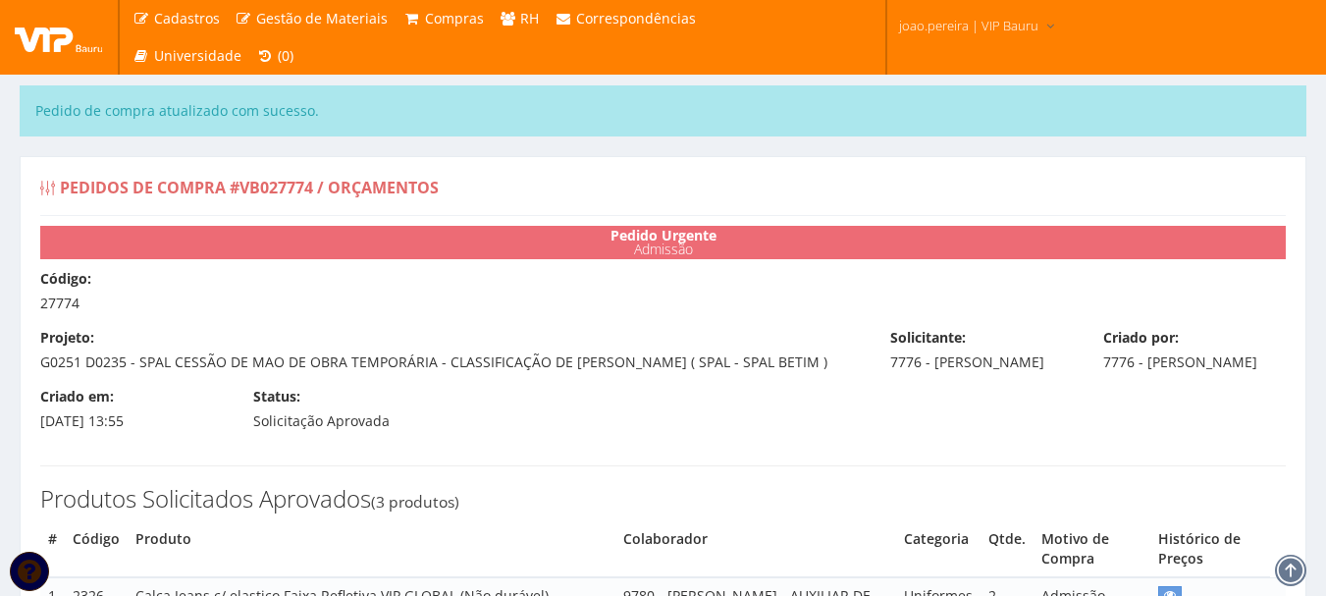
select select "0"
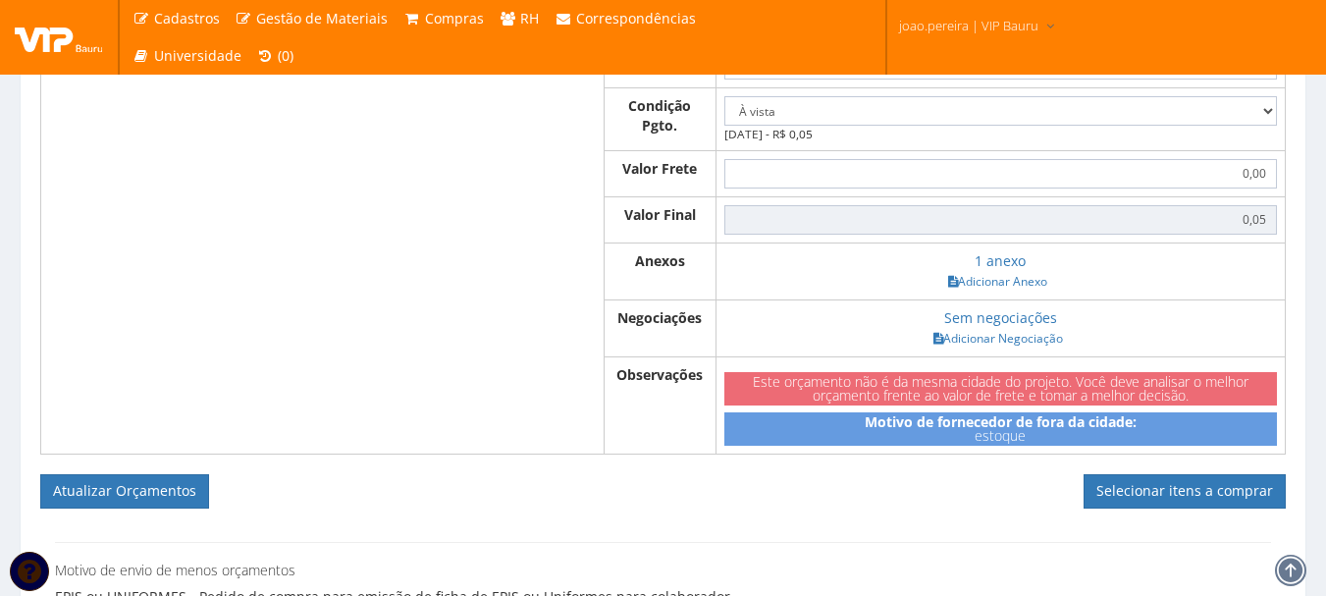
scroll to position [1367, 0]
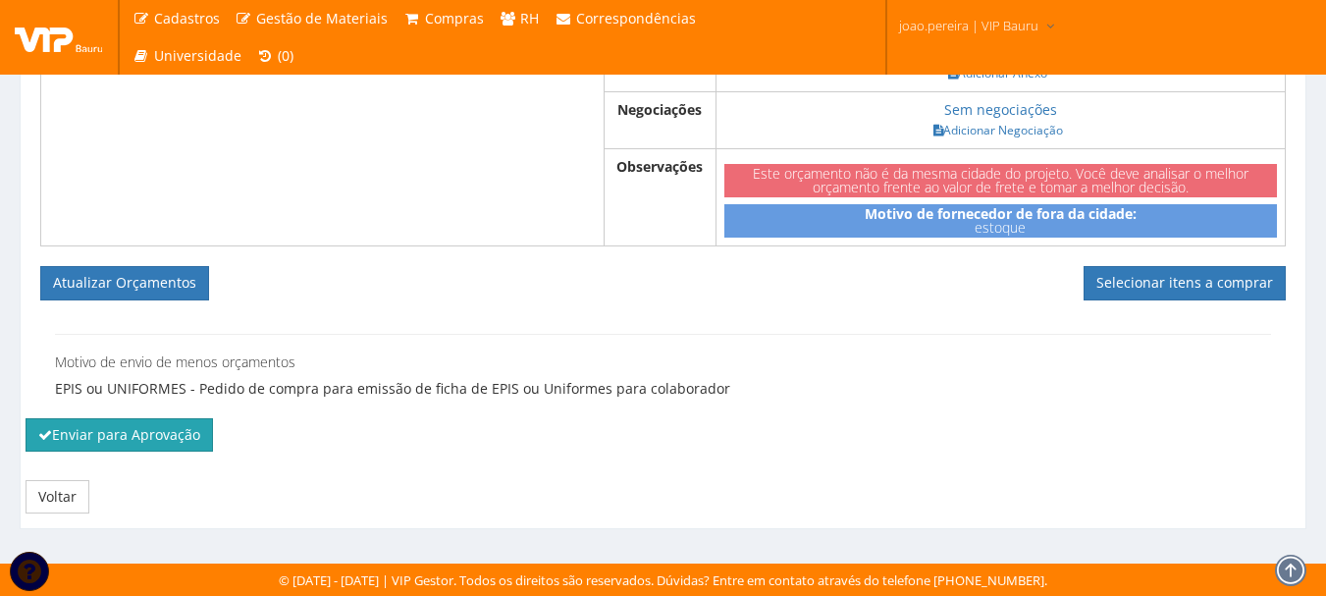
click at [159, 432] on button "Enviar para Aprovação" at bounding box center [119, 434] width 187 height 33
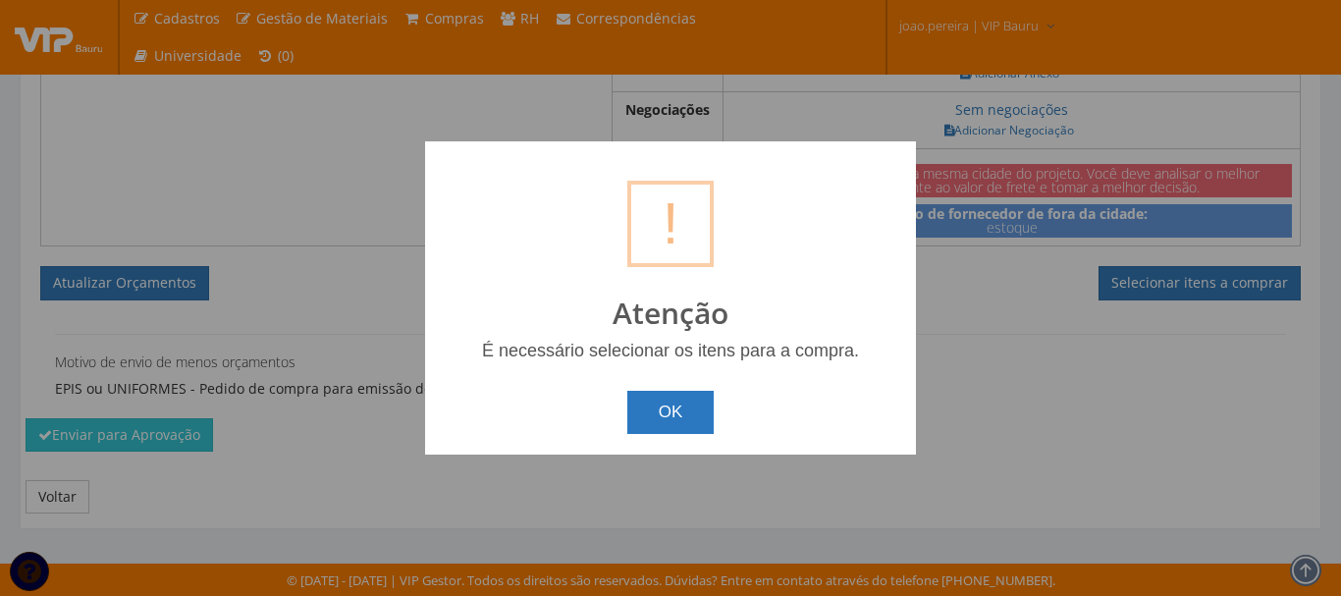
click at [689, 396] on button "OK" at bounding box center [670, 412] width 87 height 43
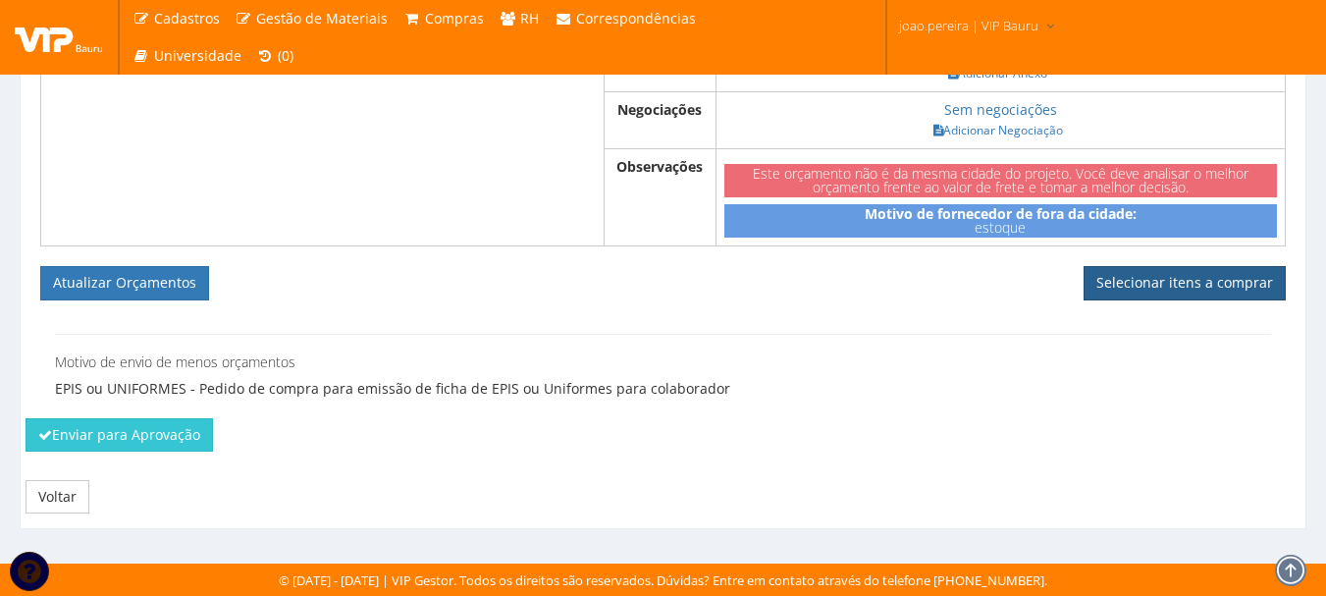
click at [1178, 280] on link "Selecionar itens a comprar" at bounding box center [1185, 282] width 202 height 33
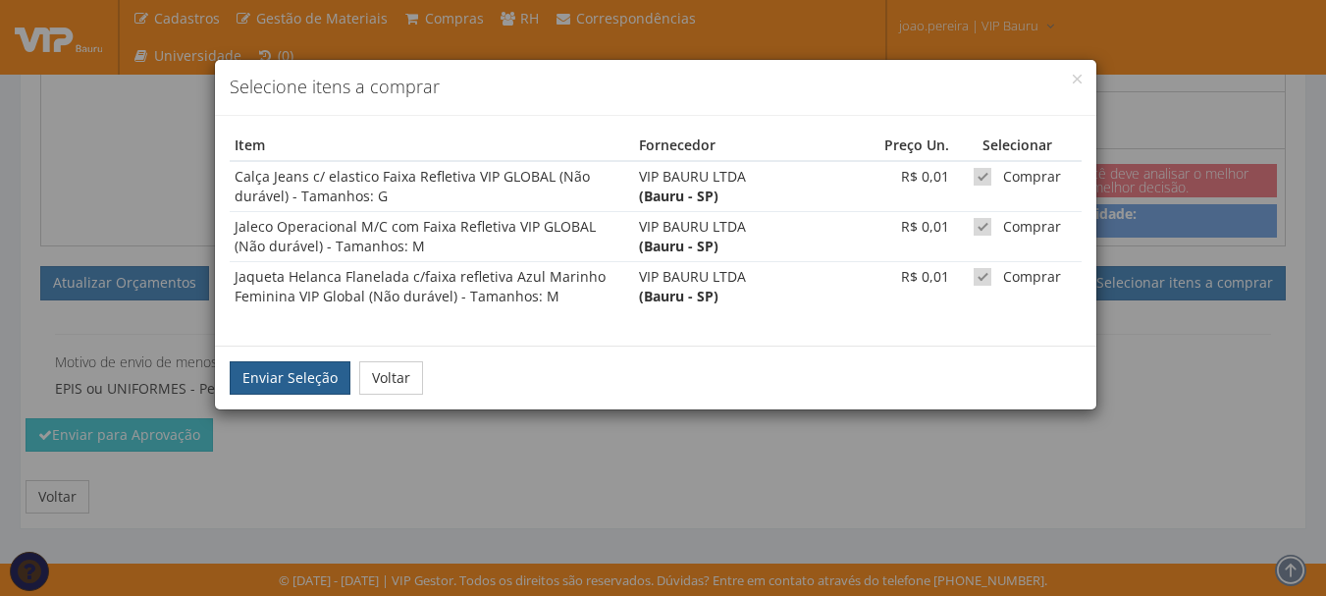
click at [254, 378] on button "Enviar Seleção" at bounding box center [290, 377] width 121 height 33
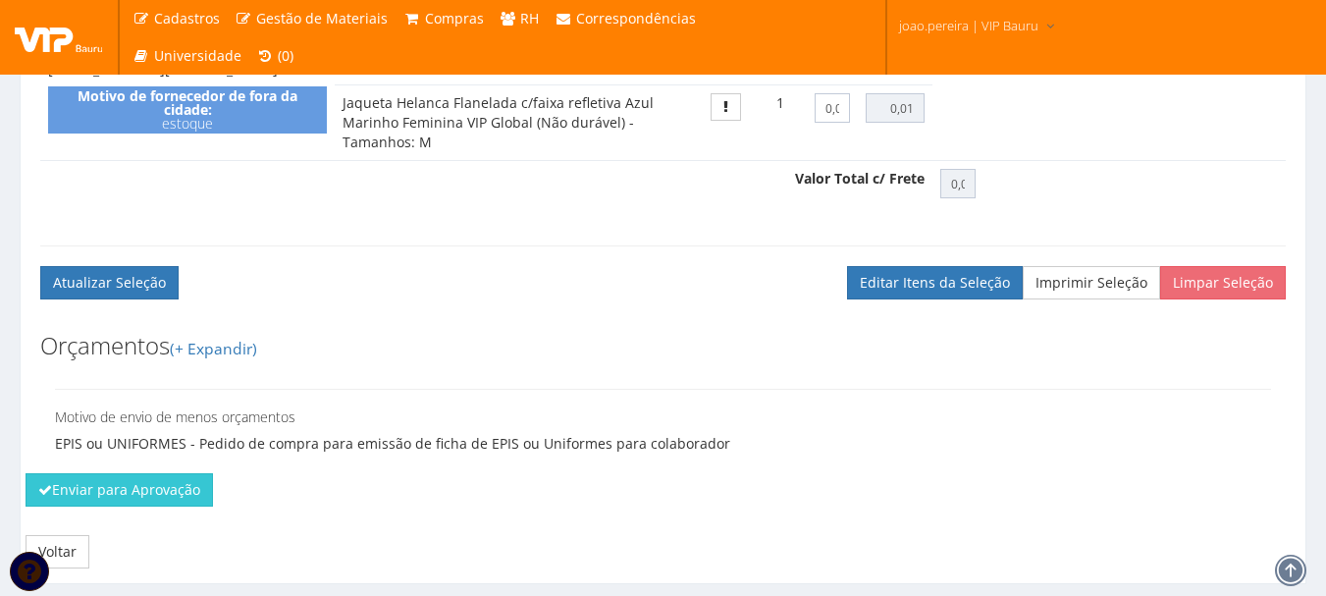
scroll to position [1039, 0]
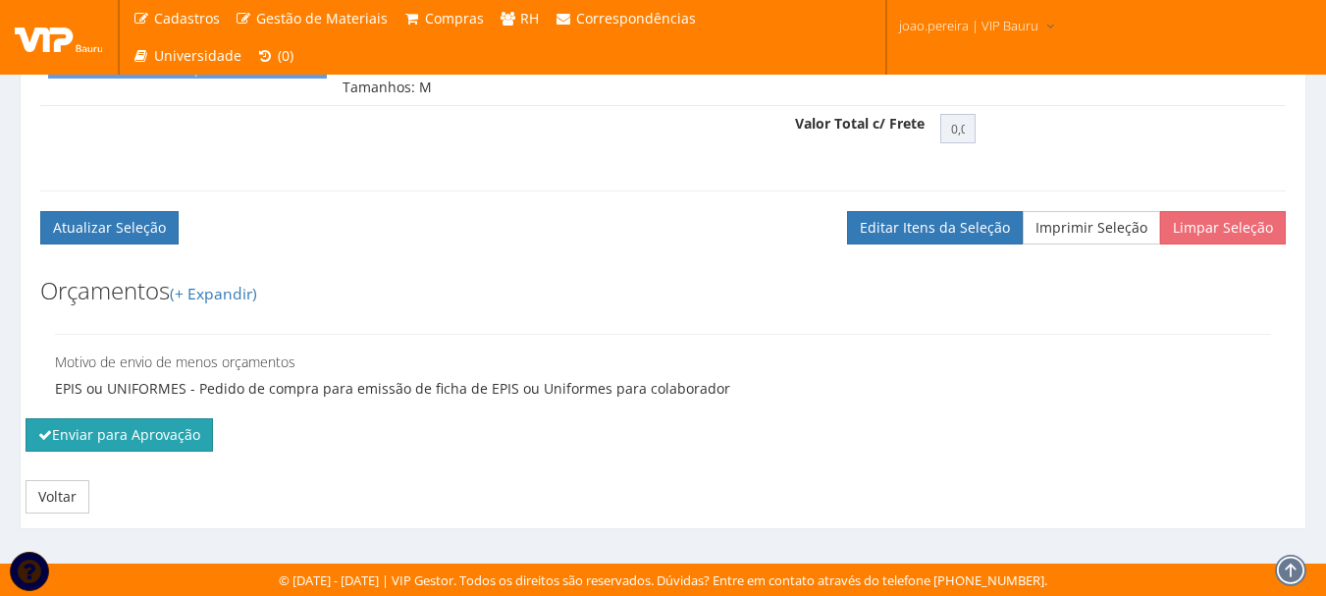
click at [126, 425] on button "Enviar para Aprovação" at bounding box center [119, 434] width 187 height 33
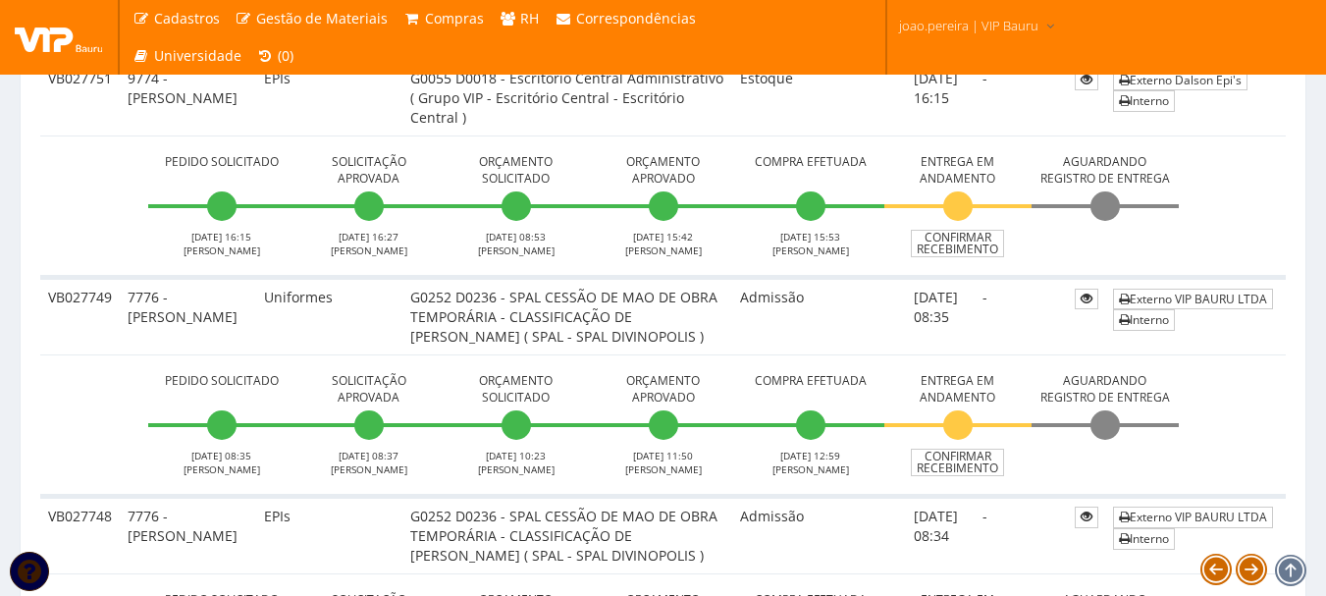
scroll to position [5399, 0]
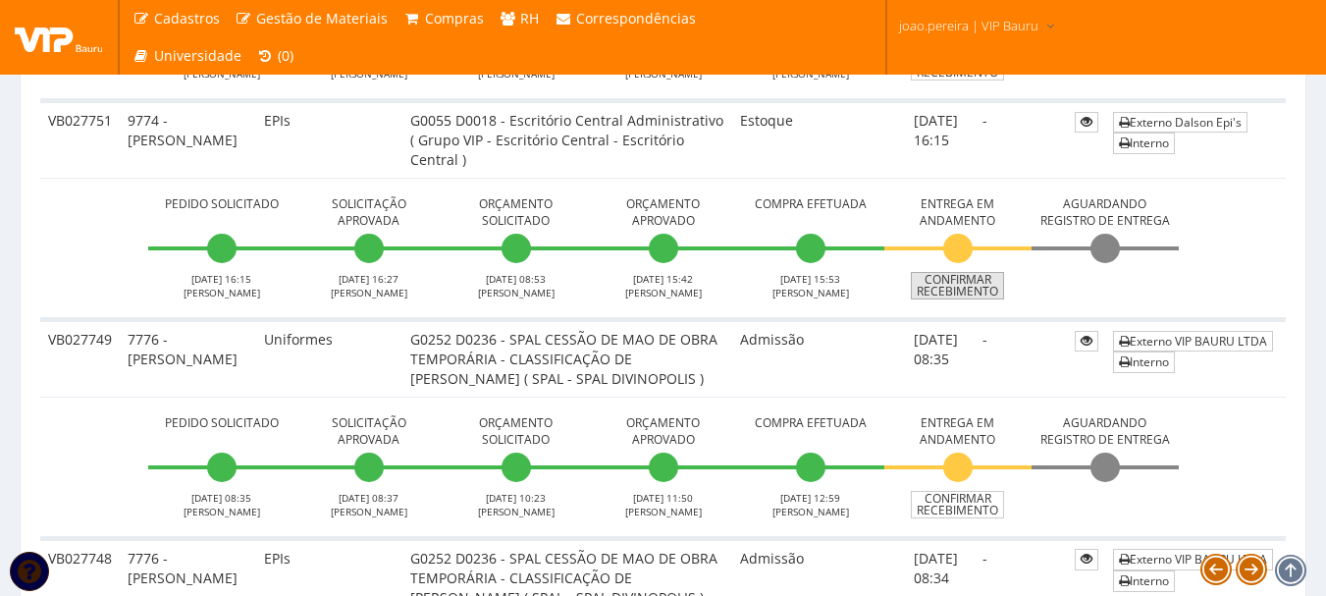
click at [987, 299] on link "Confirmar Recebimento" at bounding box center [957, 285] width 93 height 27
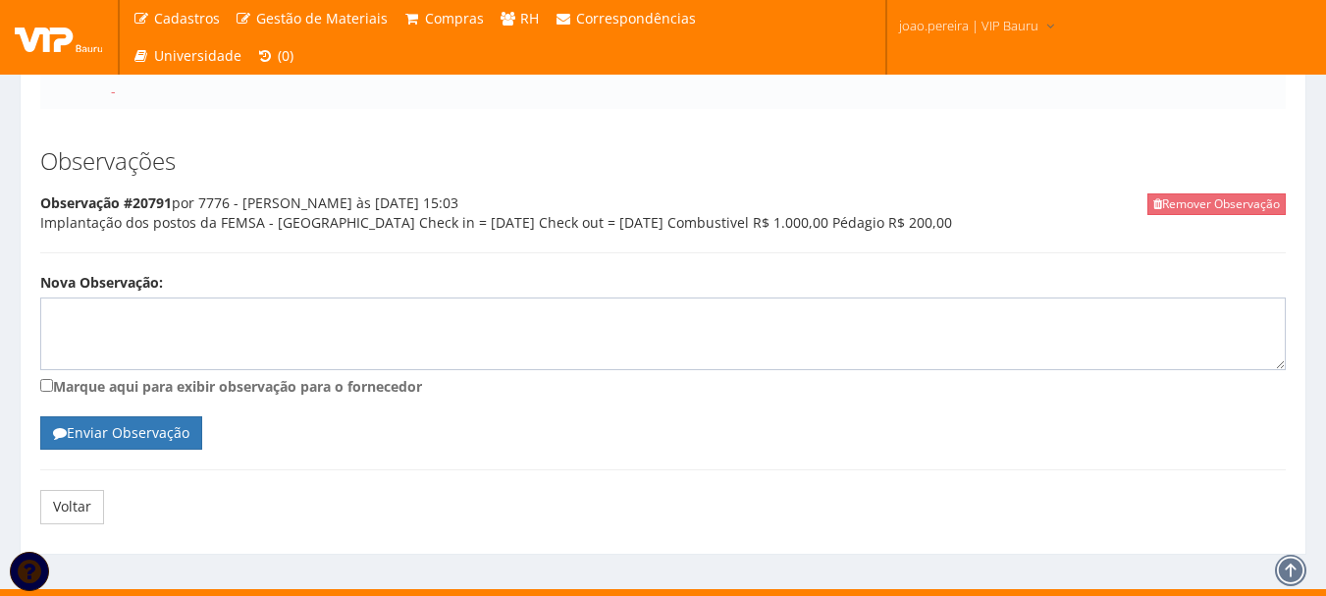
scroll to position [683, 0]
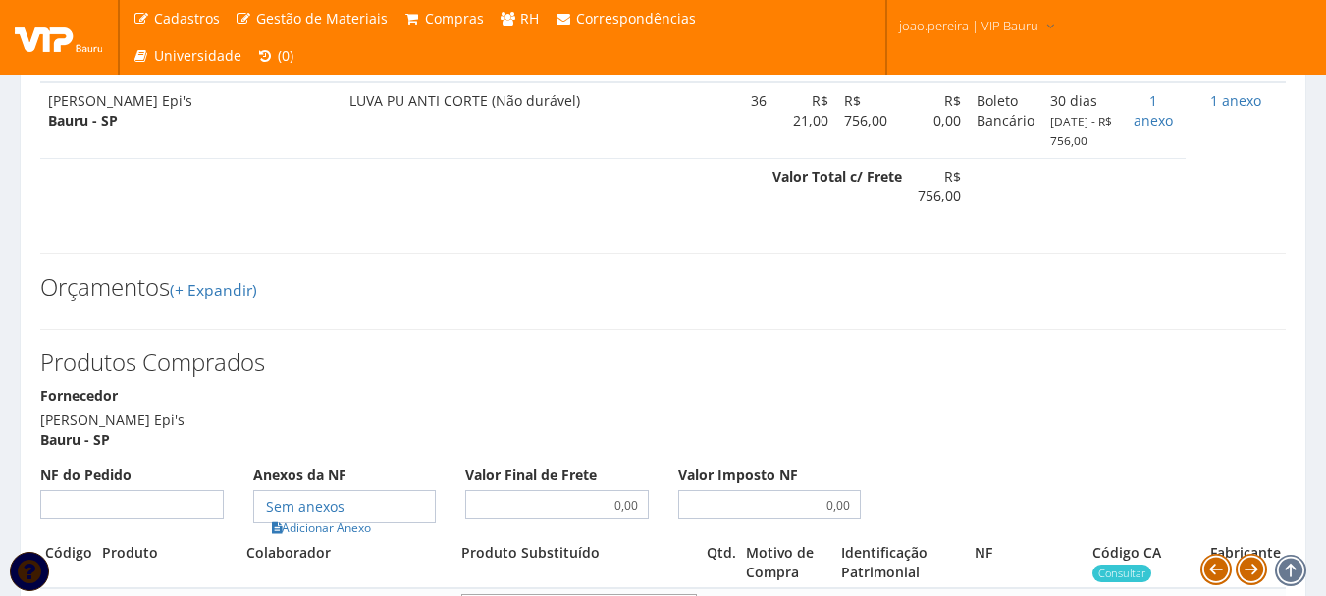
scroll to position [687, 0]
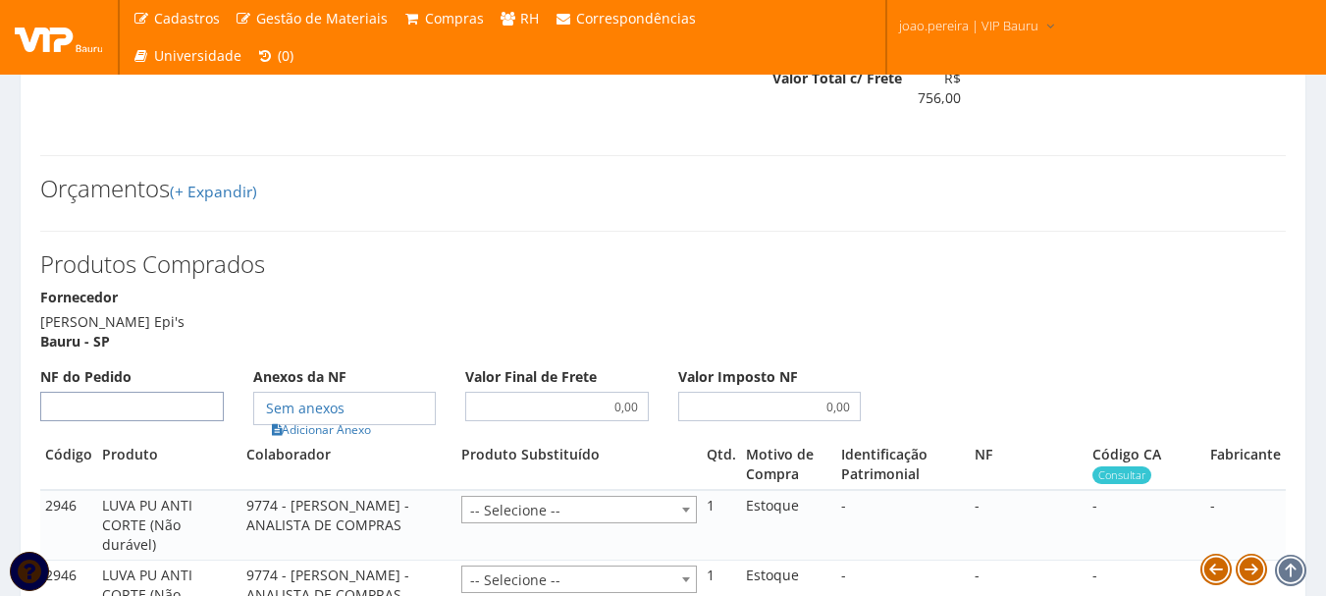
click at [155, 421] on input "NF do Pedido" at bounding box center [132, 406] width 184 height 29
type input "70599"
click at [324, 440] on link "Adicionar Anexo" at bounding box center [321, 429] width 111 height 21
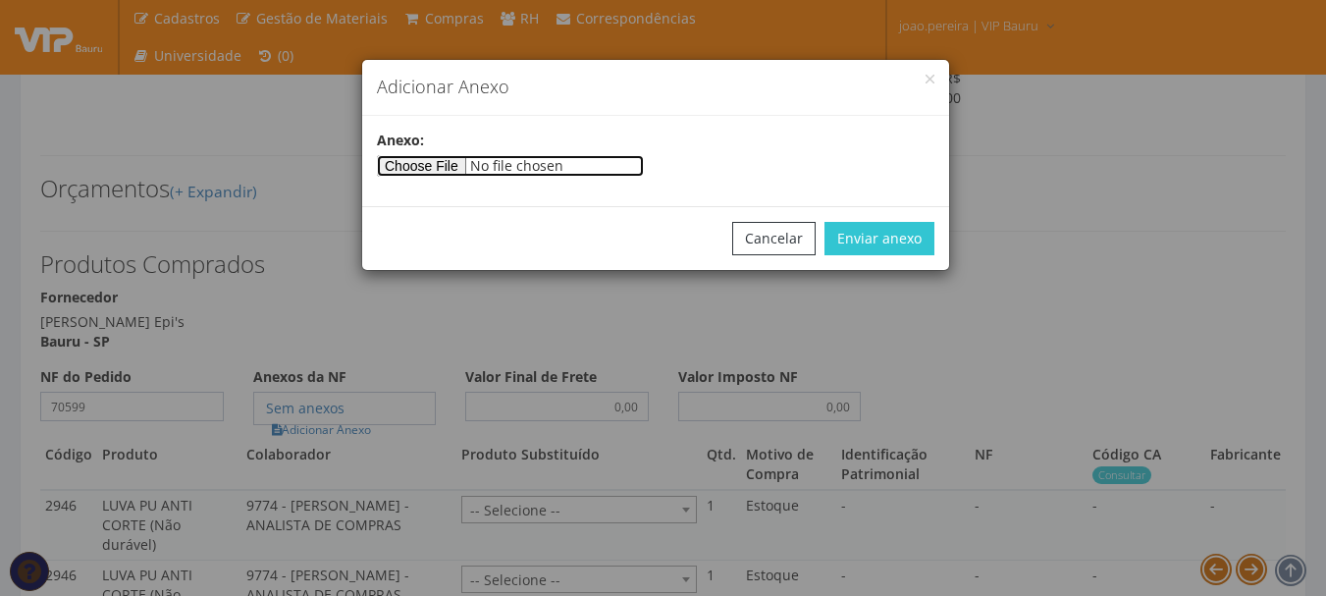
click at [442, 163] on input"] "file" at bounding box center [510, 166] width 267 height 22
type input"] "C:\fakepath\35250906968409000182550010000705991590104153-nfe.pdf"
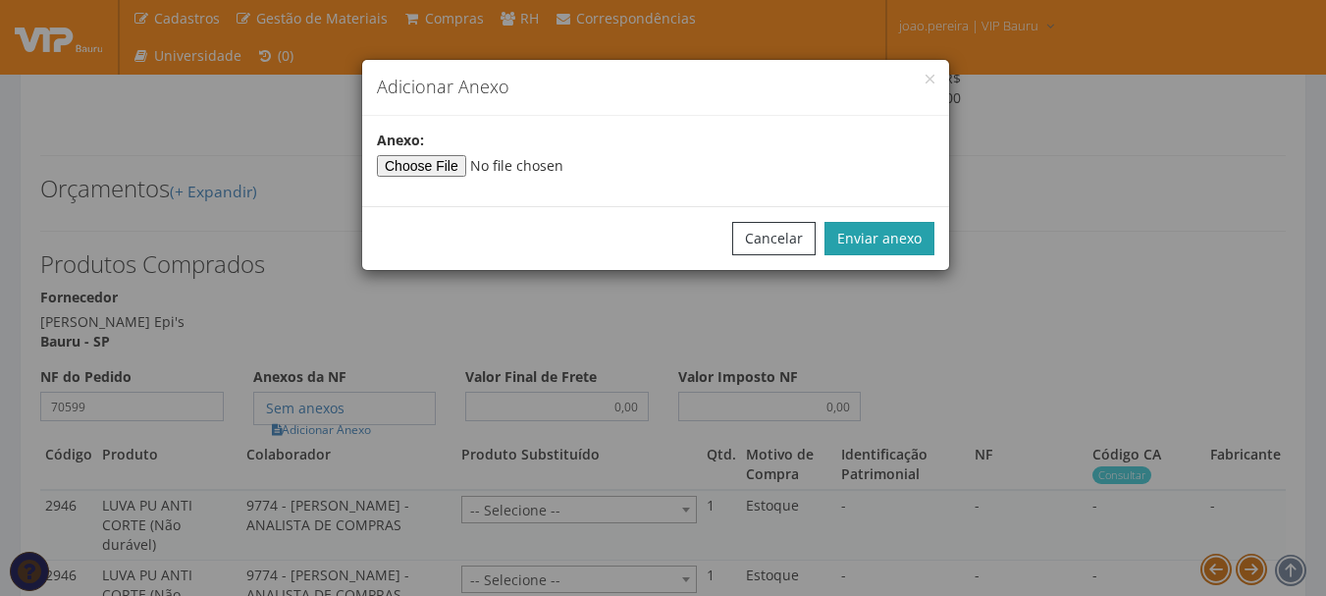
click at [912, 225] on button "Enviar anexo" at bounding box center [880, 238] width 110 height 33
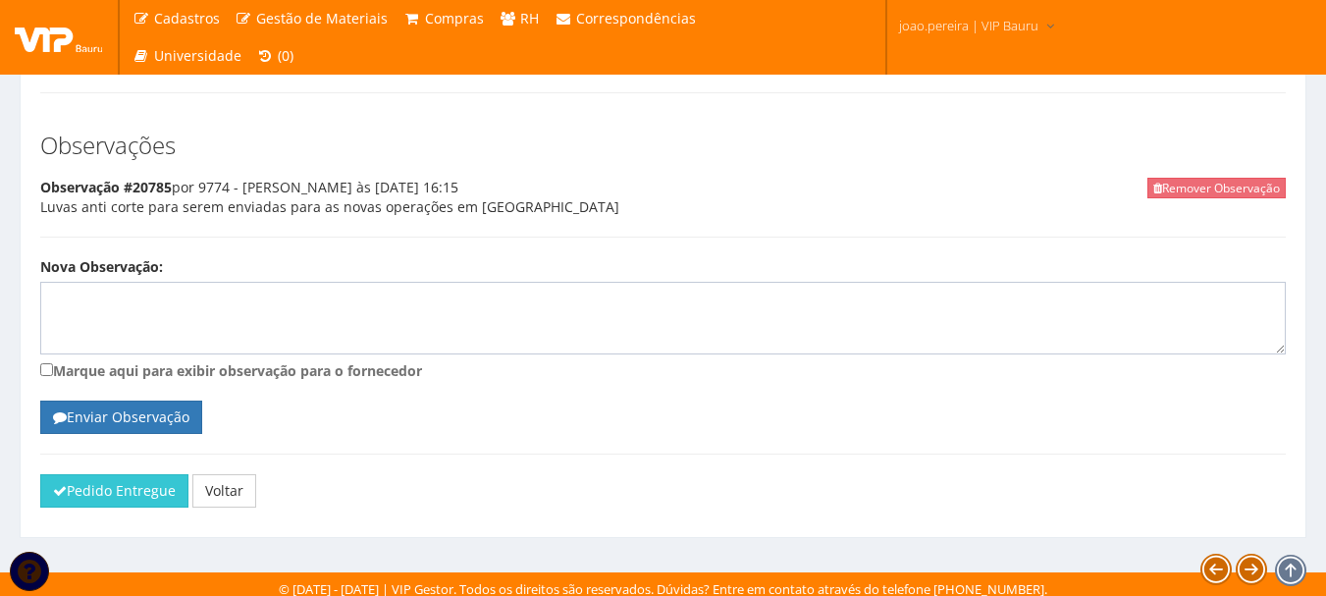
scroll to position [3660, 0]
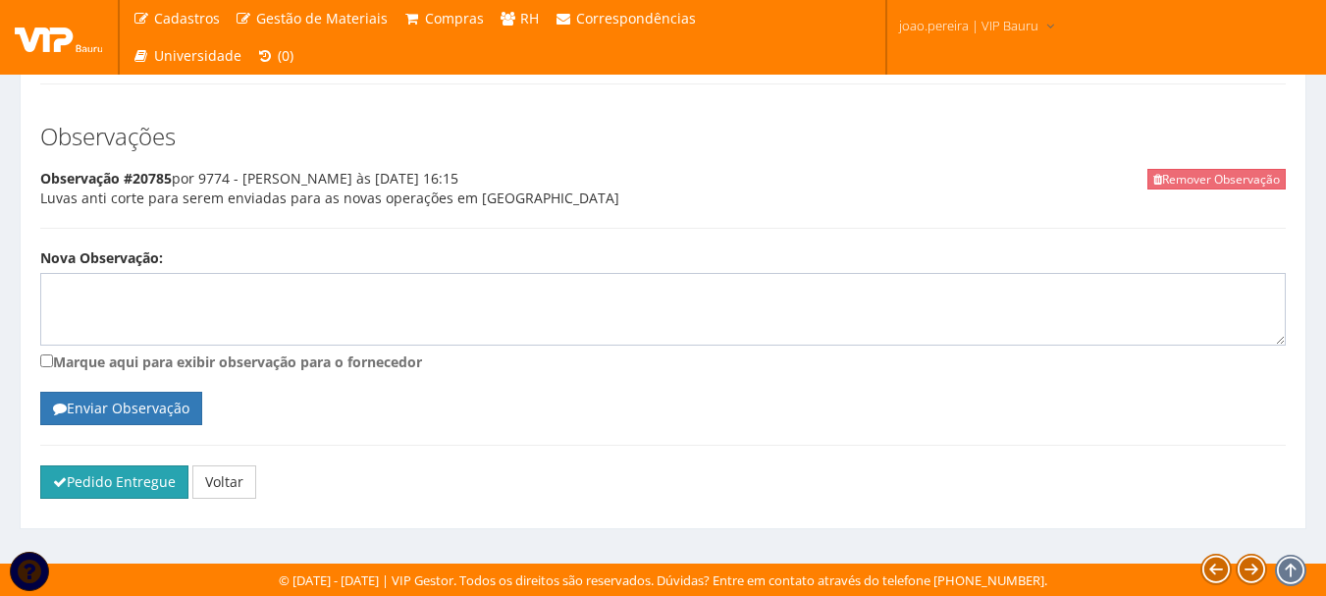
click at [94, 488] on button "Pedido Entregue" at bounding box center [114, 481] width 148 height 33
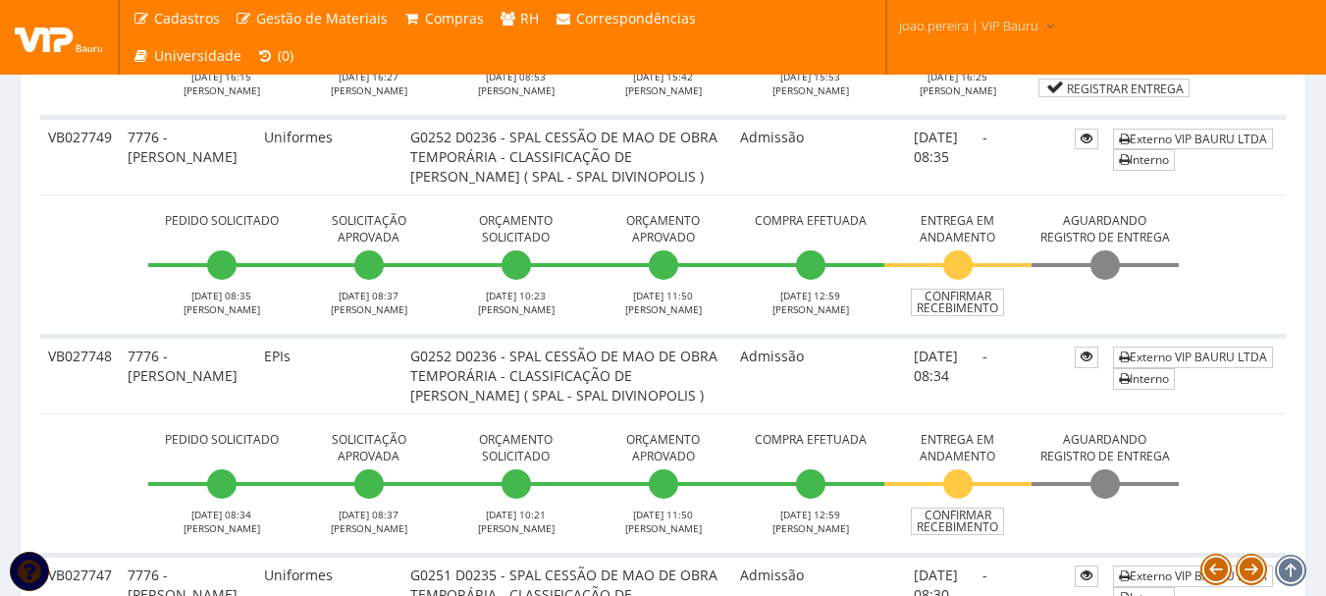
scroll to position [5595, 0]
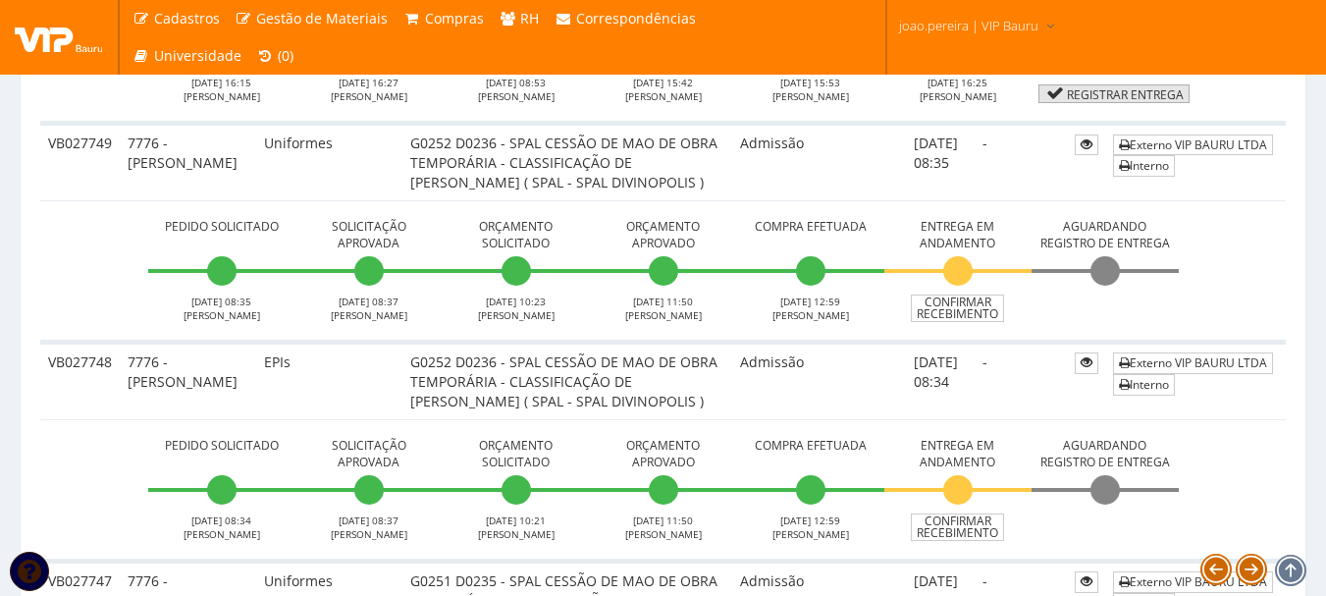
click at [1118, 103] on link "Registrar Entrega" at bounding box center [1114, 93] width 151 height 19
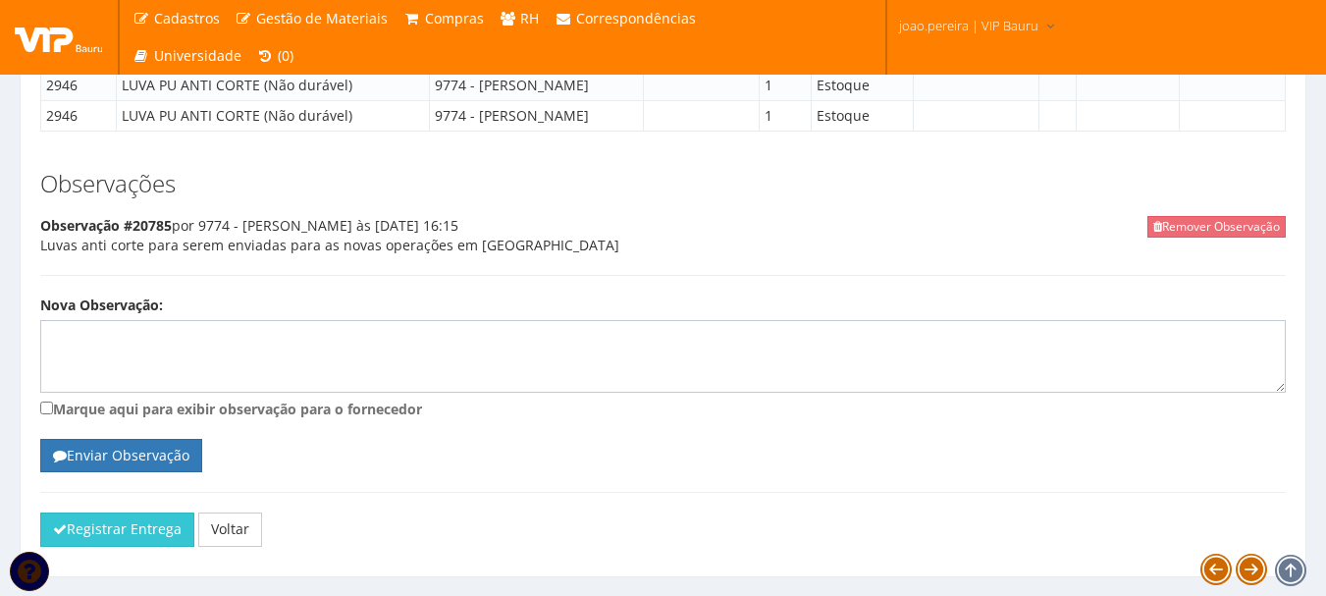
scroll to position [2209, 0]
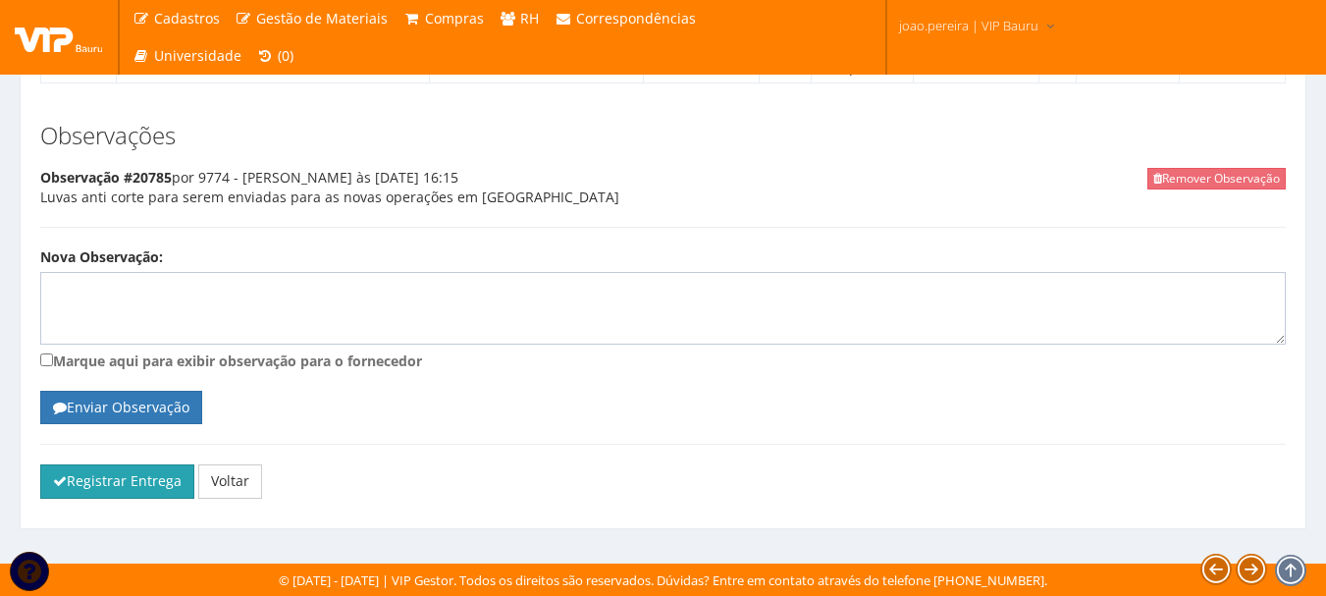
click at [121, 483] on button "Registrar Entrega" at bounding box center [117, 480] width 154 height 33
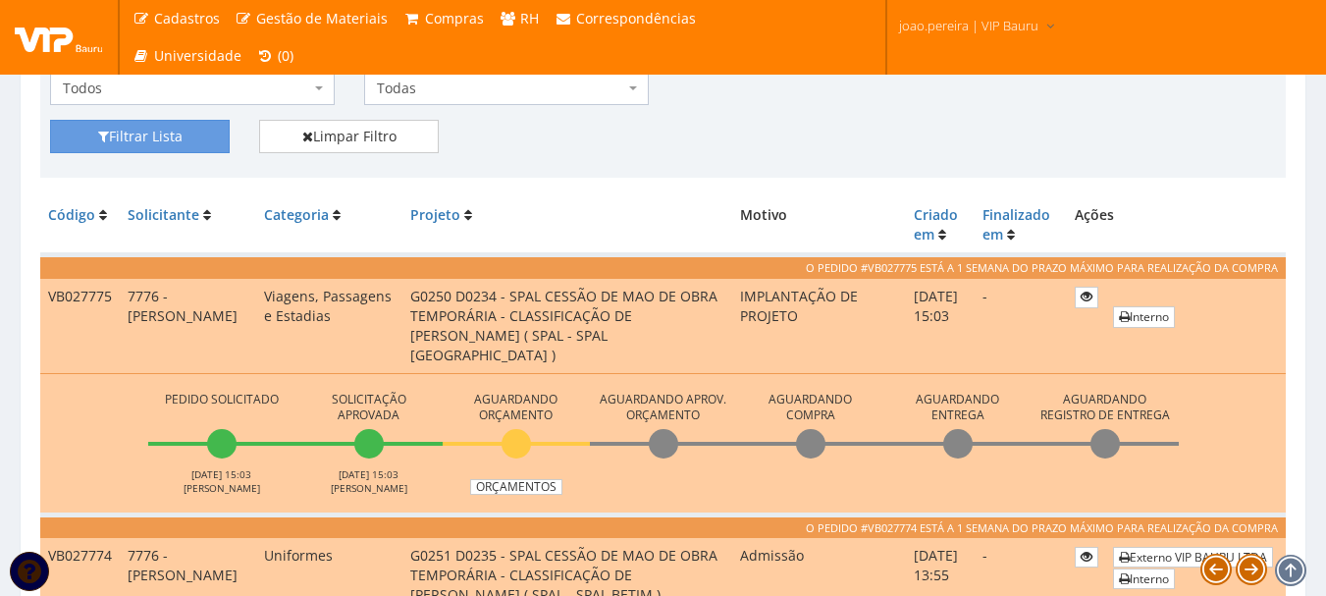
scroll to position [491, 0]
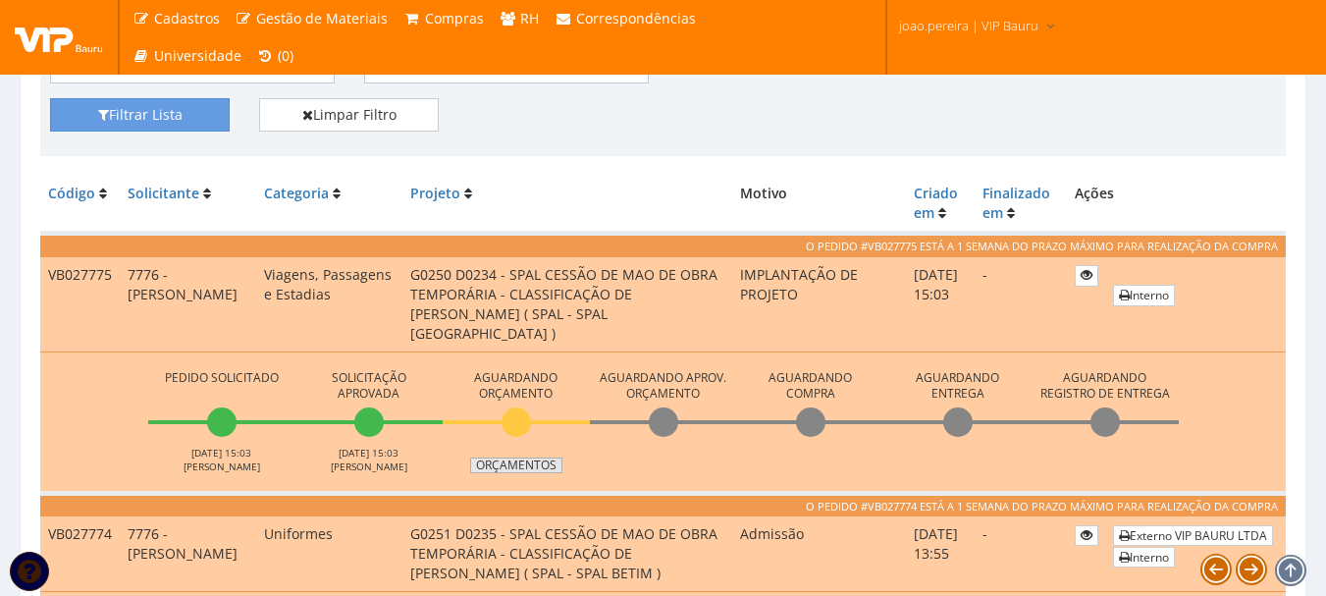
click at [517, 466] on link "Orçamentos" at bounding box center [516, 465] width 92 height 16
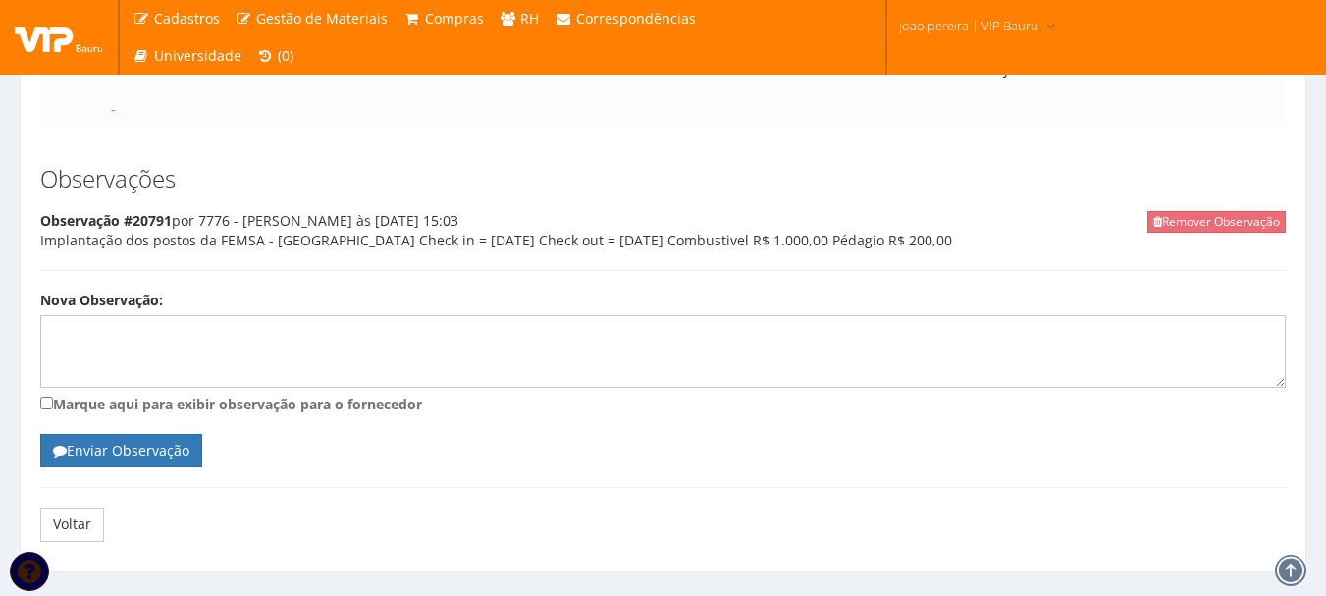
scroll to position [683, 0]
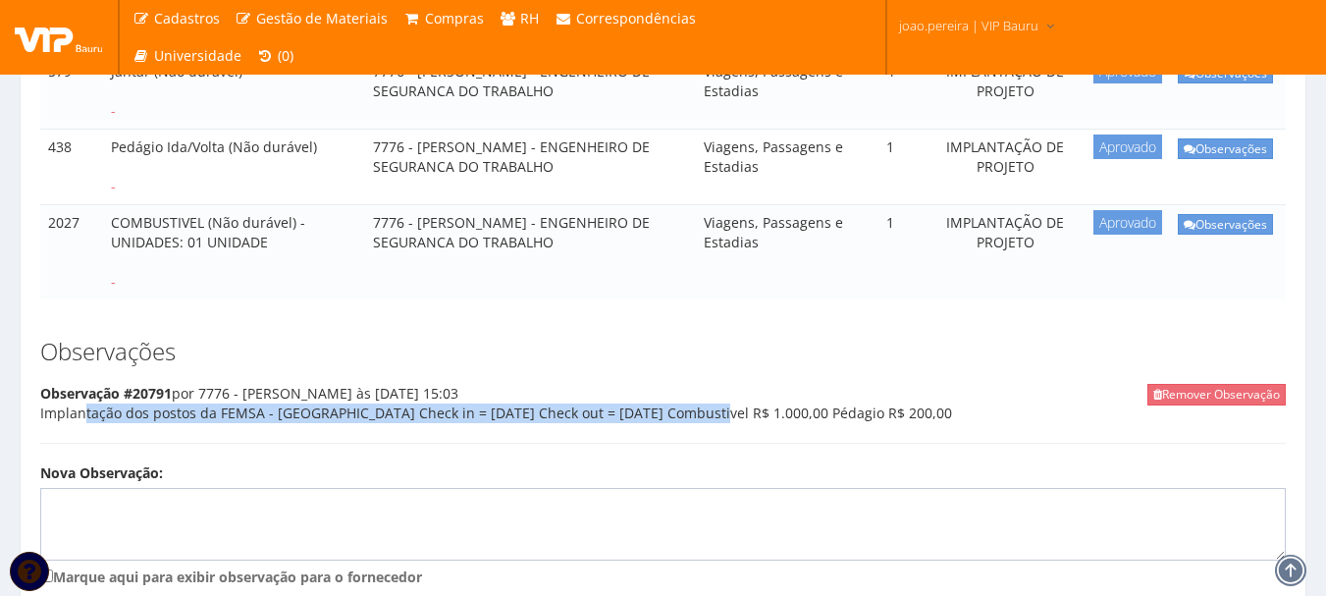
drag, startPoint x: 41, startPoint y: 394, endPoint x: 656, endPoint y: 390, distance: 614.5
click at [656, 390] on div "Remover Observação Observação #20791 por 7776 - [PERSON_NAME] às [DATE] 15:03 I…" at bounding box center [663, 414] width 1246 height 60
copy div "Implantação dos postos da FEMSA - [GEOGRAPHIC_DATA] Check in = [DATE] Check out…"
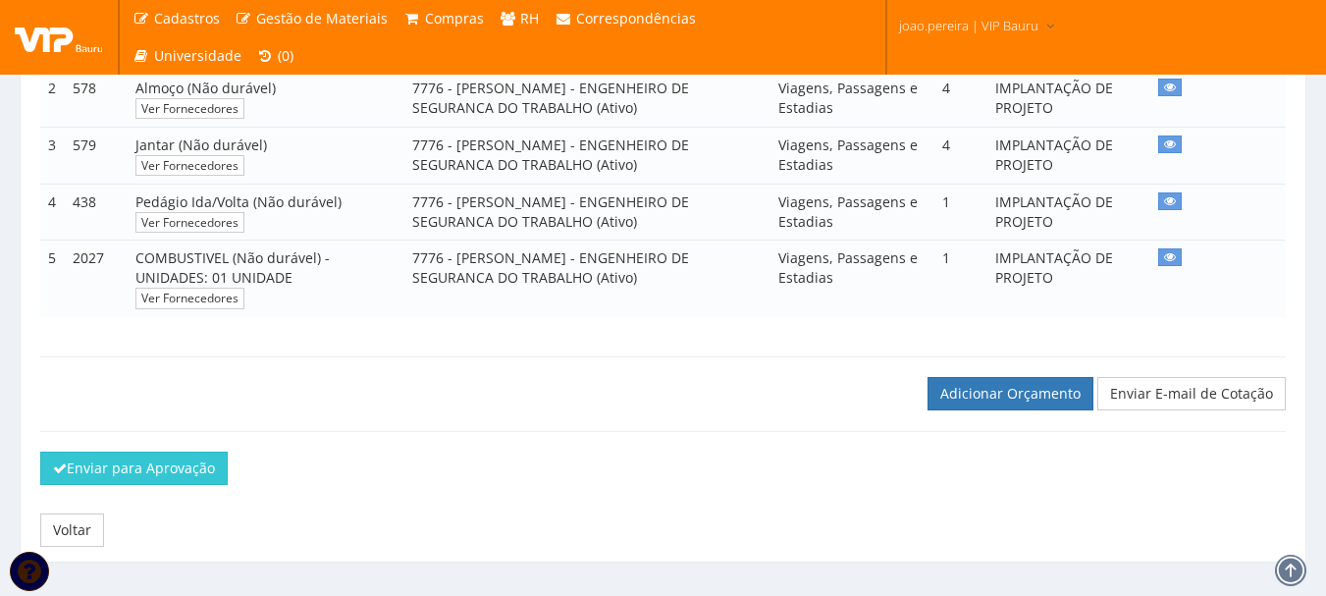
scroll to position [449, 0]
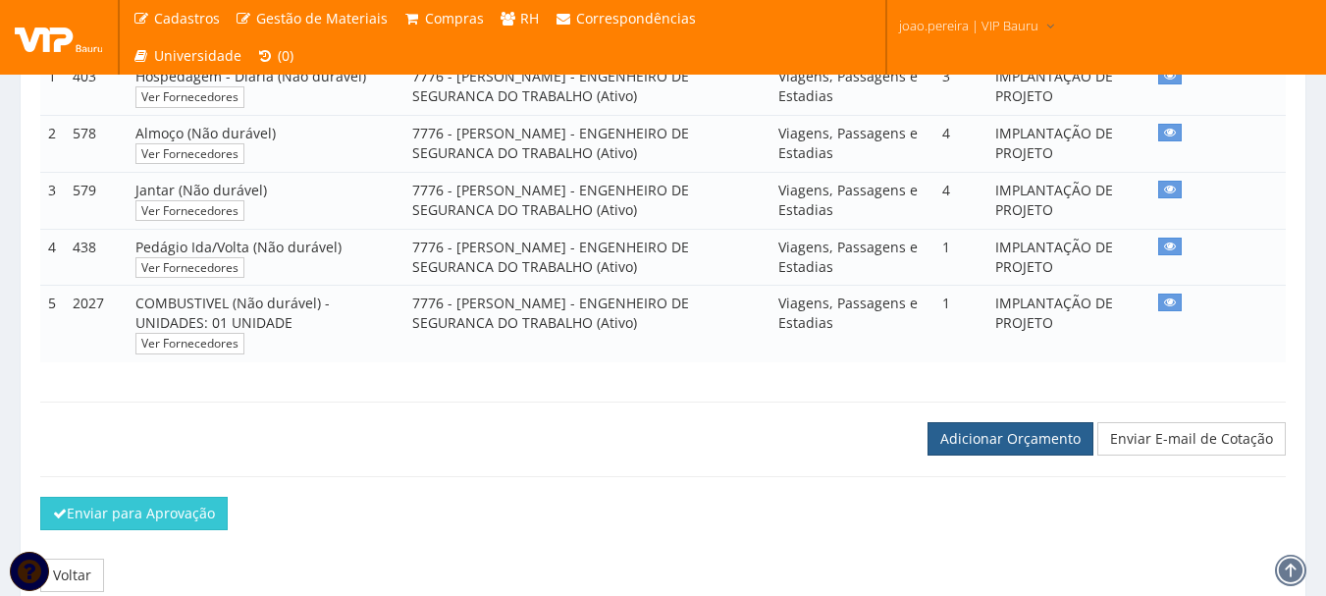
click at [997, 455] on link "Adicionar Orçamento" at bounding box center [1011, 438] width 166 height 33
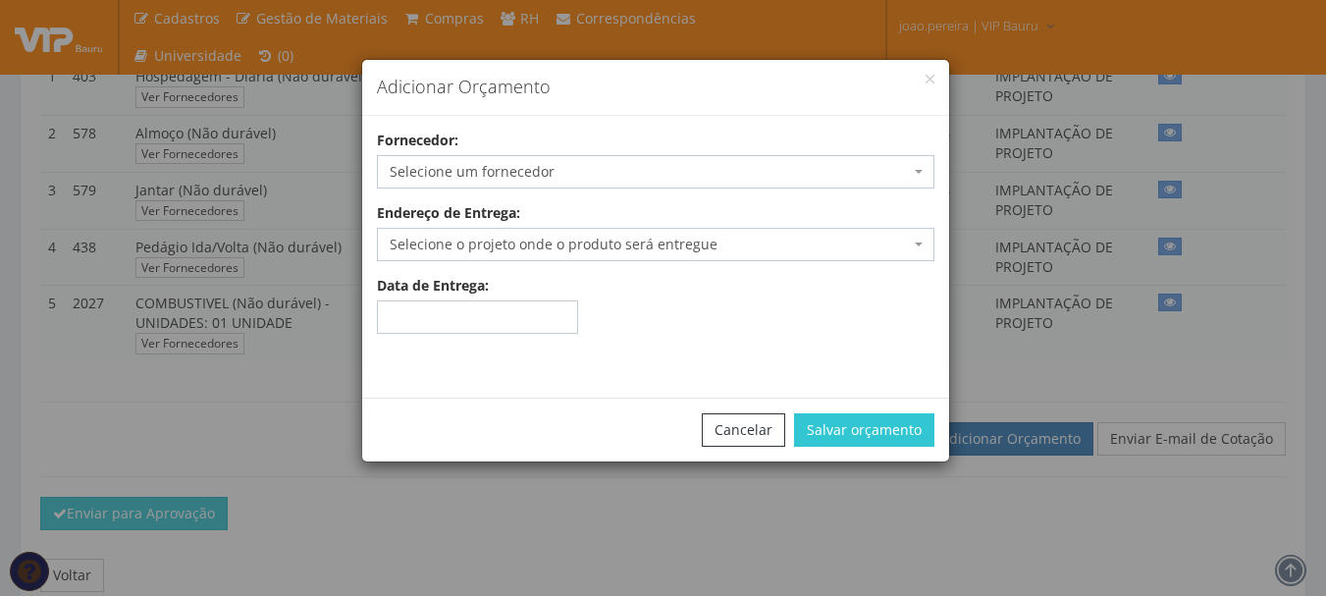
click at [613, 170] on span "Selecione um fornecedor" at bounding box center [650, 172] width 520 height 20
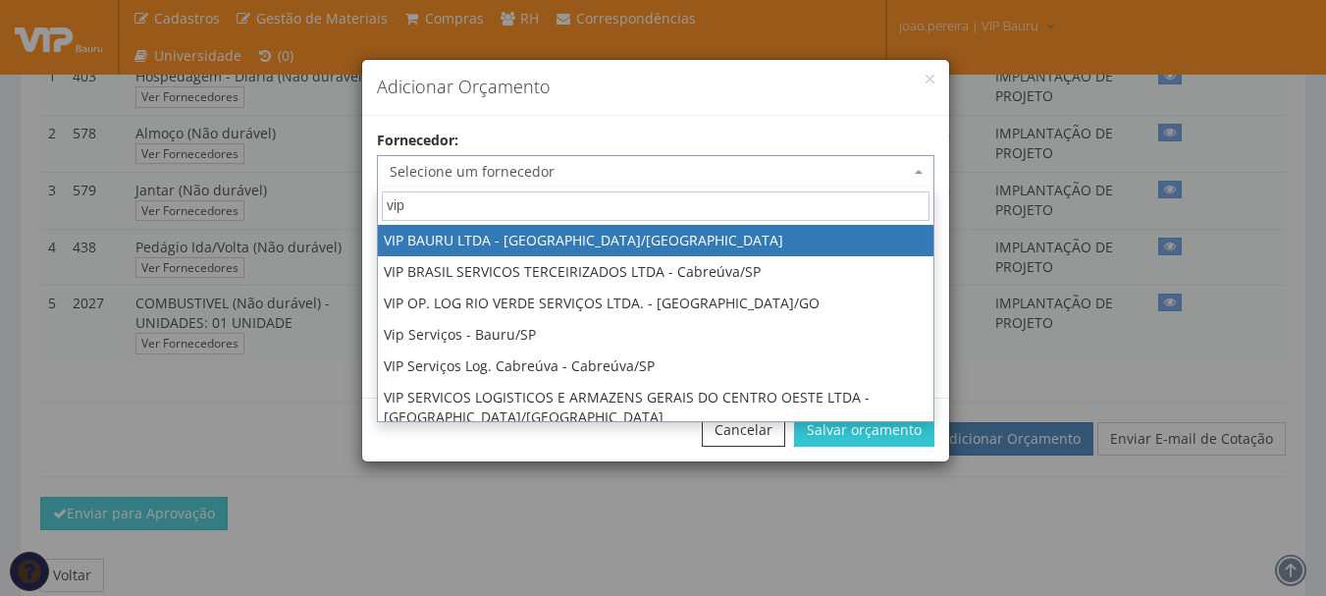
type input "vip"
select select "532"
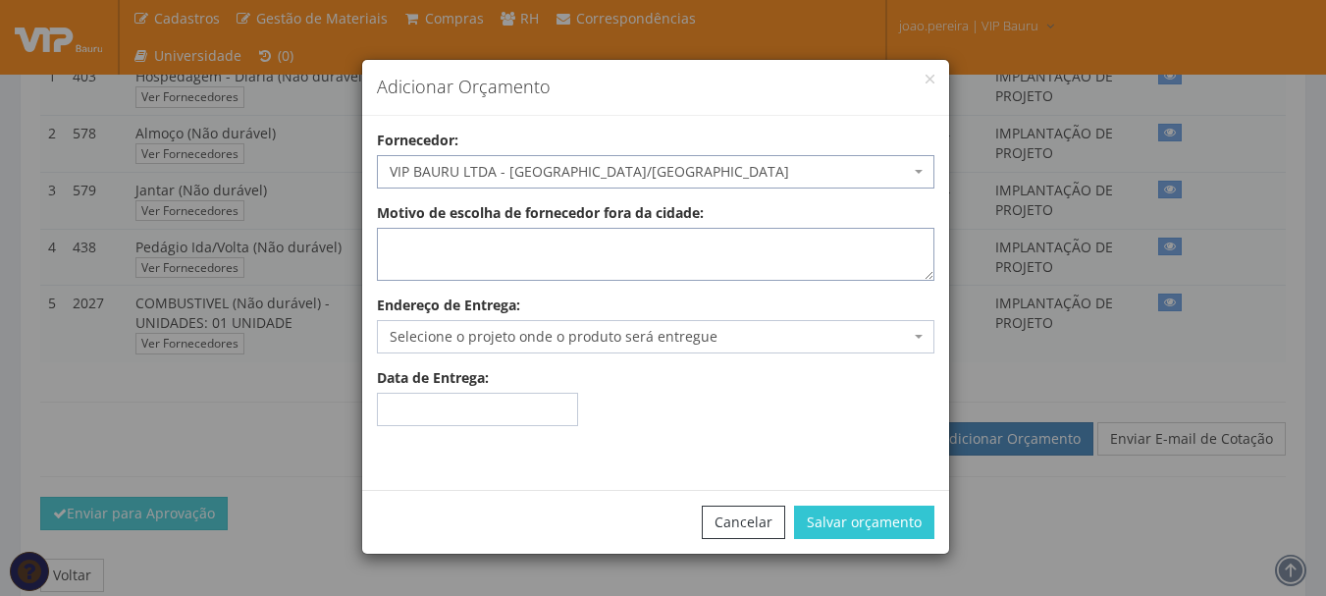
click at [580, 248] on textarea "Motivo de escolha de fornecedor fora da cidade:" at bounding box center [656, 254] width 558 height 53
type textarea "adiantamento"
click at [571, 337] on span "Selecione o projeto onde o produto será entregue" at bounding box center [650, 337] width 520 height 20
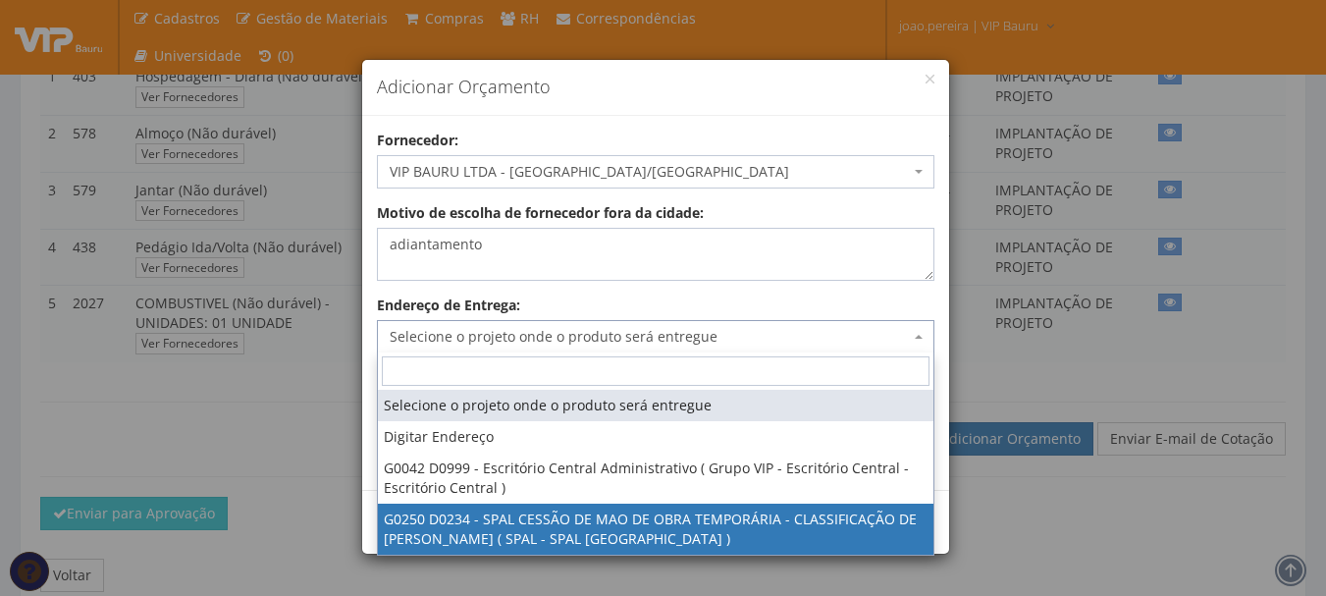
select select "250"
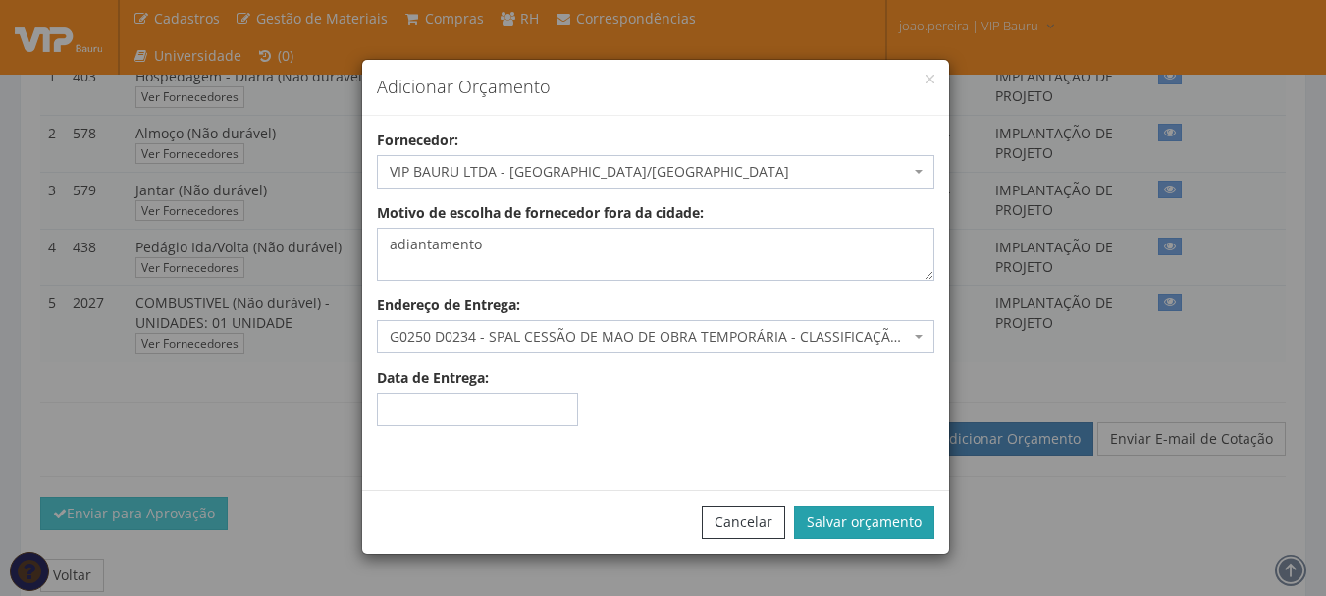
click at [878, 510] on button "Salvar orçamento" at bounding box center [864, 522] width 140 height 33
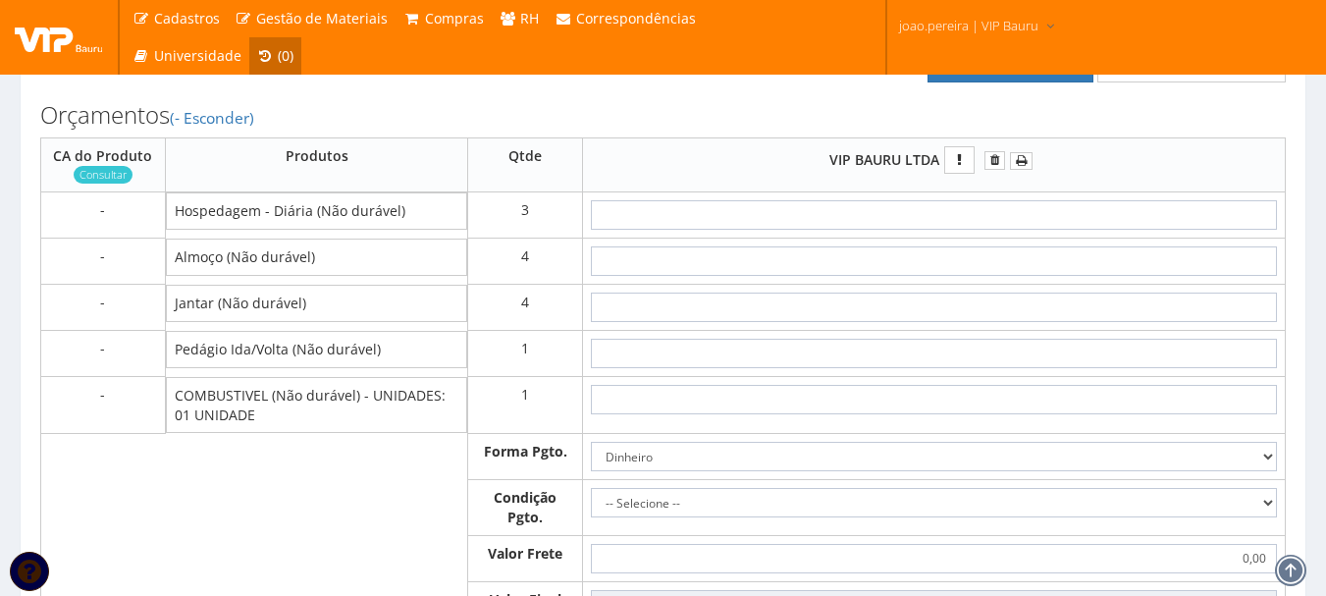
scroll to position [883, 0]
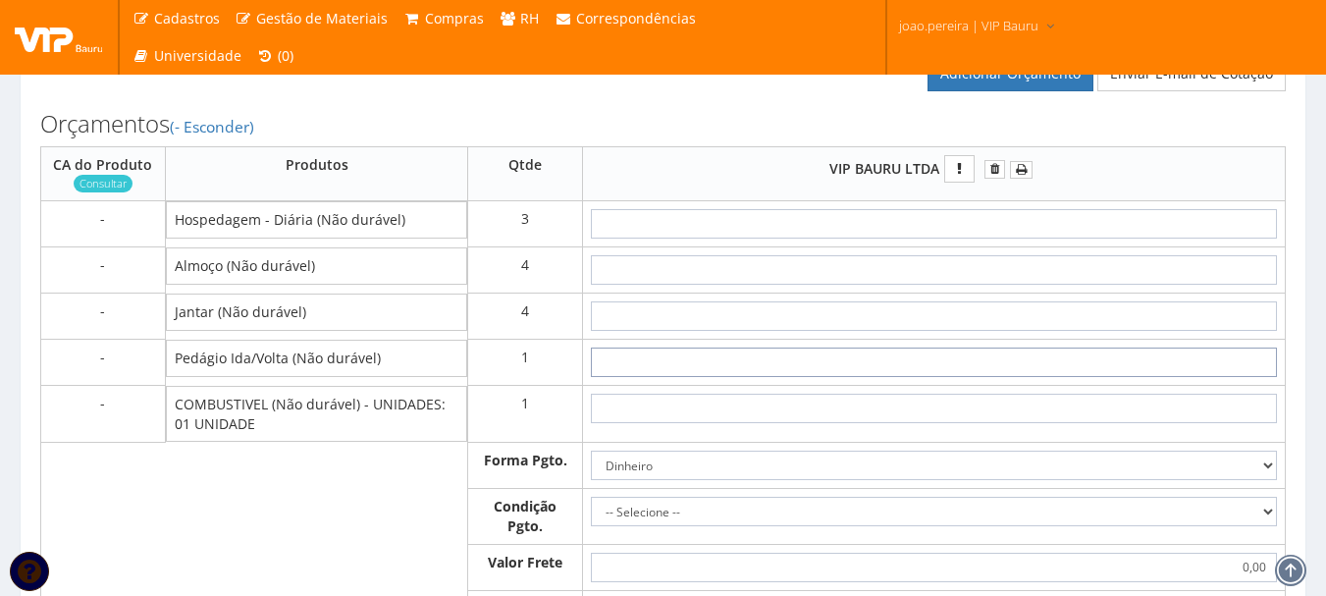
click at [971, 377] on input "text" at bounding box center [934, 361] width 686 height 29
type input "2"
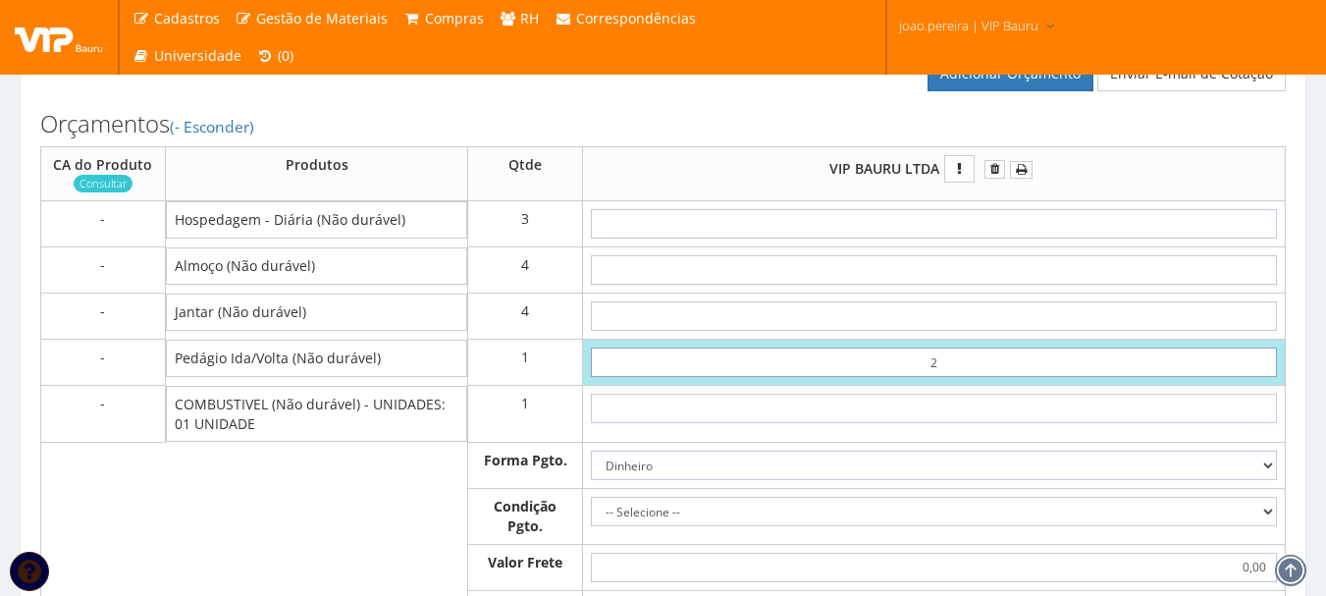
type input "2,00"
type input "20"
type input "20,00"
type input "2,00"
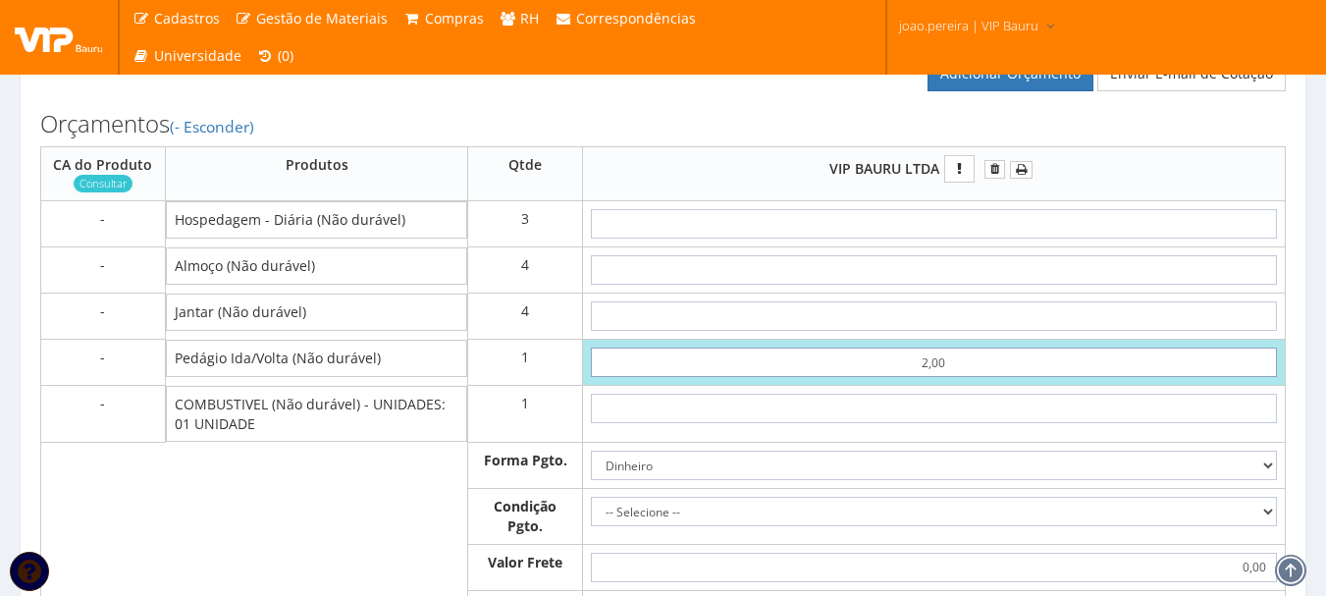
type input "20,00"
type input "200,00"
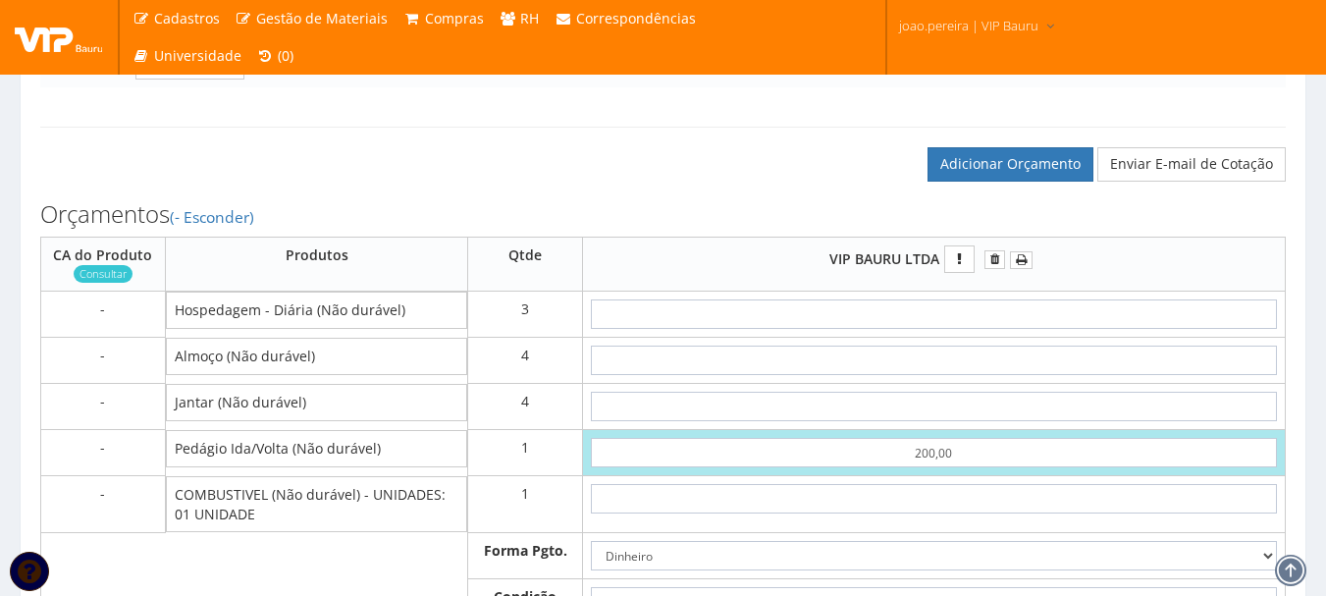
scroll to position [785, 0]
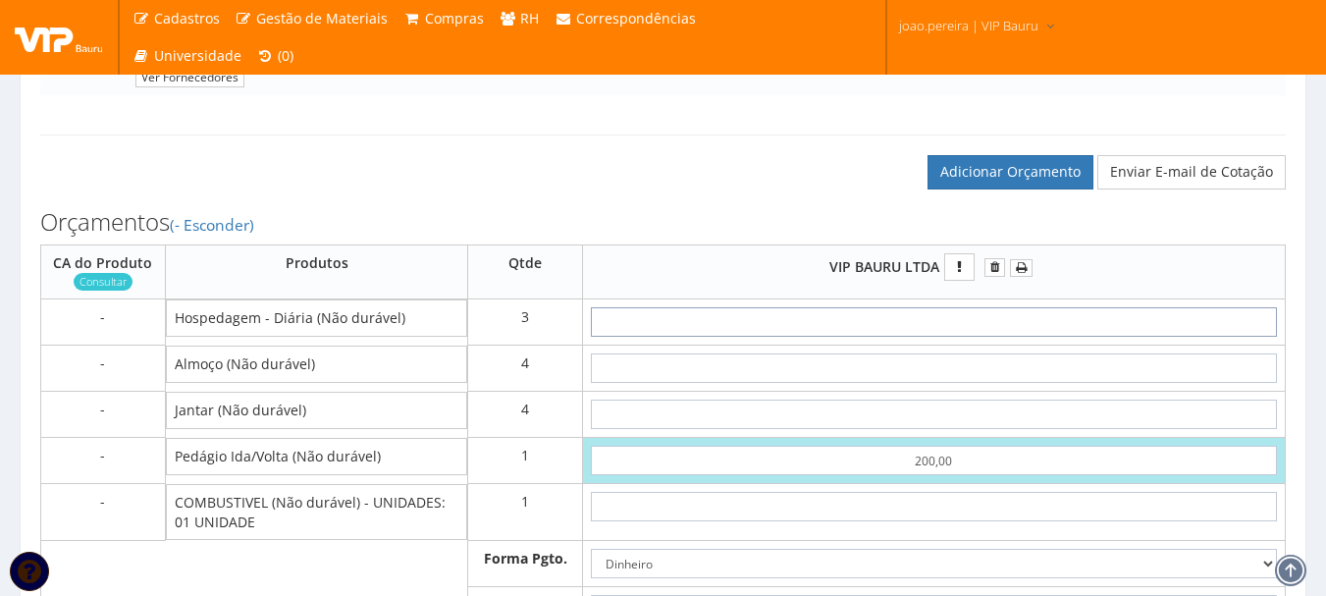
click at [959, 337] on input "text" at bounding box center [934, 321] width 686 height 29
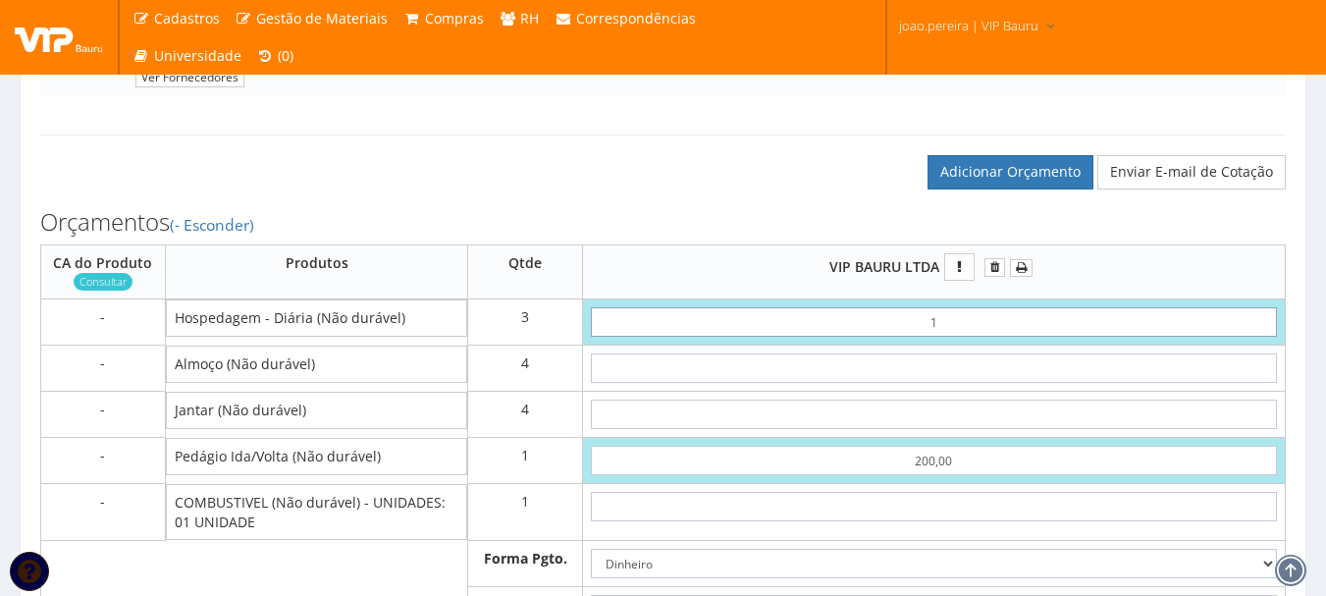
type input "19"
type input "257,00"
type input "1,90"
type input "205,70"
type input "19,00"
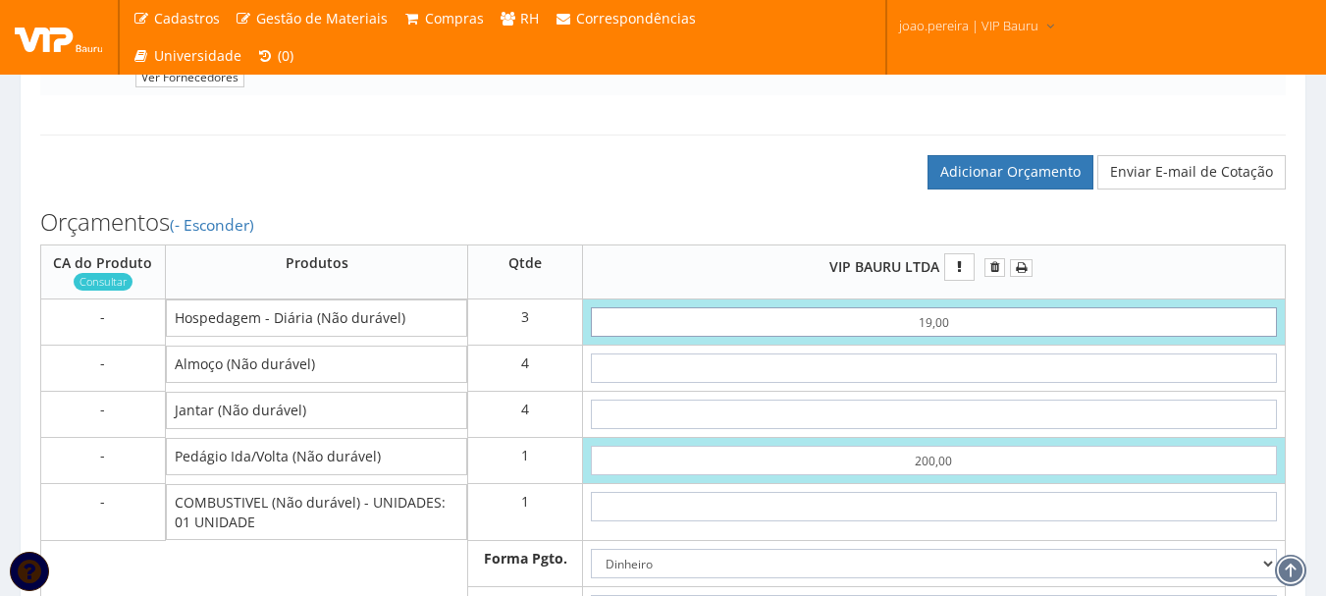
type input "257,00"
type input "190,00"
type input "770,00"
type input "190,00"
type input "4"
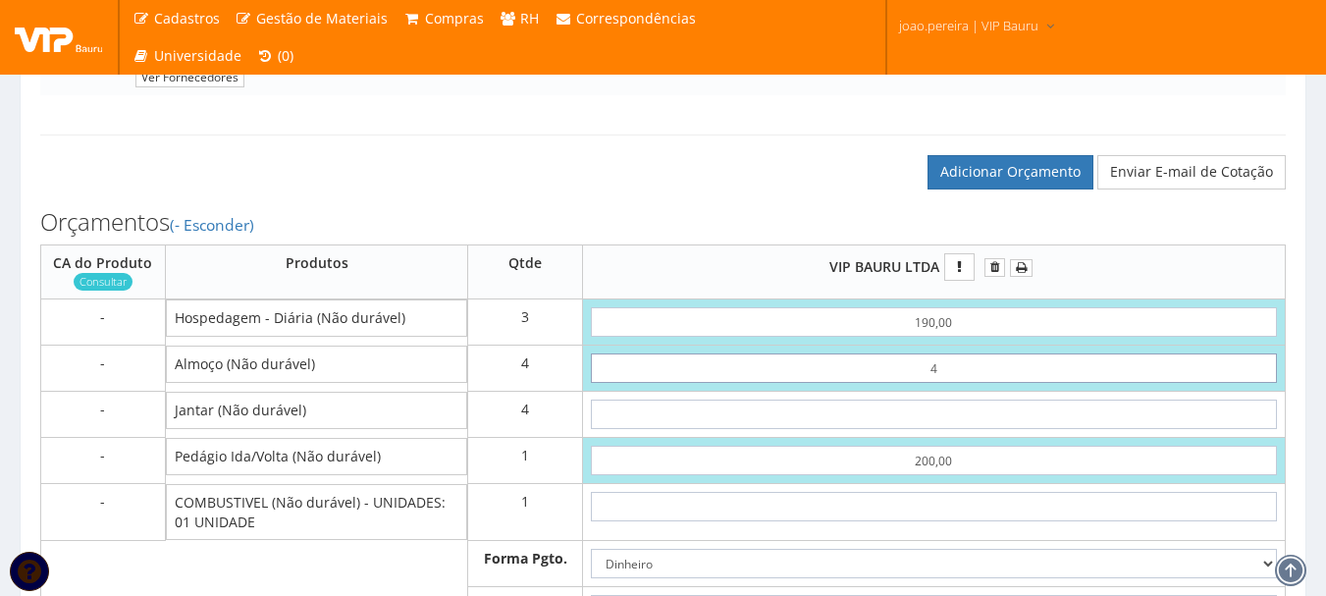
type input "786,00"
type input "40"
type input "930,00"
type input "4,00"
type input "786,00"
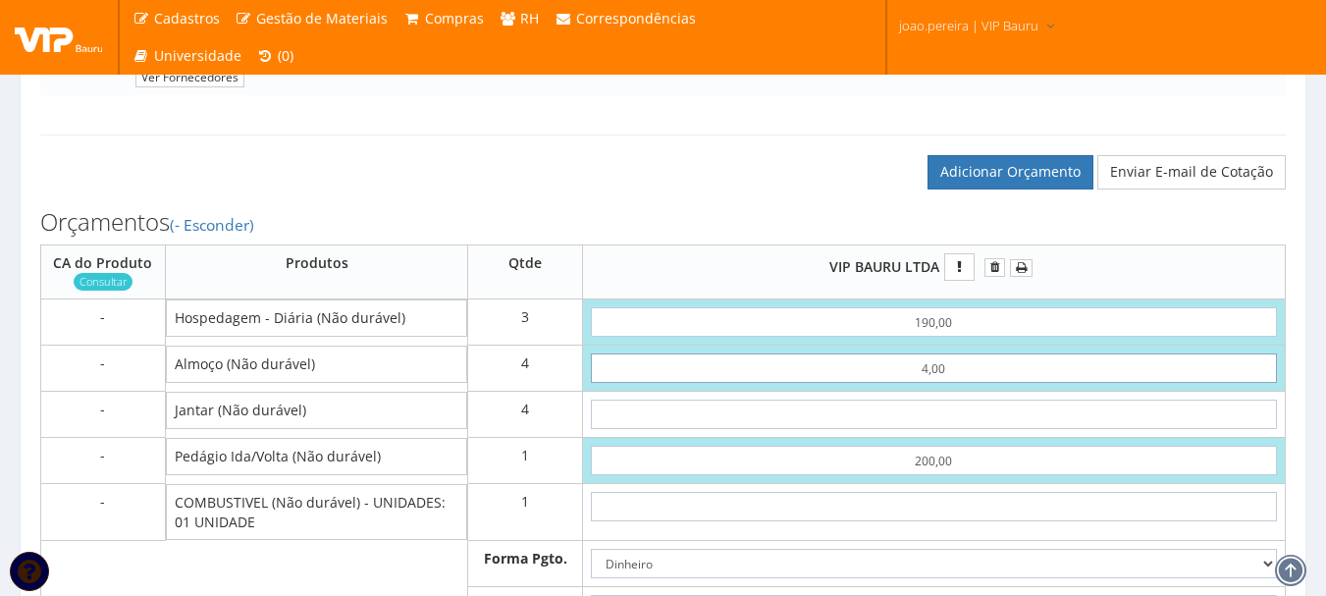
type input "40,00"
type input "930,00"
type input "40,00"
type input "4"
type input "946,00"
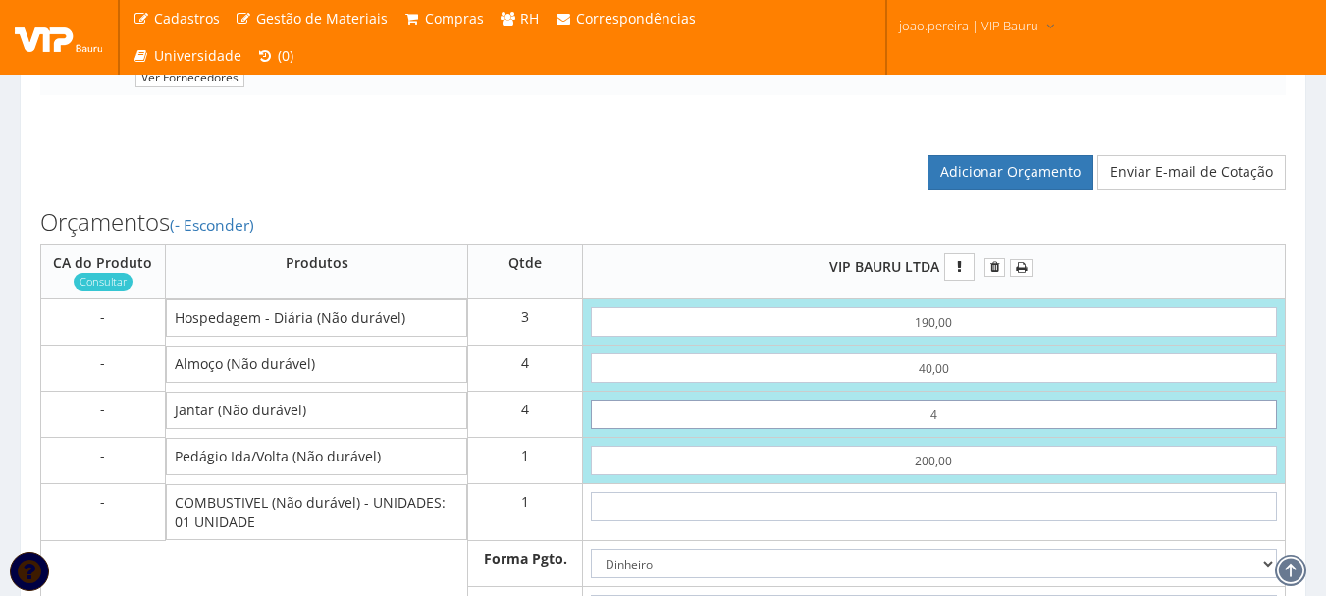
type input "40"
type input "1090,00"
type input "4,00"
type input "946,00"
type input "40,00"
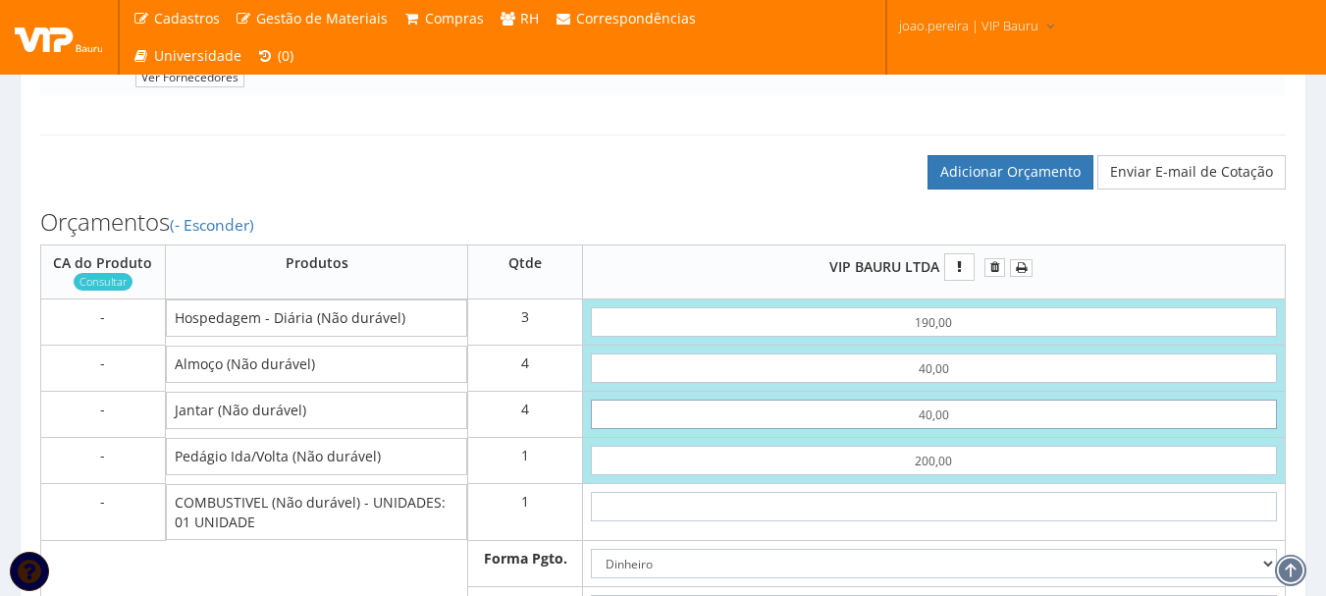
type input "1090,00"
type input "40,00"
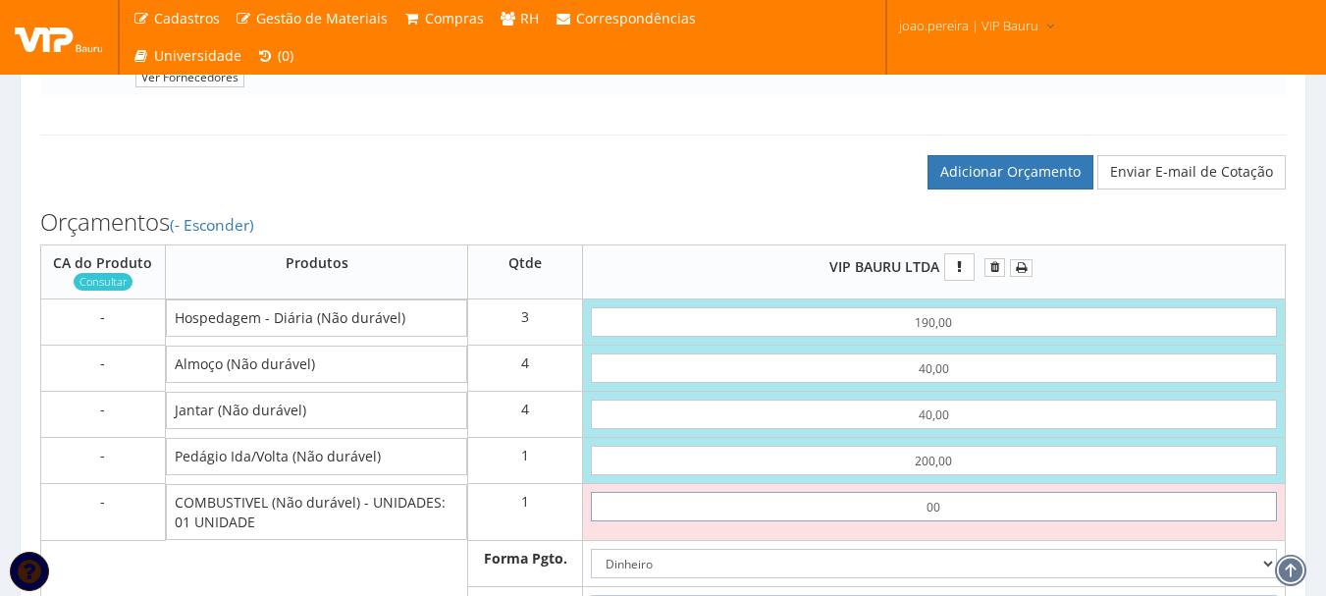
type input "0,01"
type input "1090,01"
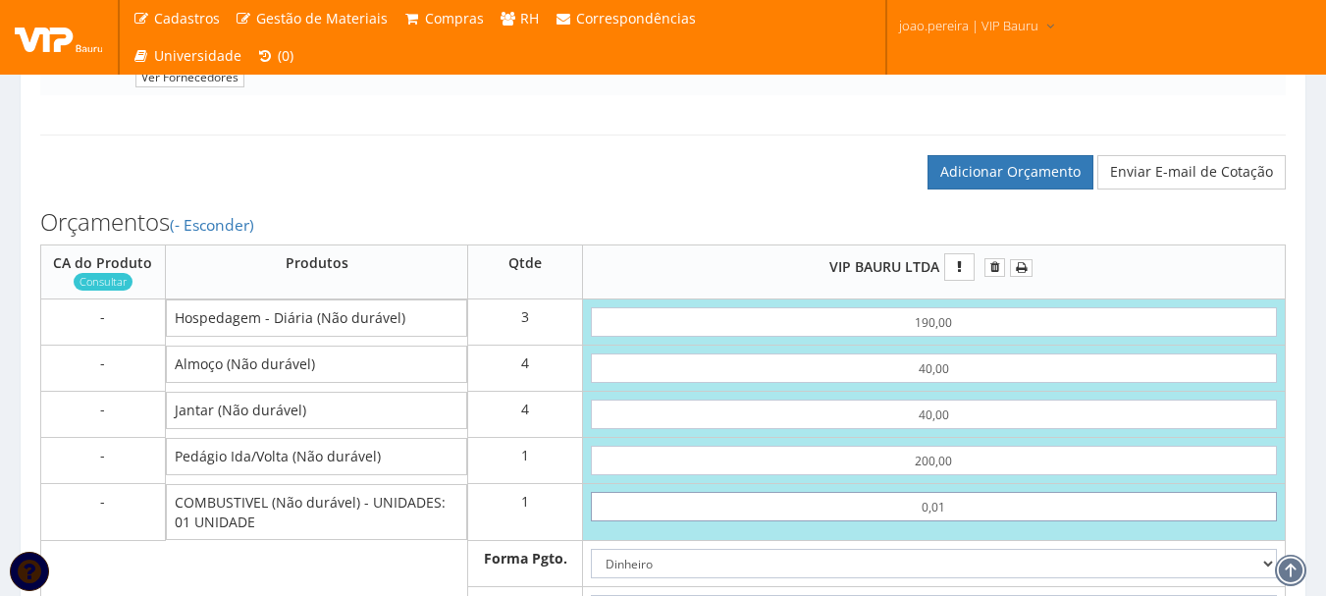
type input "0,01"
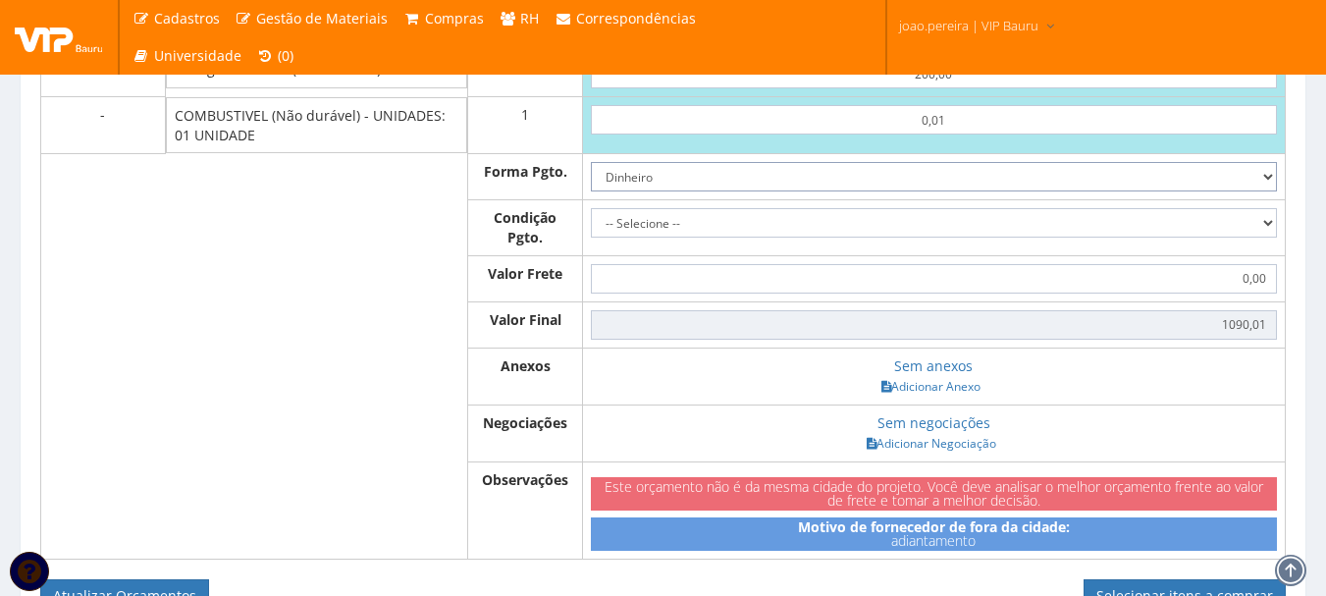
scroll to position [1180, 0]
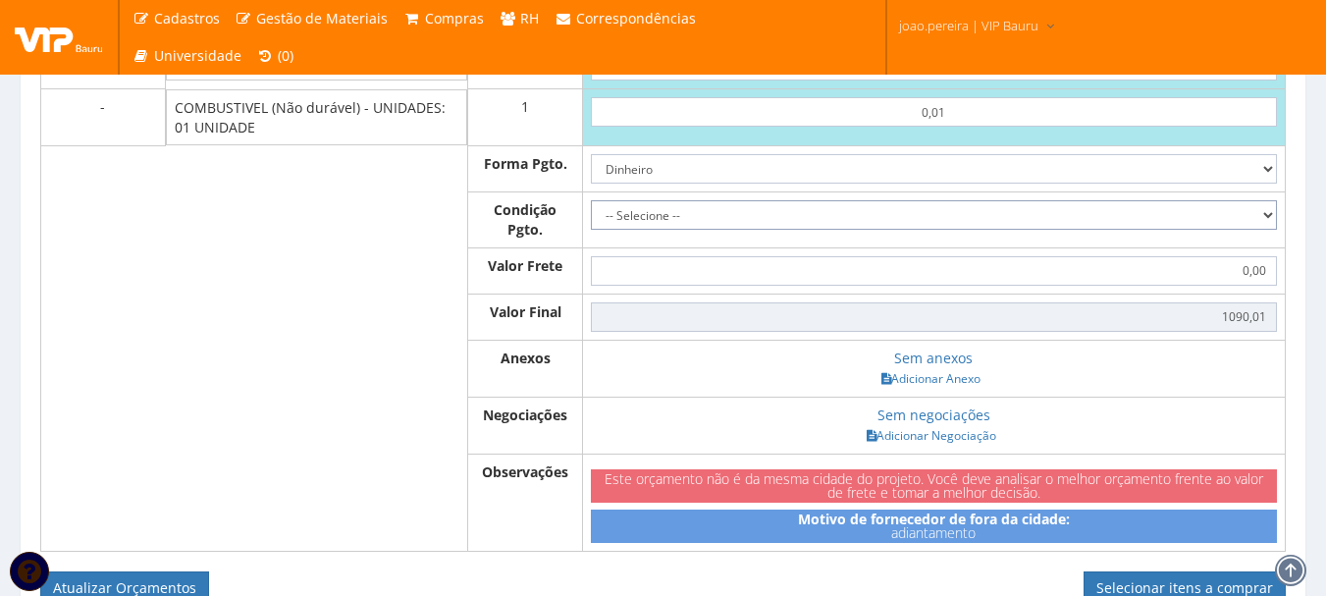
drag, startPoint x: 1271, startPoint y: 233, endPoint x: 1243, endPoint y: 235, distance: 28.5
click at [1271, 230] on select "-- Selecione -- À vista 7 dias 10 dias" at bounding box center [934, 214] width 686 height 29
select select "0"
click at [591, 219] on select "-- Selecione -- À vista 7 dias 10 dias" at bounding box center [934, 214] width 686 height 29
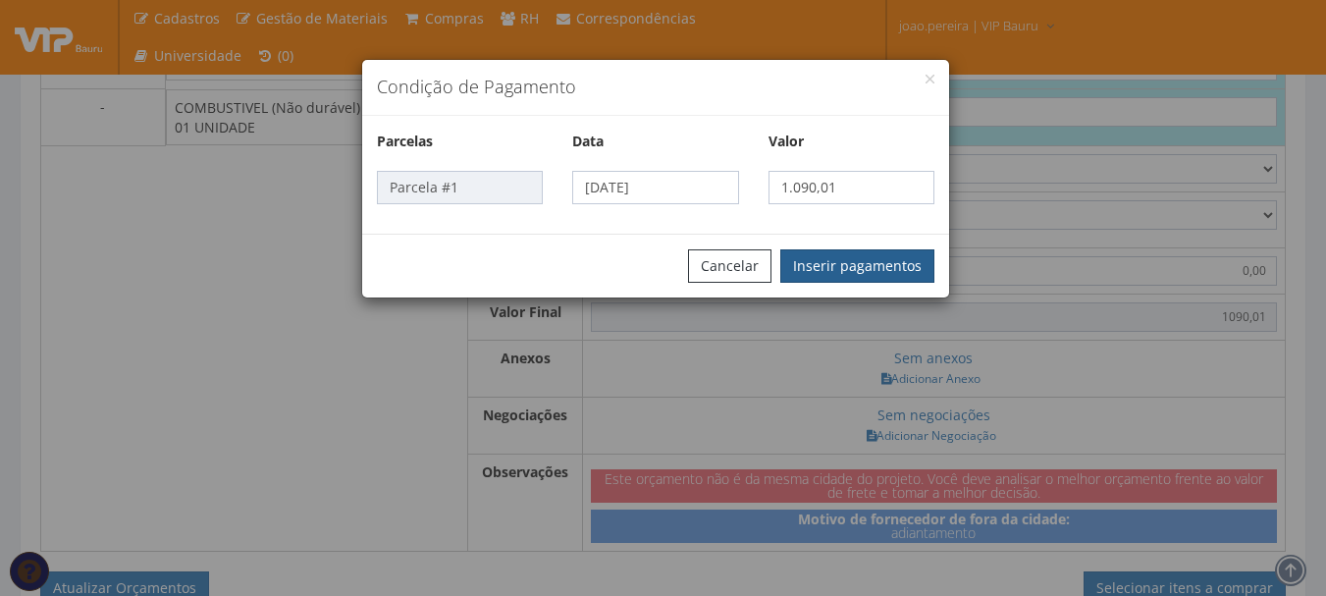
click at [876, 268] on button "Inserir pagamentos" at bounding box center [857, 265] width 154 height 33
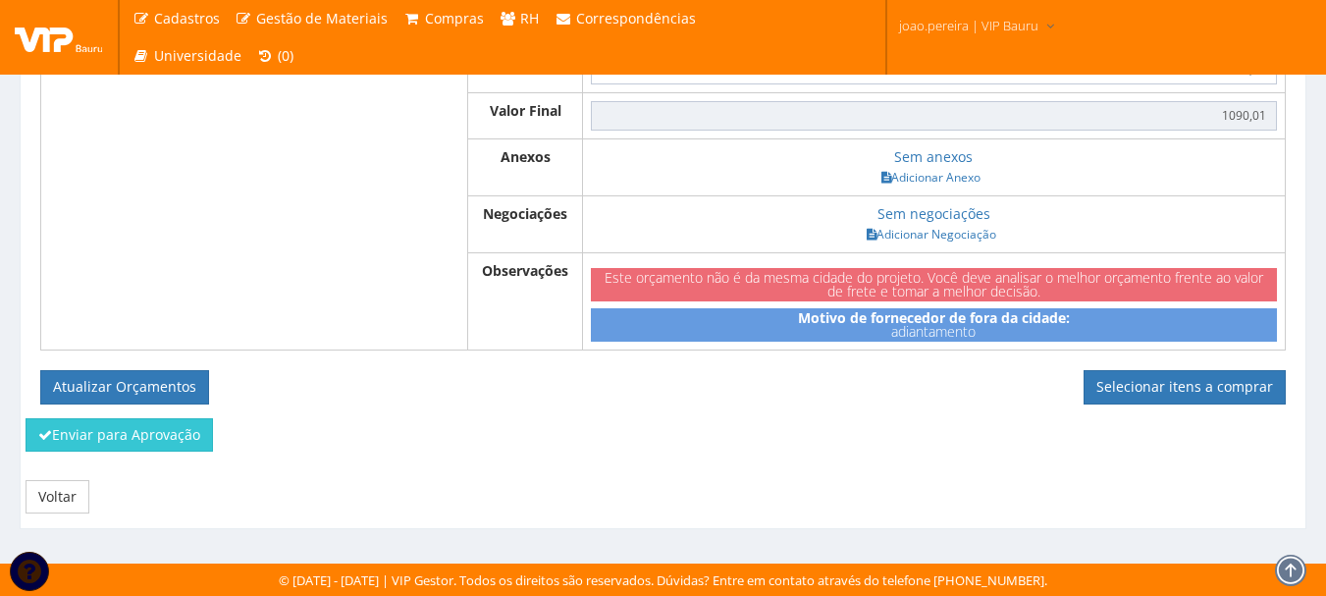
scroll to position [1113, 0]
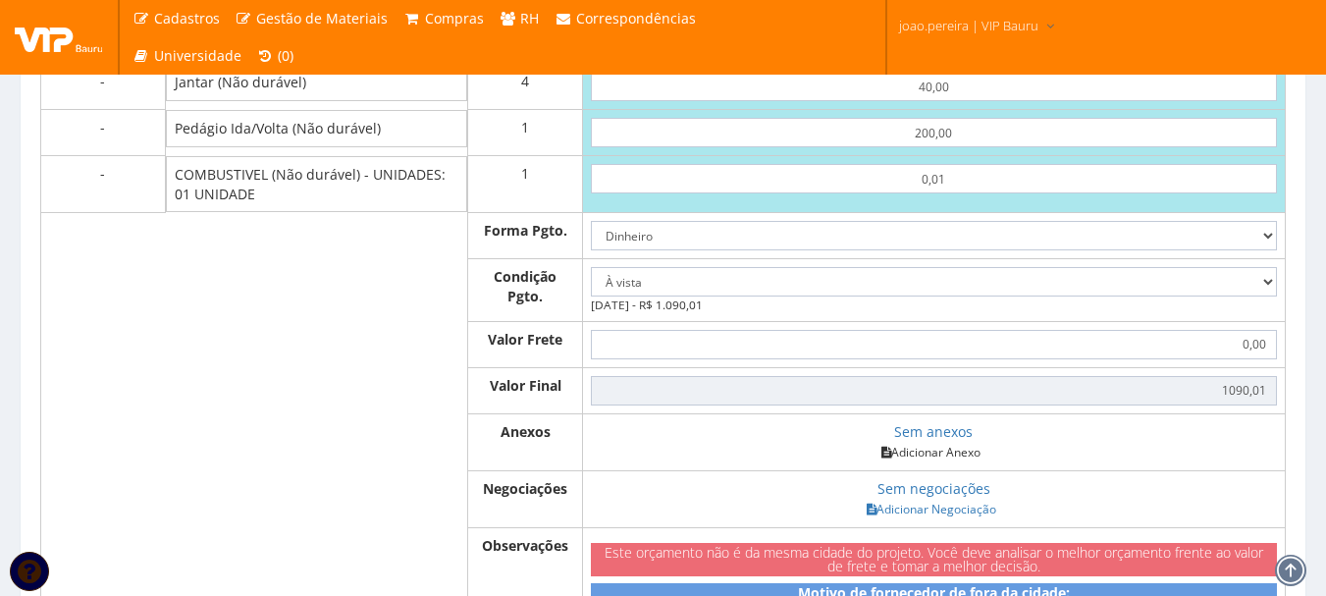
click at [926, 462] on link "Adicionar Anexo" at bounding box center [931, 452] width 111 height 21
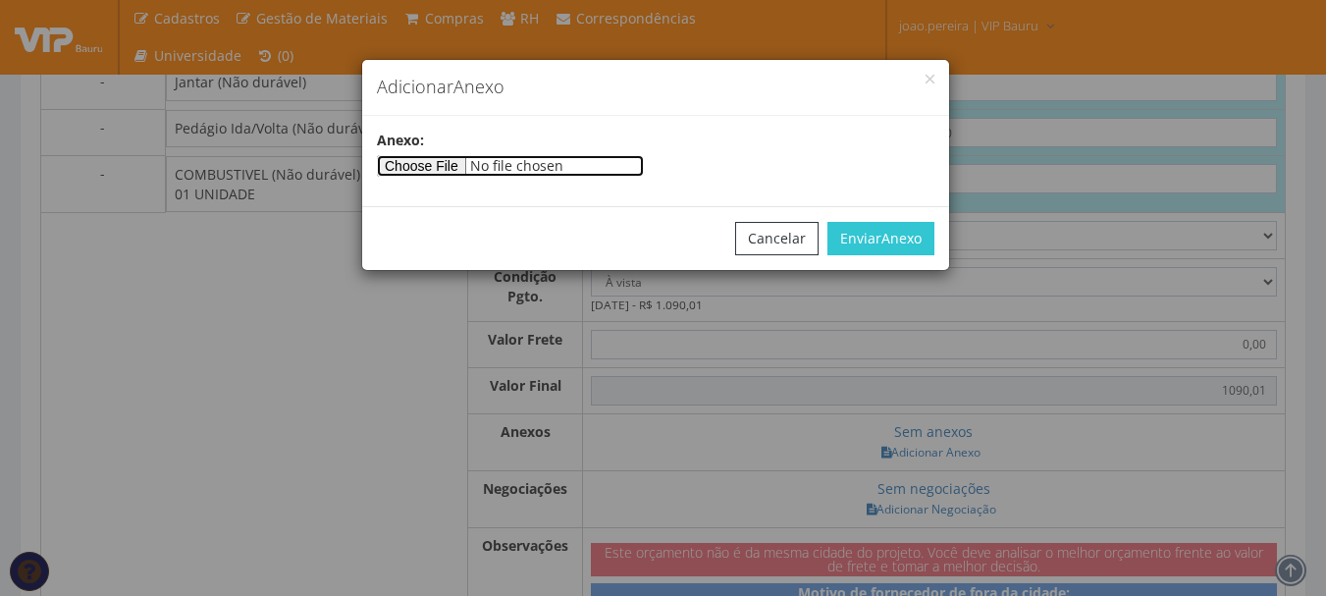
click at [408, 165] on input"] "file" at bounding box center [510, 166] width 267 height 22
click at [422, 162] on input"] "file" at bounding box center [510, 166] width 267 height 22
type input"] "C:\fakepath\RODRIGO 06-10-2025 .docx"
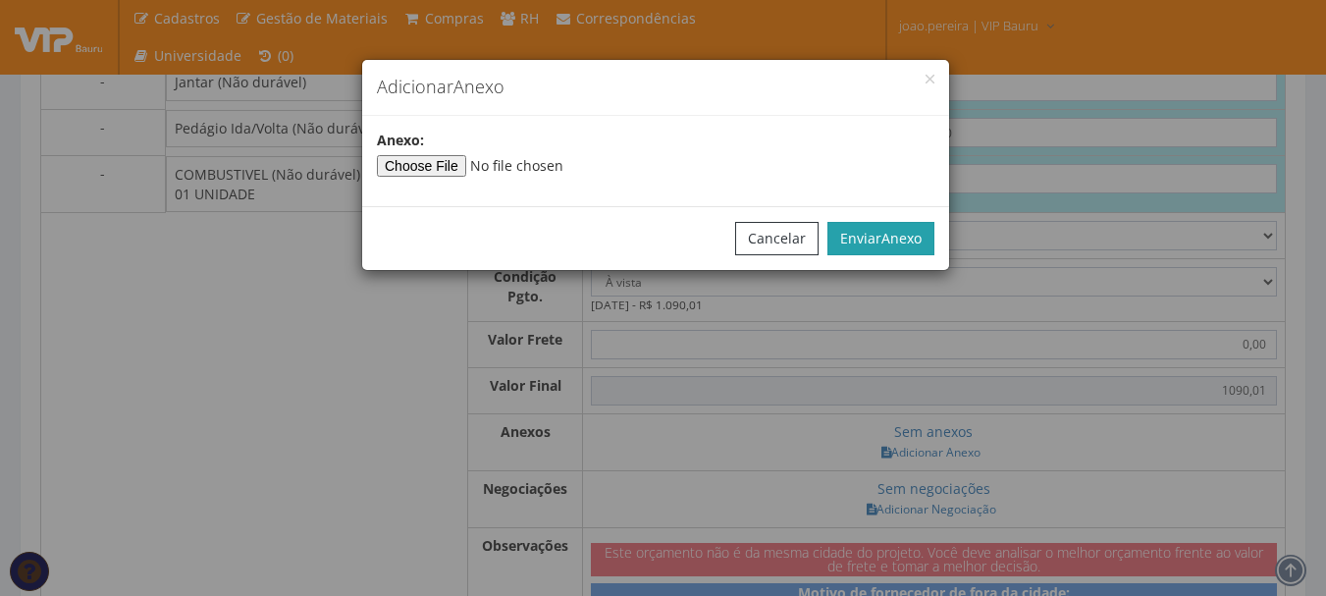
click at [897, 227] on button "Enviar Anexo" at bounding box center [880, 238] width 107 height 33
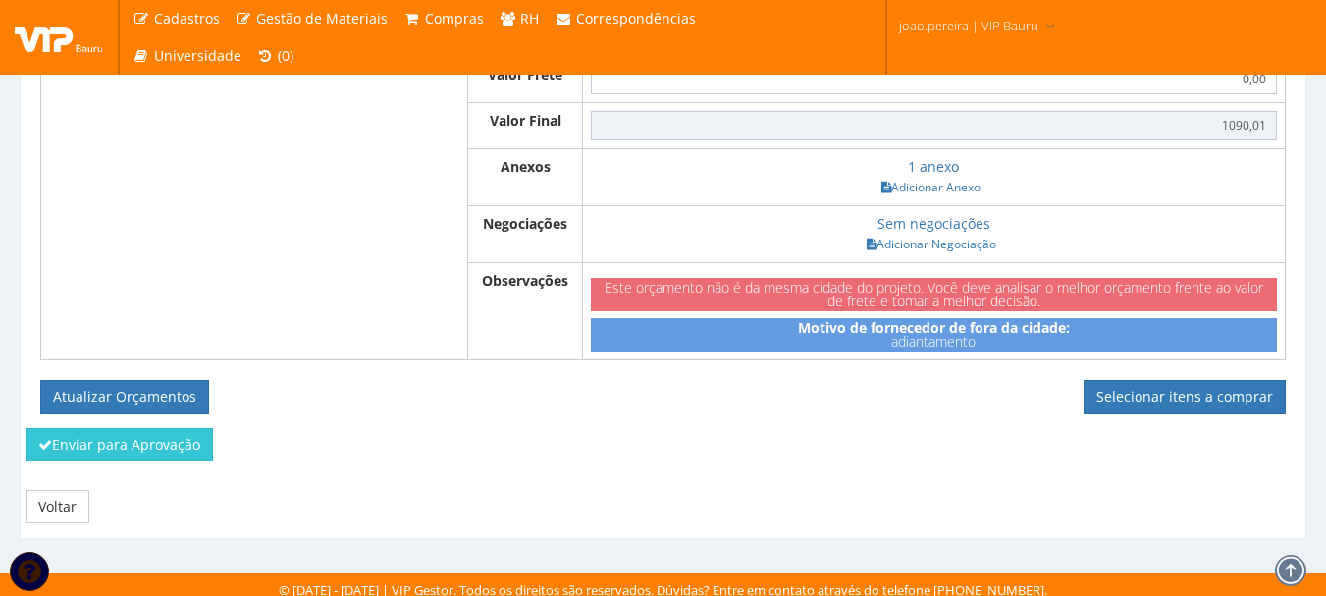
scroll to position [1408, 0]
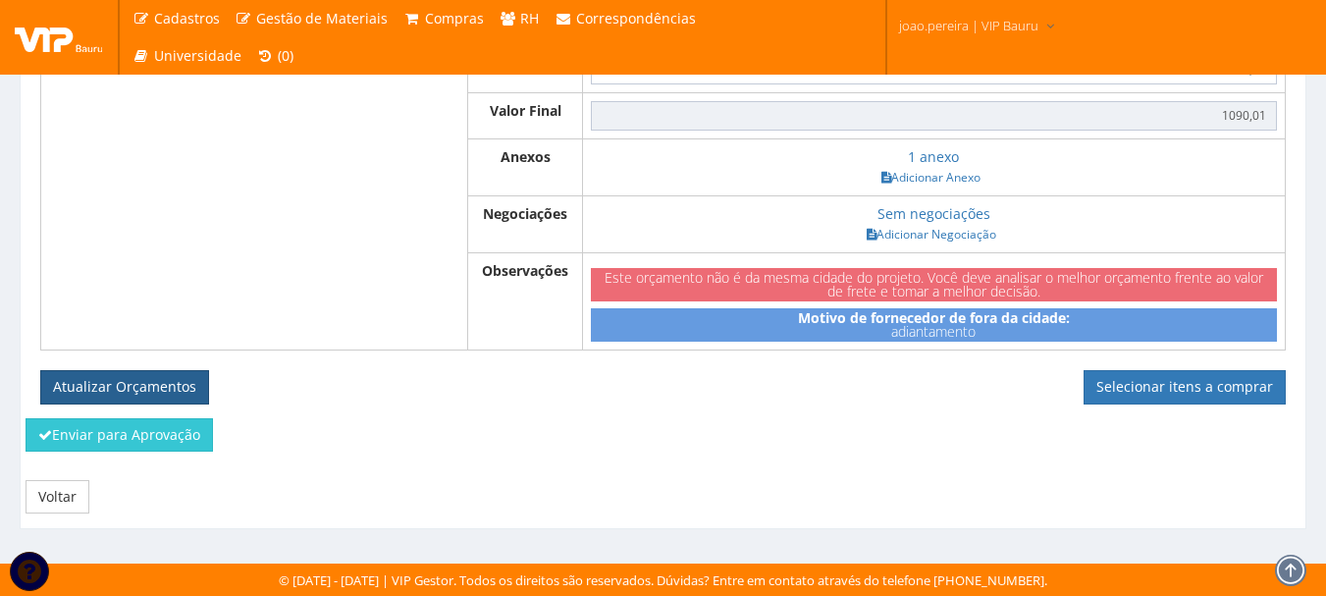
click at [133, 380] on button "Atualizar Orçamentos" at bounding box center [124, 386] width 169 height 33
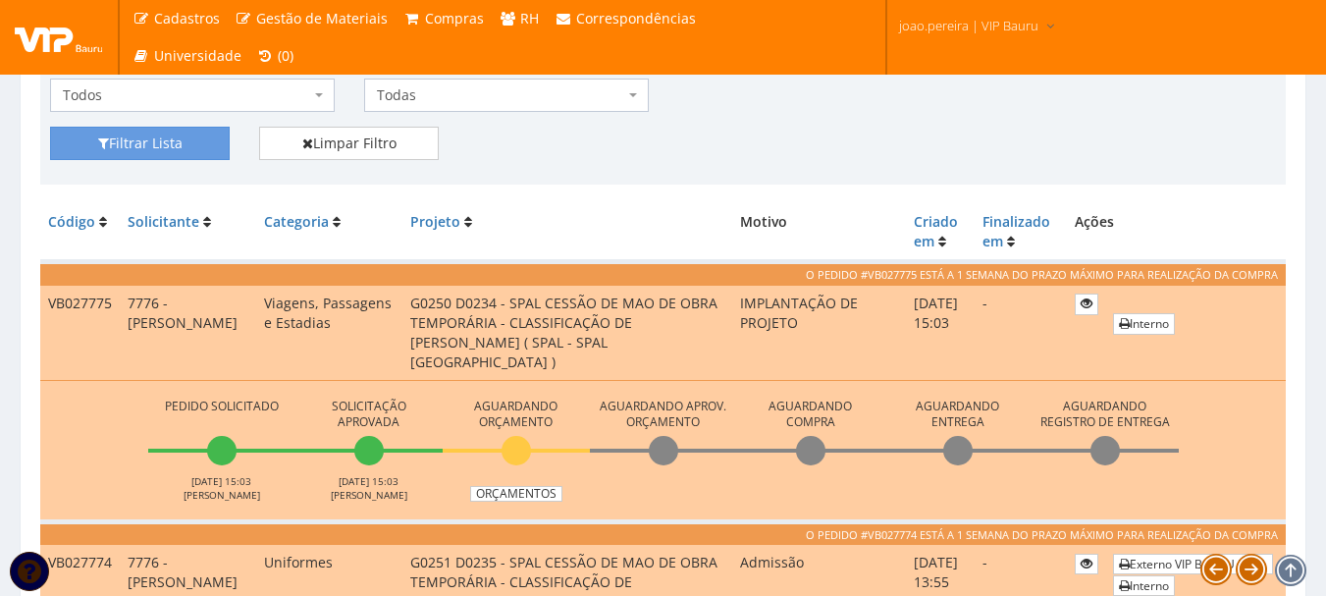
scroll to position [392, 0]
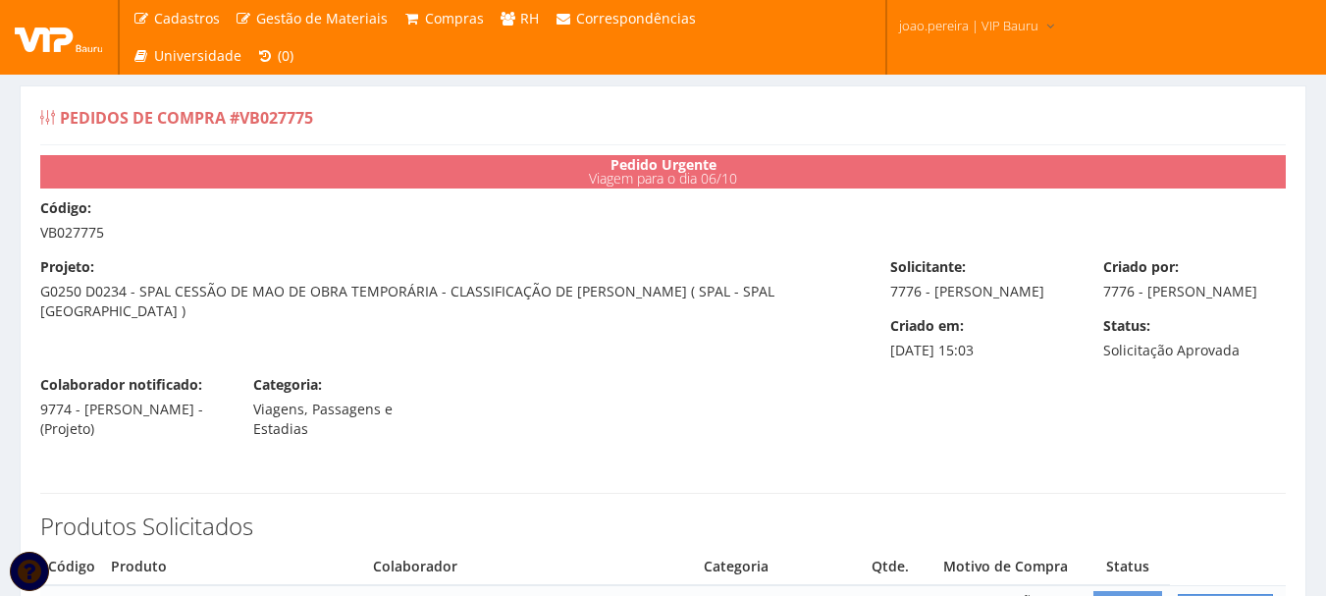
drag, startPoint x: 43, startPoint y: 234, endPoint x: 122, endPoint y: 225, distance: 79.0
click at [122, 225] on div "Código: VB027775" at bounding box center [663, 220] width 1275 height 44
copy div "VB027775"
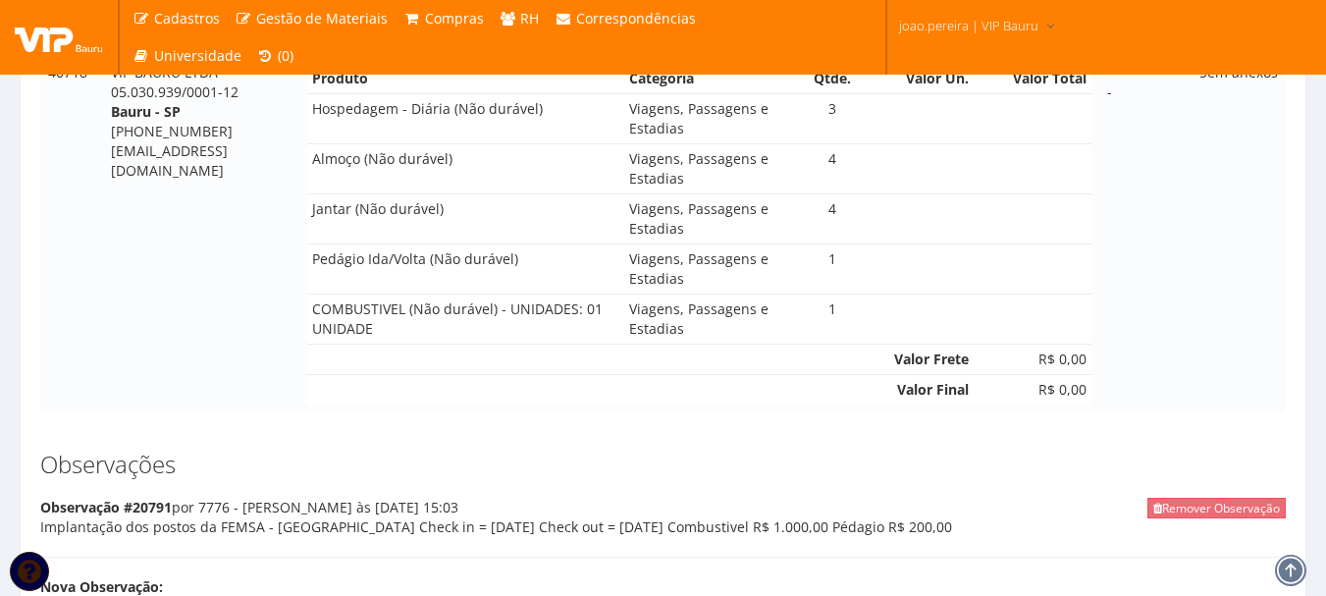
scroll to position [1374, 0]
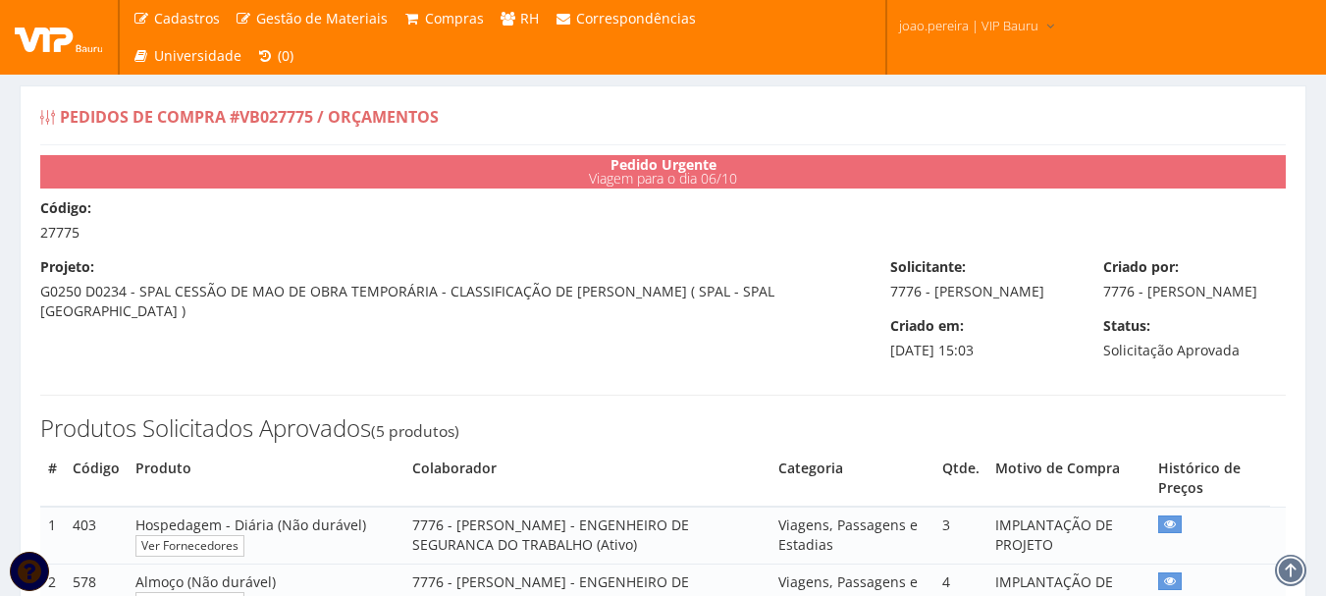
select select "0"
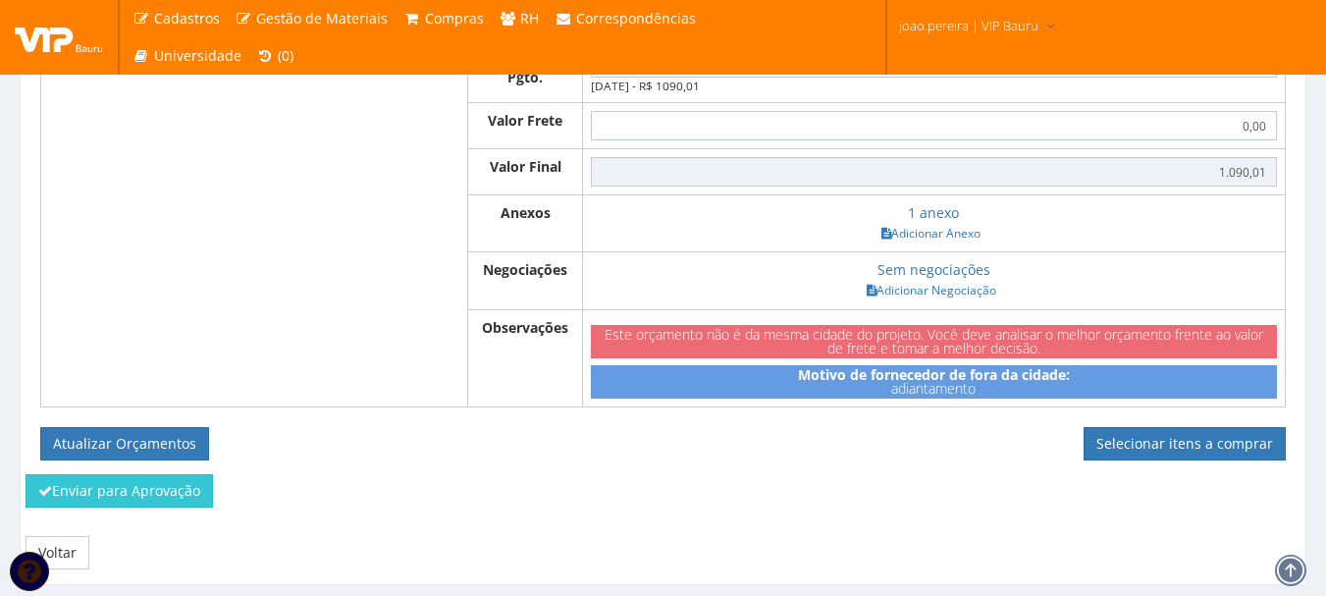
scroll to position [1337, 0]
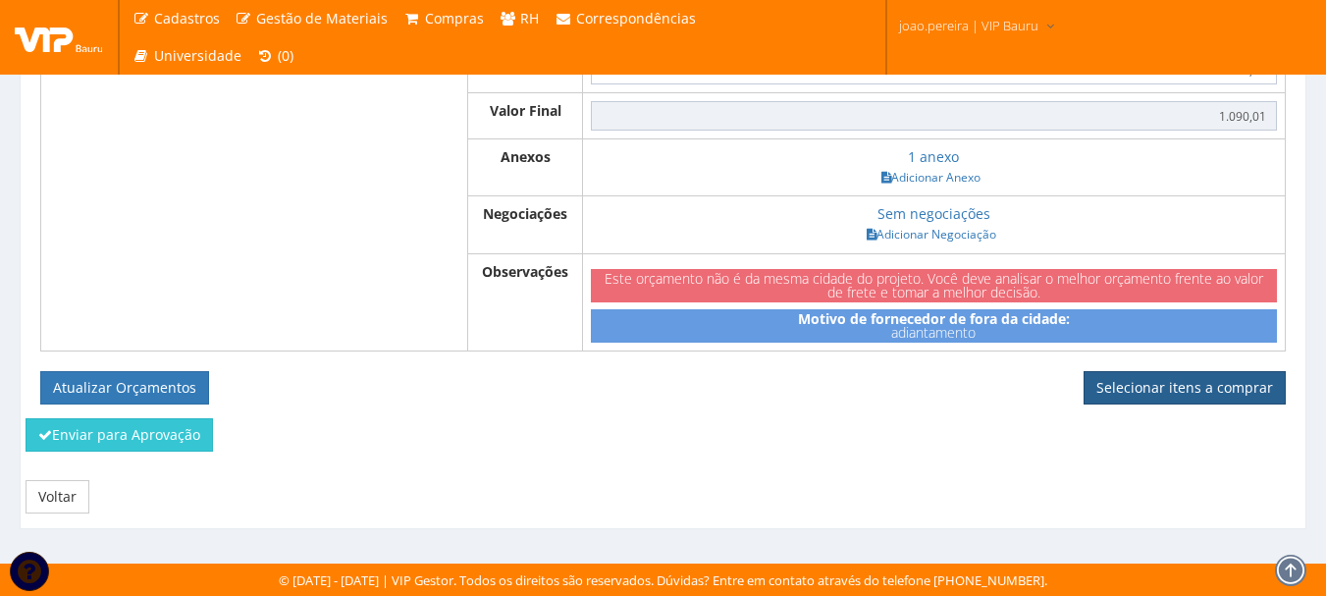
click at [1174, 378] on link "Selecionar itens a comprar" at bounding box center [1185, 387] width 202 height 33
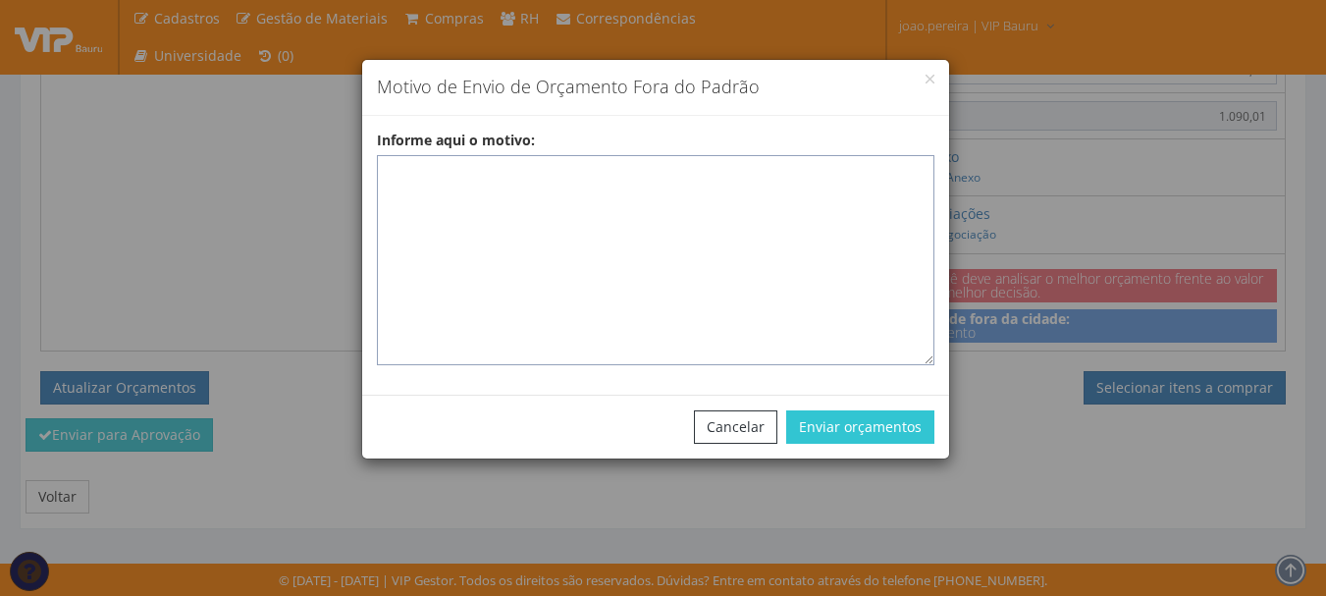
click at [563, 184] on textarea "Informe aqui o motivo:" at bounding box center [656, 260] width 558 height 210
click at [444, 165] on textarea "Informe aqui o motivo:" at bounding box center [656, 260] width 558 height 210
paste textarea "ADIANTAMENTO DE VIAGENS - Pedido de compra para emissão de adiantamento para co…"
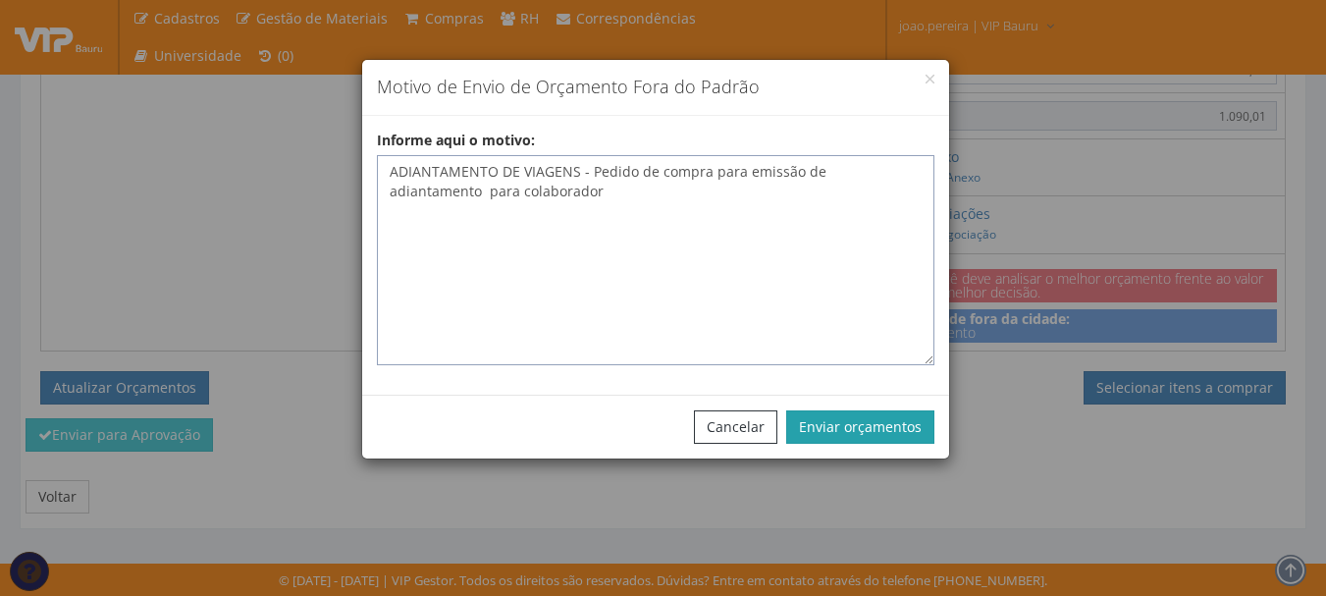
type textarea "ADIANTAMENTO DE VIAGENS - Pedido de compra para emissão de adiantamento para co…"
click at [864, 421] on button "Enviar orçamentos" at bounding box center [860, 426] width 148 height 33
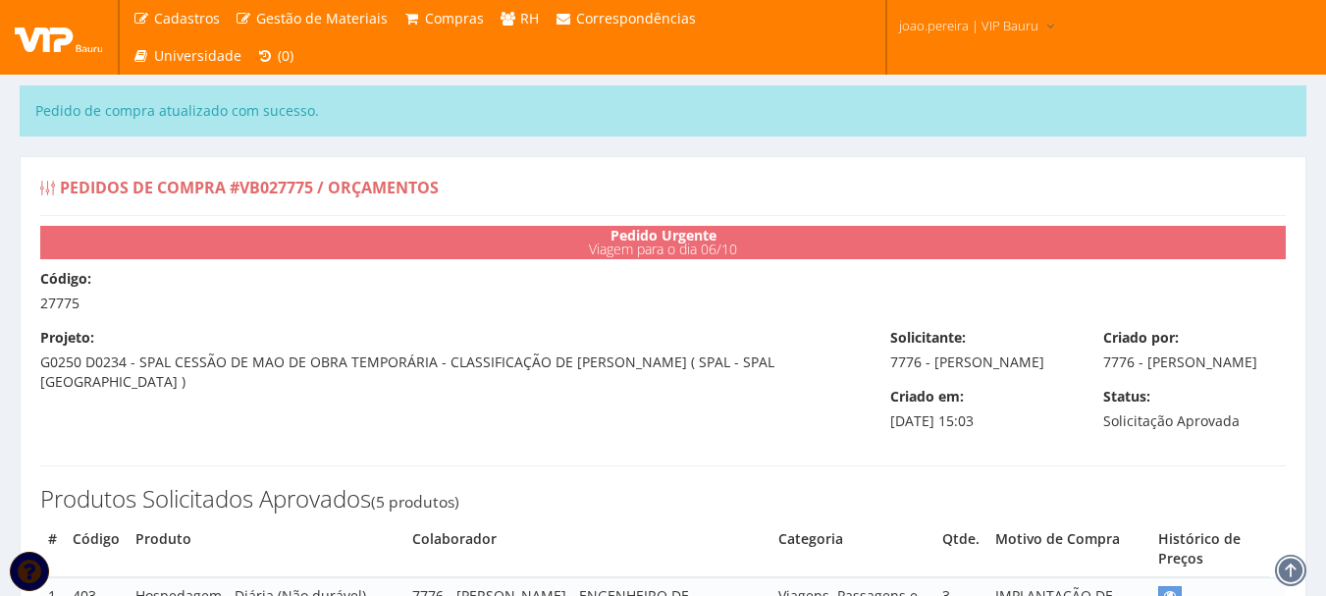
select select "0"
type input "1.090,01"
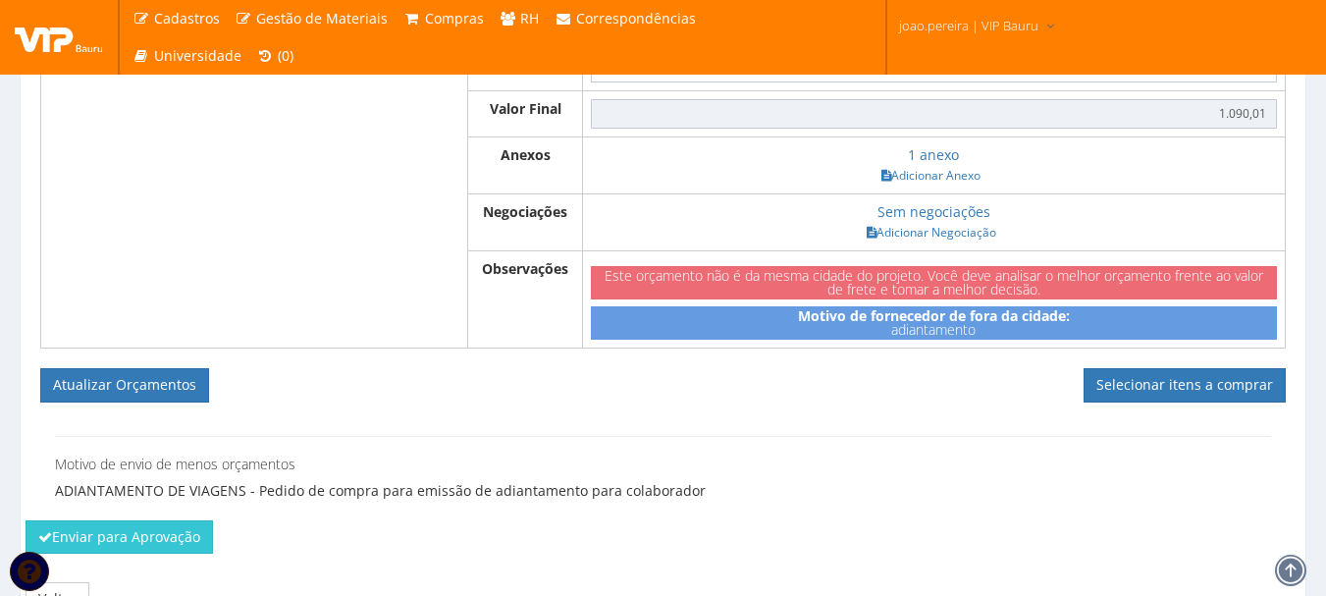
scroll to position [1512, 0]
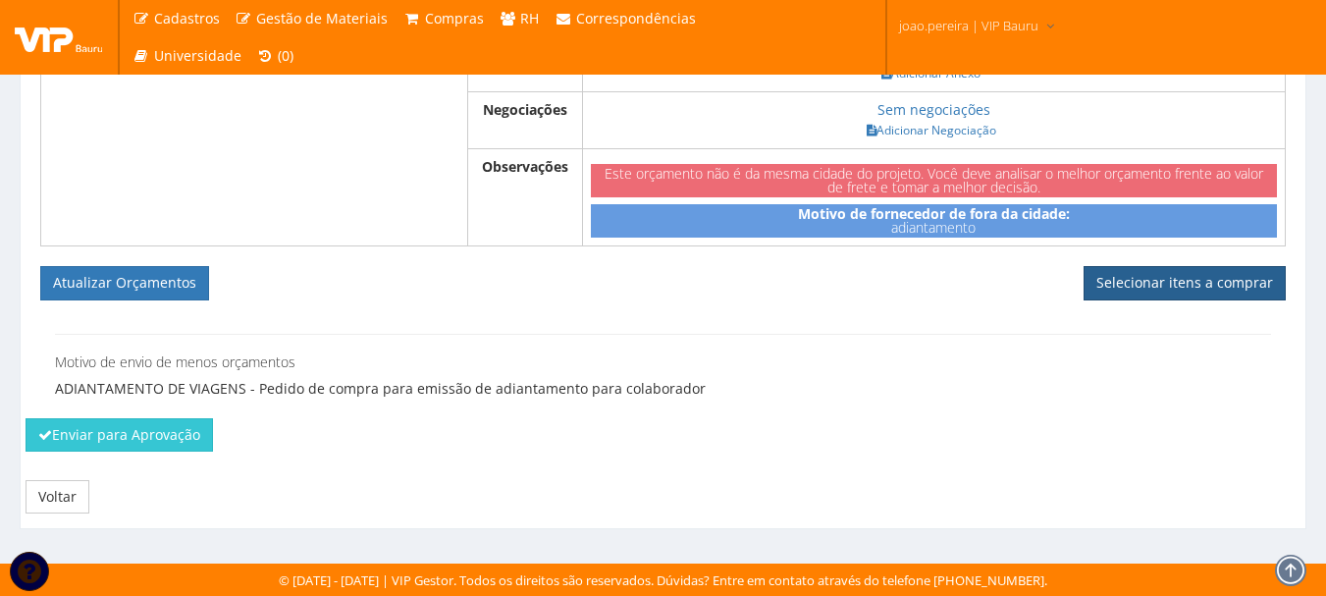
click at [1209, 278] on link "Selecionar itens a comprar" at bounding box center [1185, 282] width 202 height 33
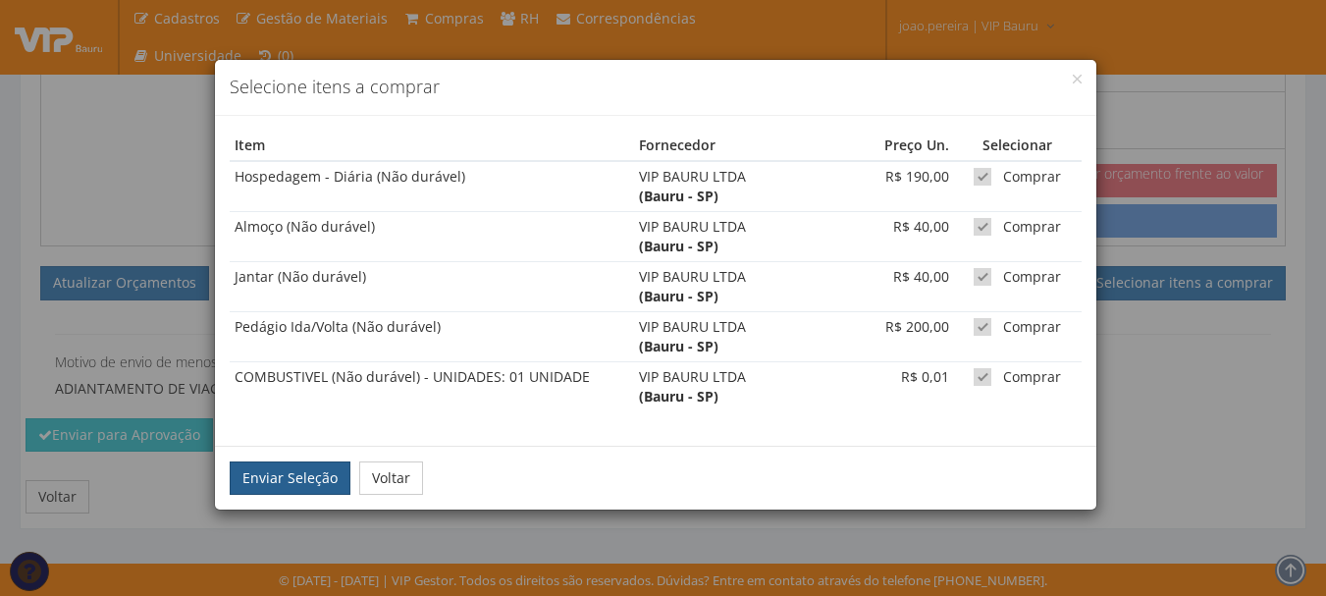
click at [293, 481] on button "Enviar Seleção" at bounding box center [290, 477] width 121 height 33
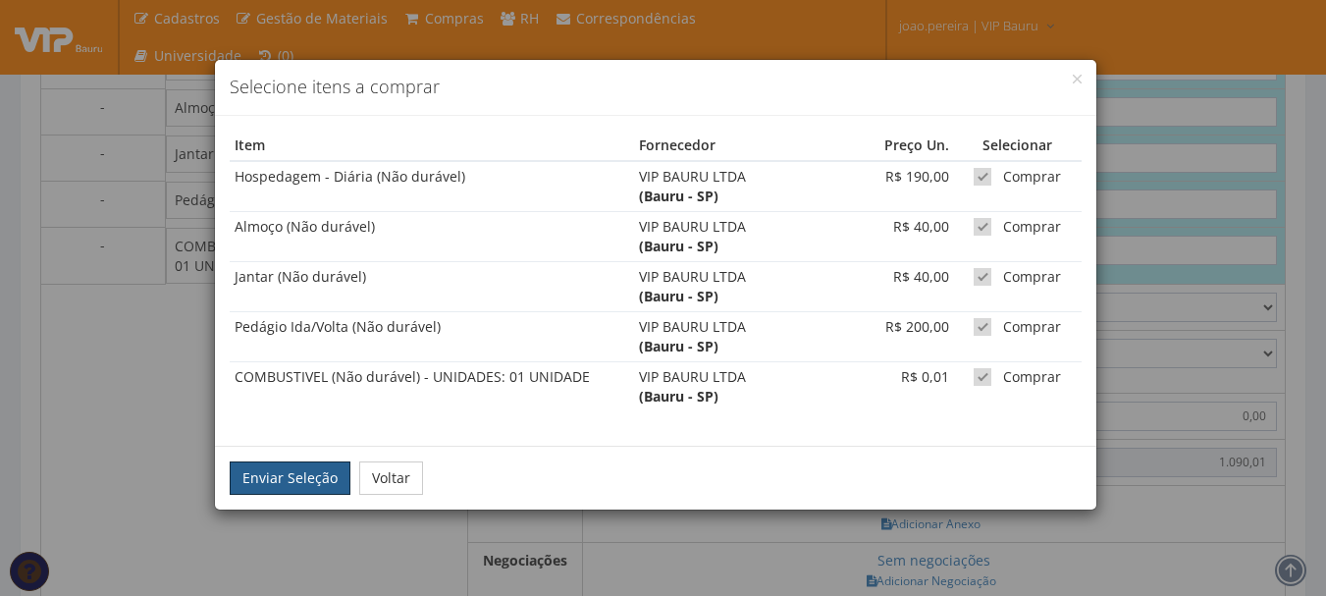
scroll to position [1021, 0]
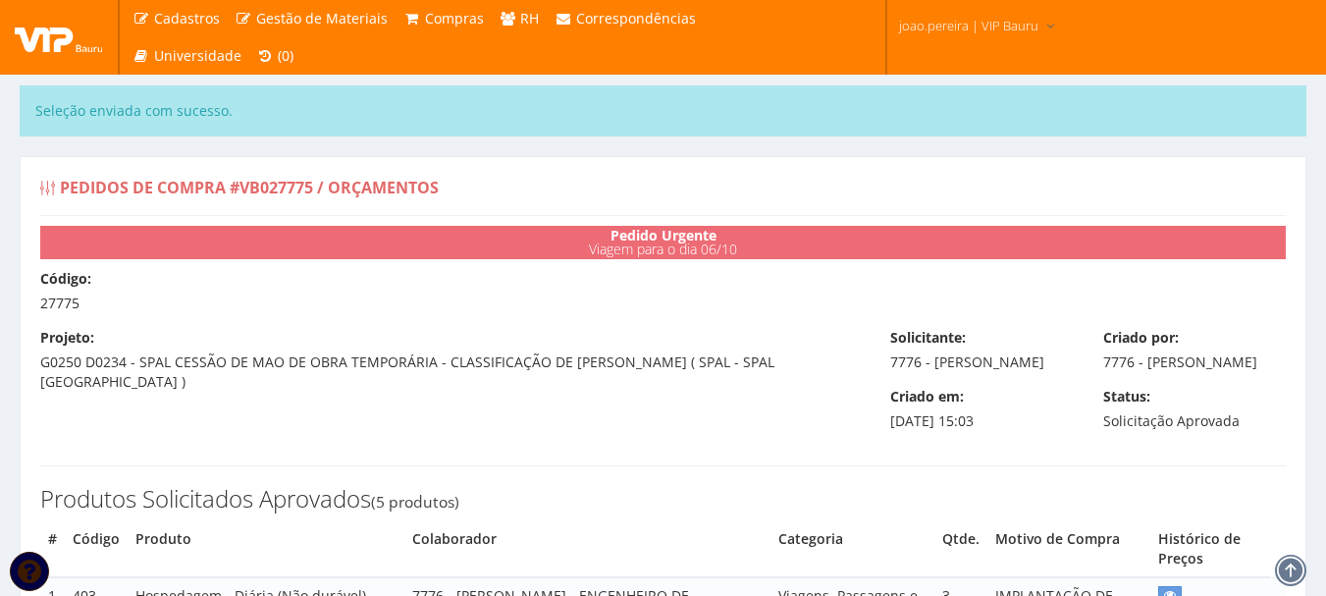
select select "0"
type input "1.090,01"
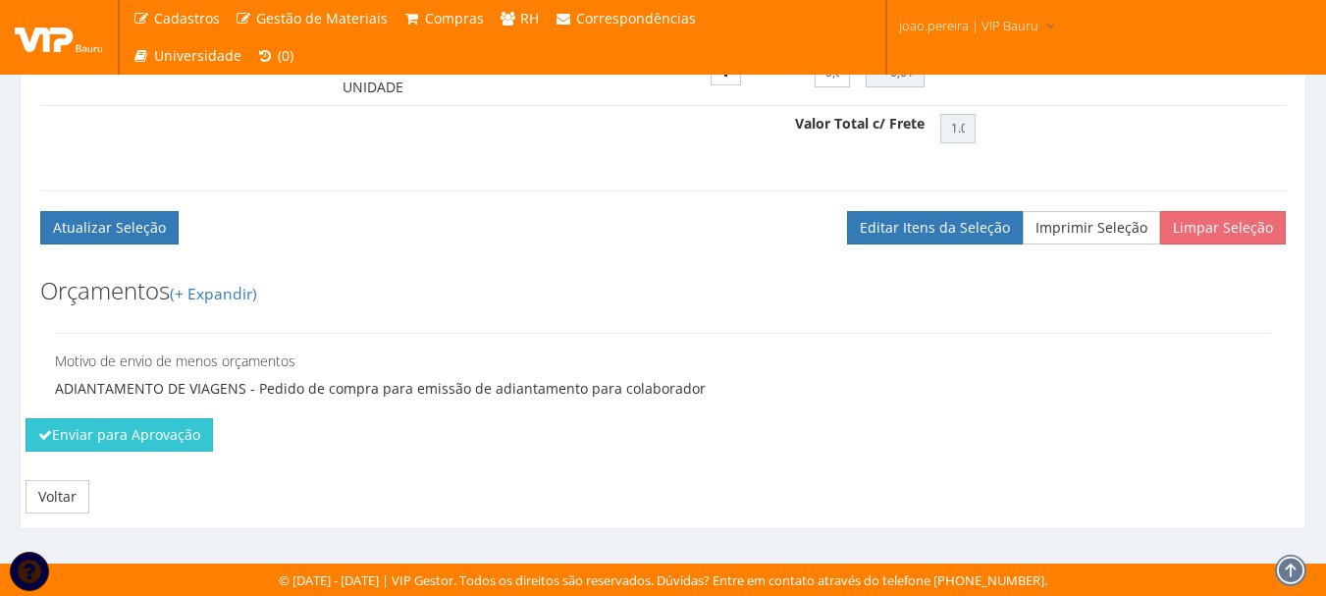
scroll to position [1157, 0]
click at [130, 432] on button "Enviar para Aprovação" at bounding box center [119, 434] width 187 height 33
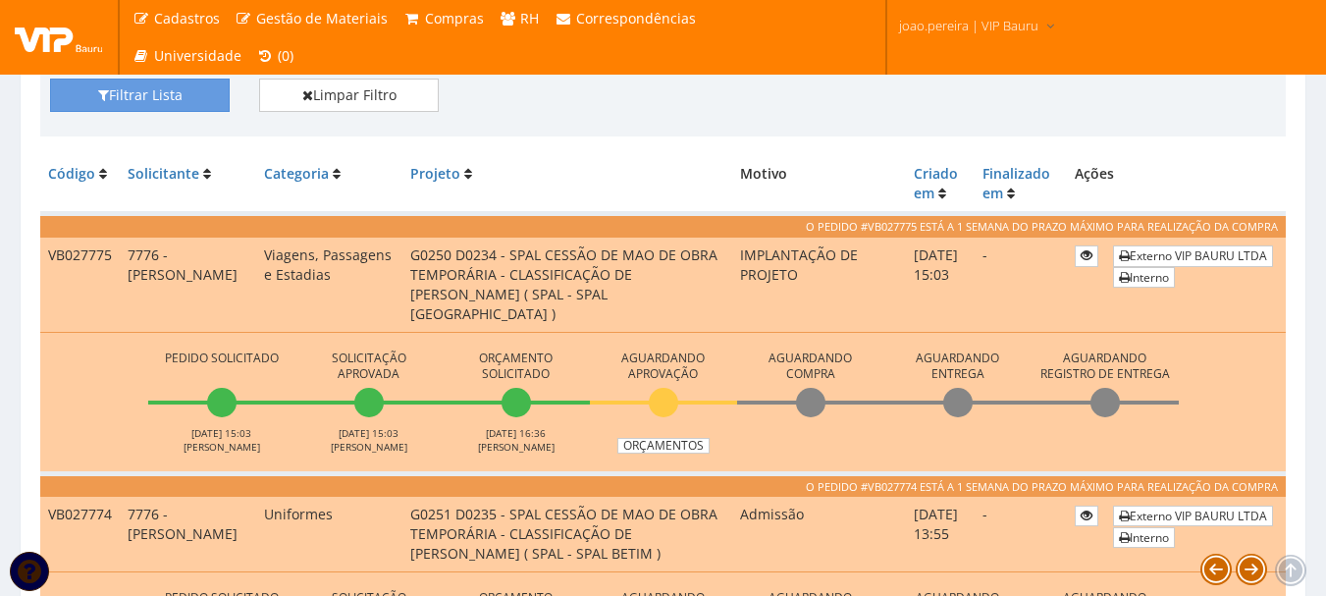
scroll to position [491, 0]
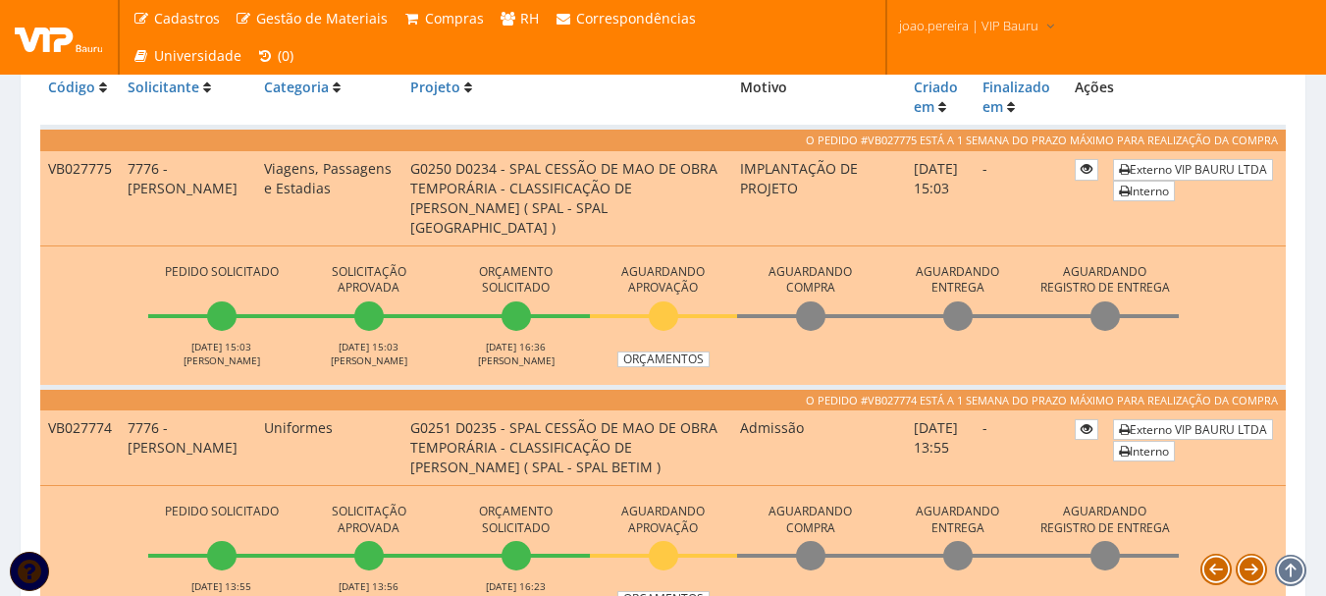
scroll to position [518, 0]
